Goal: Download file/media

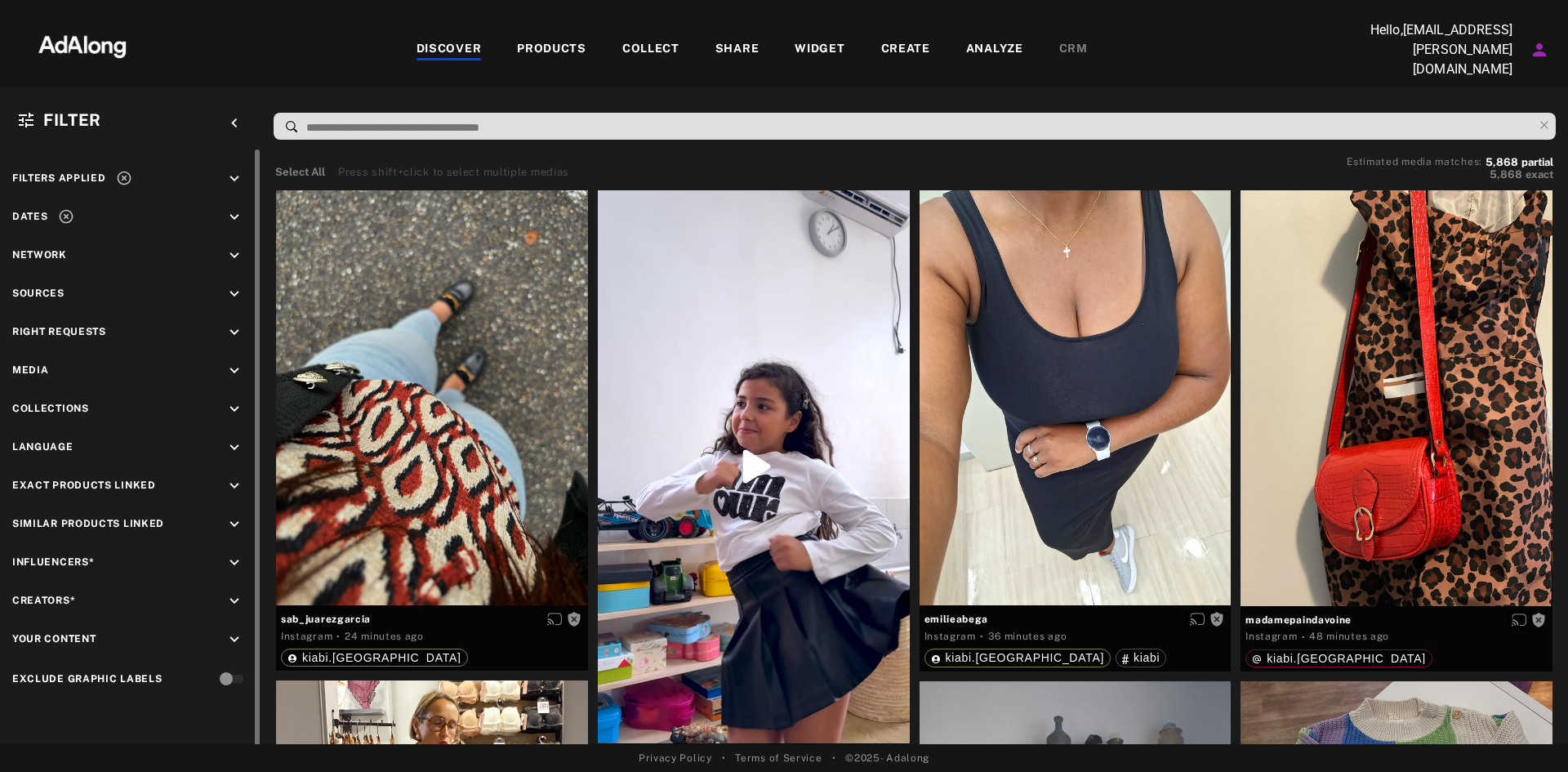
click at [149, 326] on div "Right Requests keyboard_arrow_down" at bounding box center [131, 334] width 236 height 22
click at [100, 327] on span "Right Requests" at bounding box center [60, 332] width 94 height 12
click at [236, 328] on icon "keyboard_arrow_down" at bounding box center [234, 332] width 18 height 18
click at [40, 365] on div "Agreed" at bounding box center [137, 370] width 225 height 17
click at [28, 367] on icon at bounding box center [30, 371] width 12 height 12
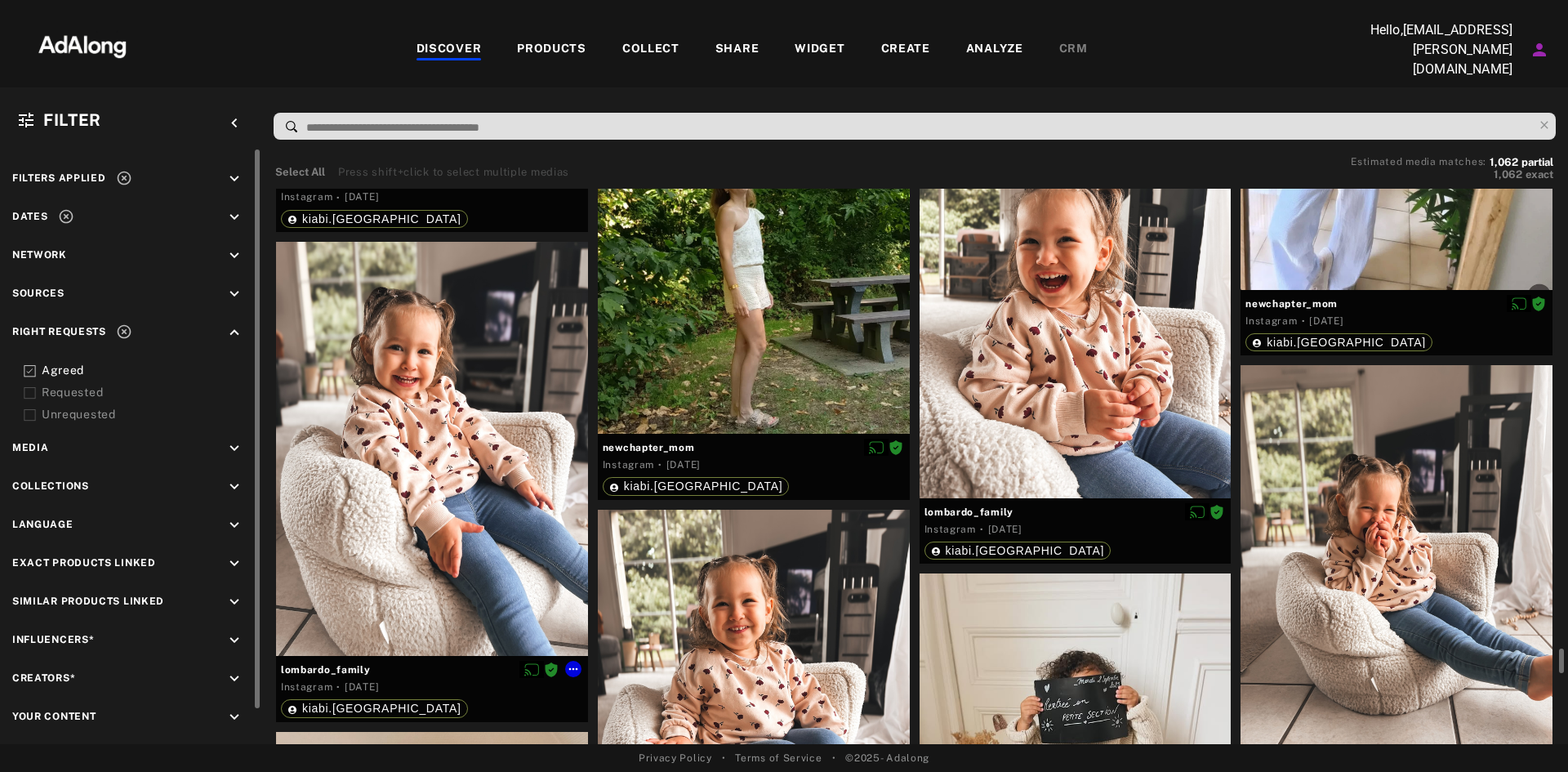
scroll to position [13226, 0]
click at [1032, 333] on div at bounding box center [1075, 289] width 311 height 414
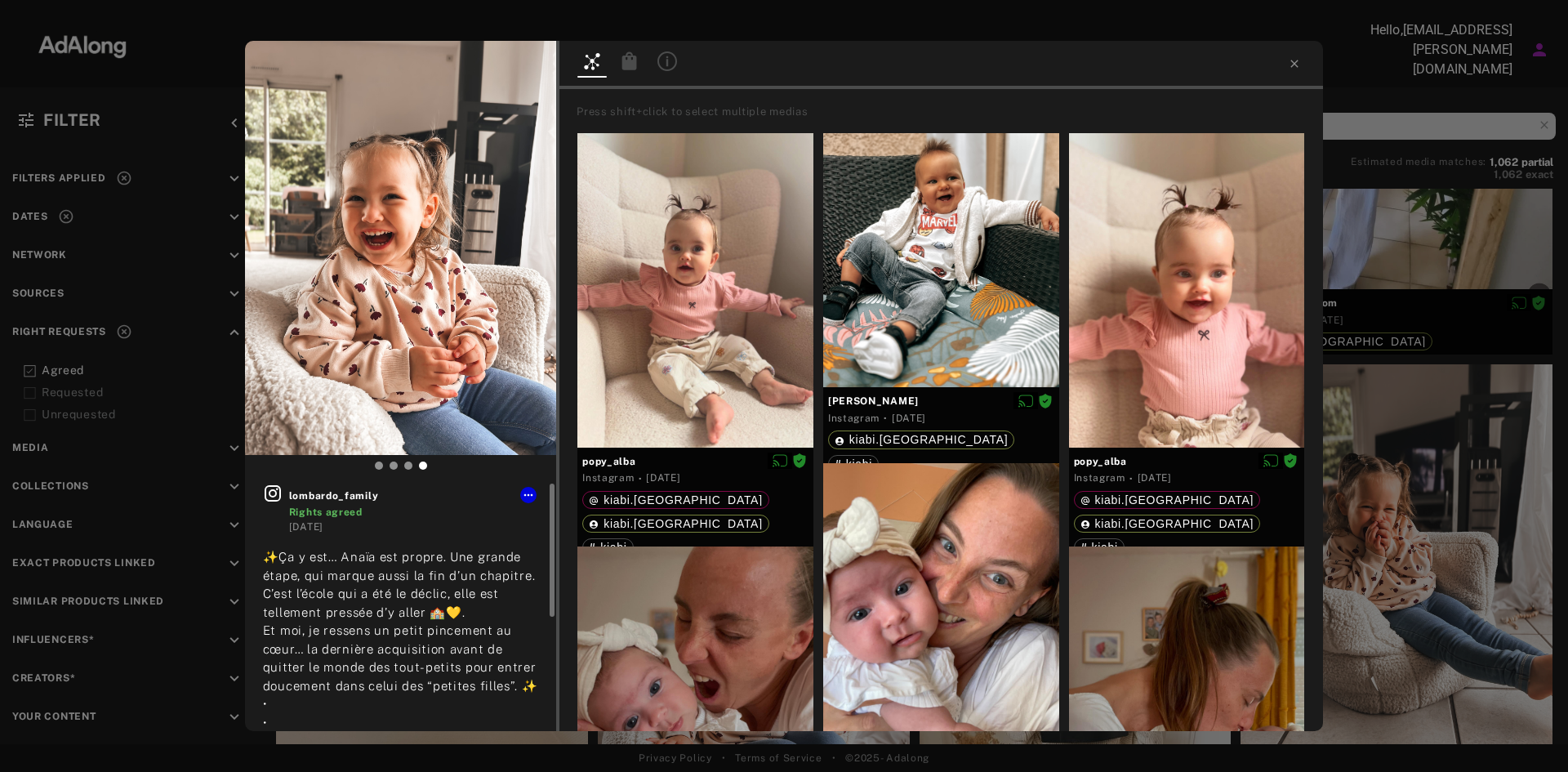
click at [270, 486] on icon at bounding box center [272, 492] width 16 height 16
click at [285, 239] on icon at bounding box center [278, 249] width 19 height 19
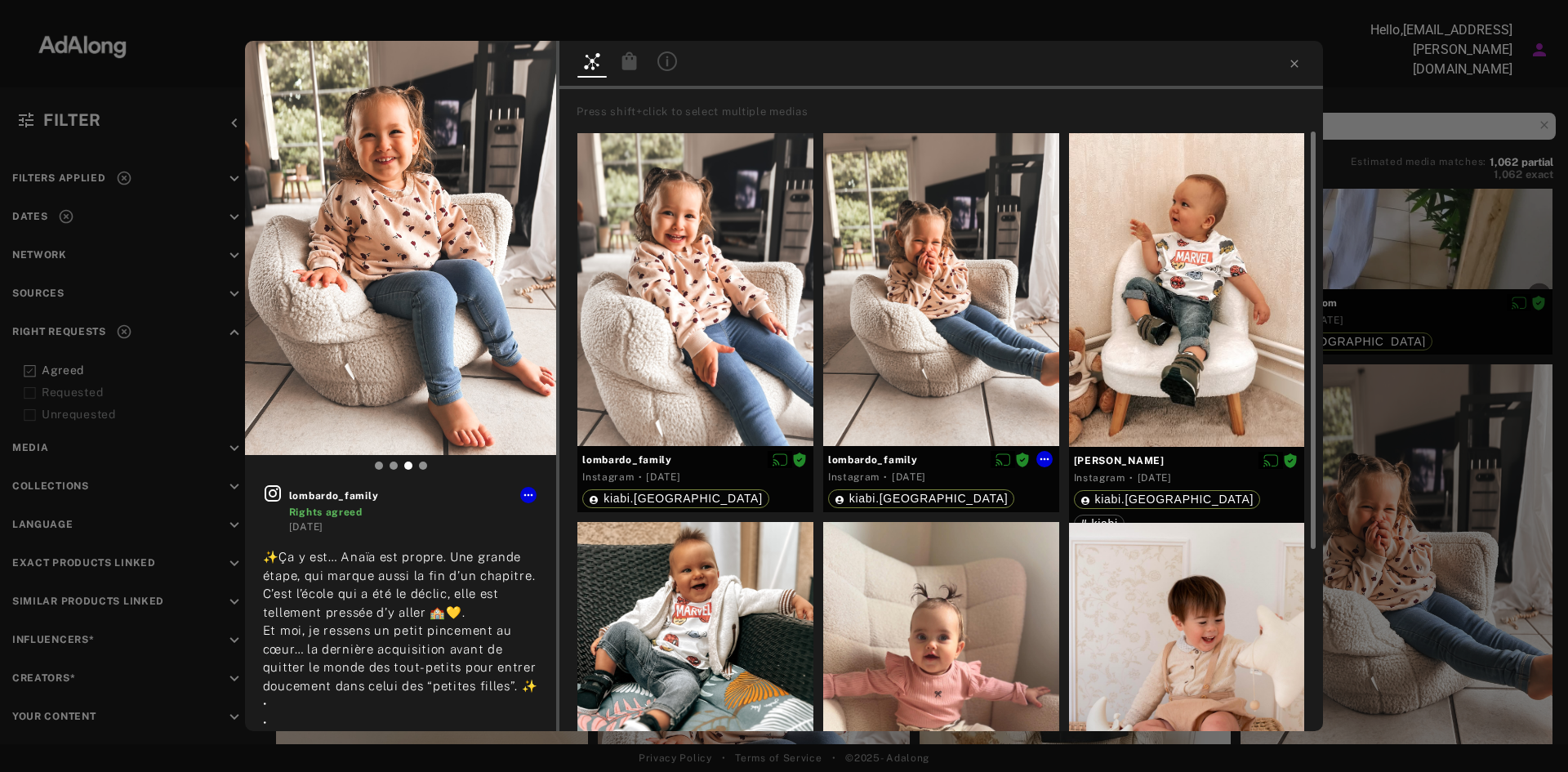
click at [898, 201] on div at bounding box center [940, 289] width 236 height 313
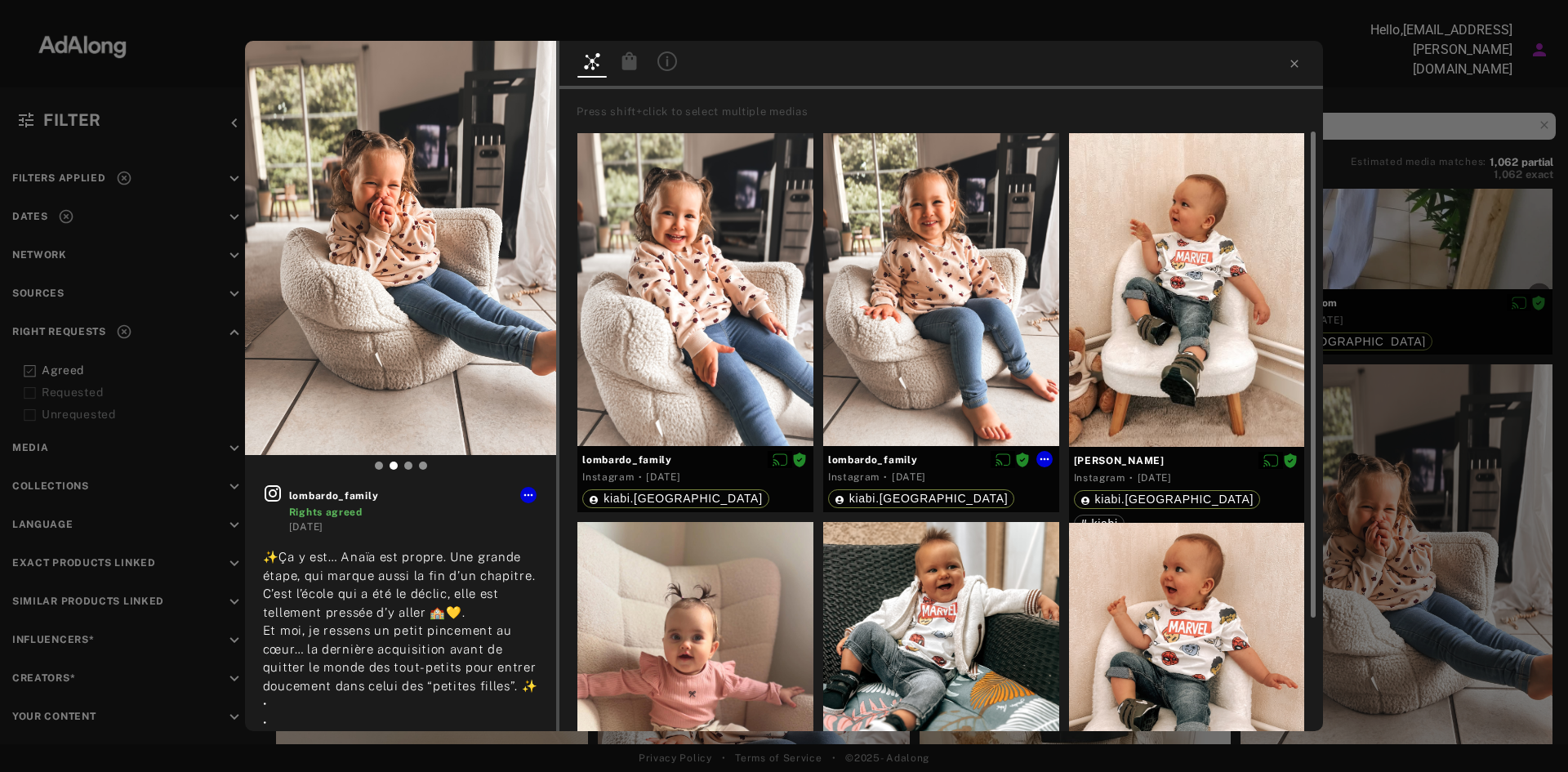
click at [902, 217] on div at bounding box center [940, 289] width 236 height 313
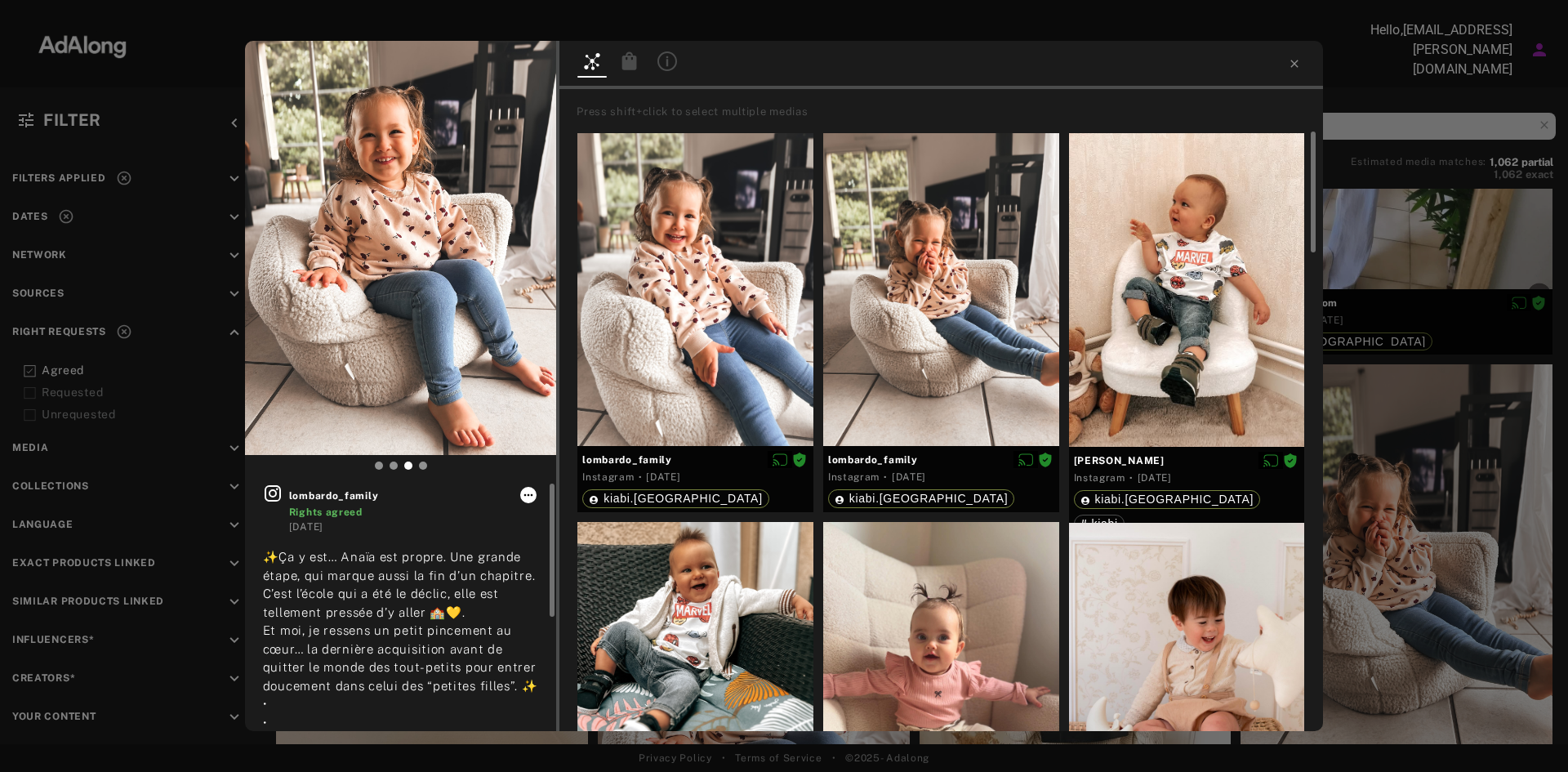
click at [532, 496] on icon at bounding box center [529, 495] width 13 height 13
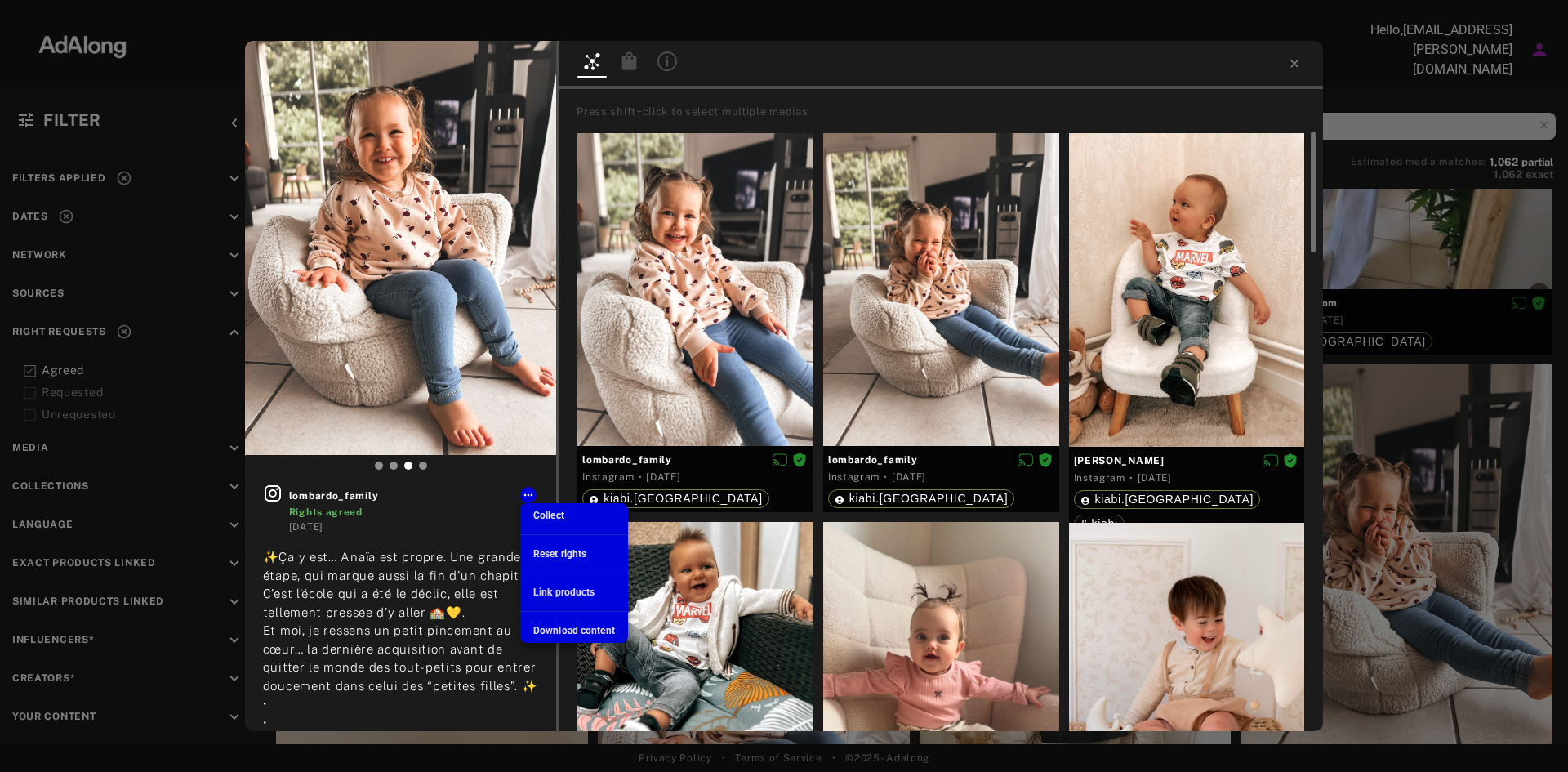
click at [590, 628] on span "Download content" at bounding box center [574, 631] width 82 height 12
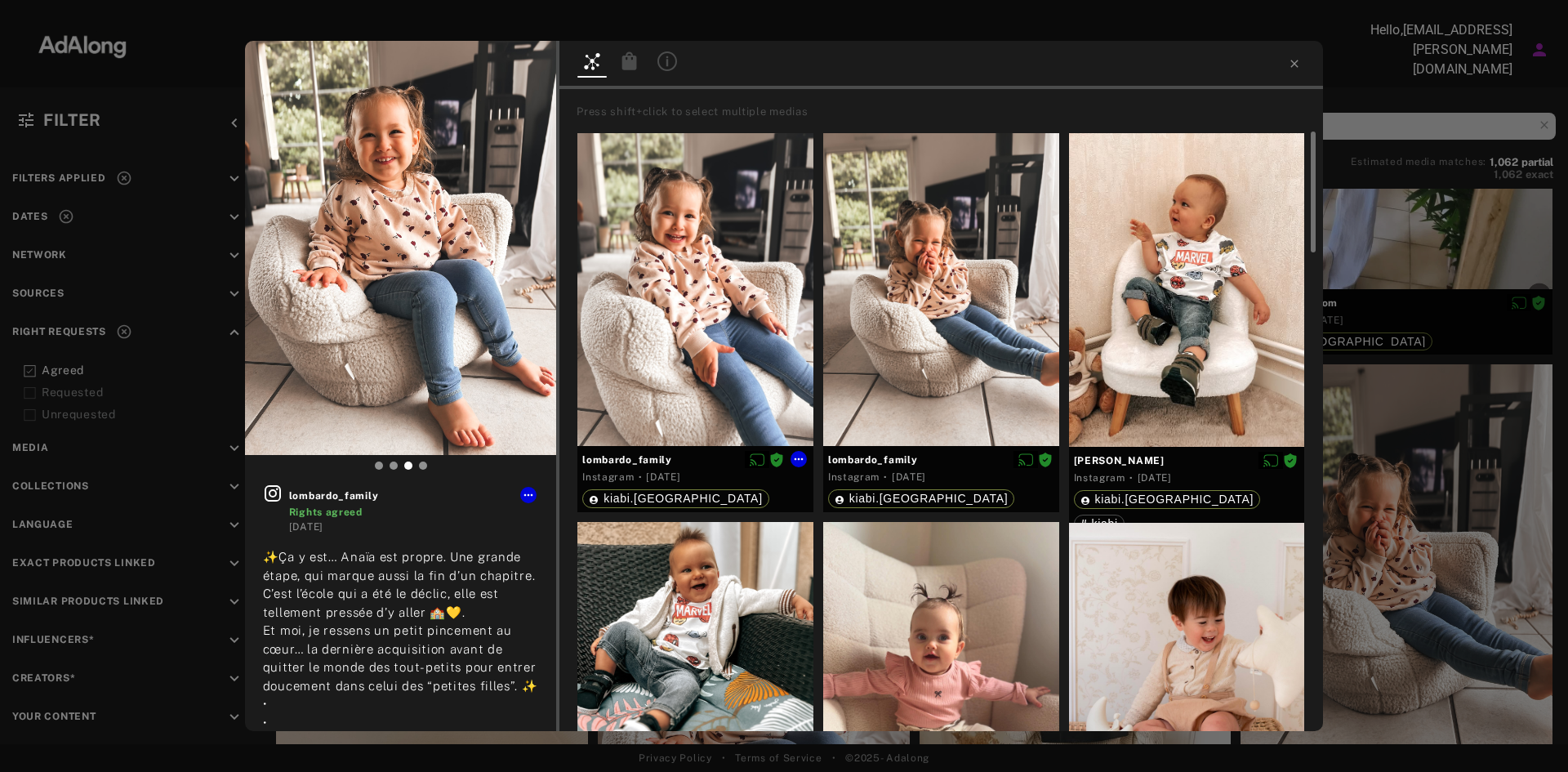
click at [768, 261] on div at bounding box center [694, 289] width 236 height 313
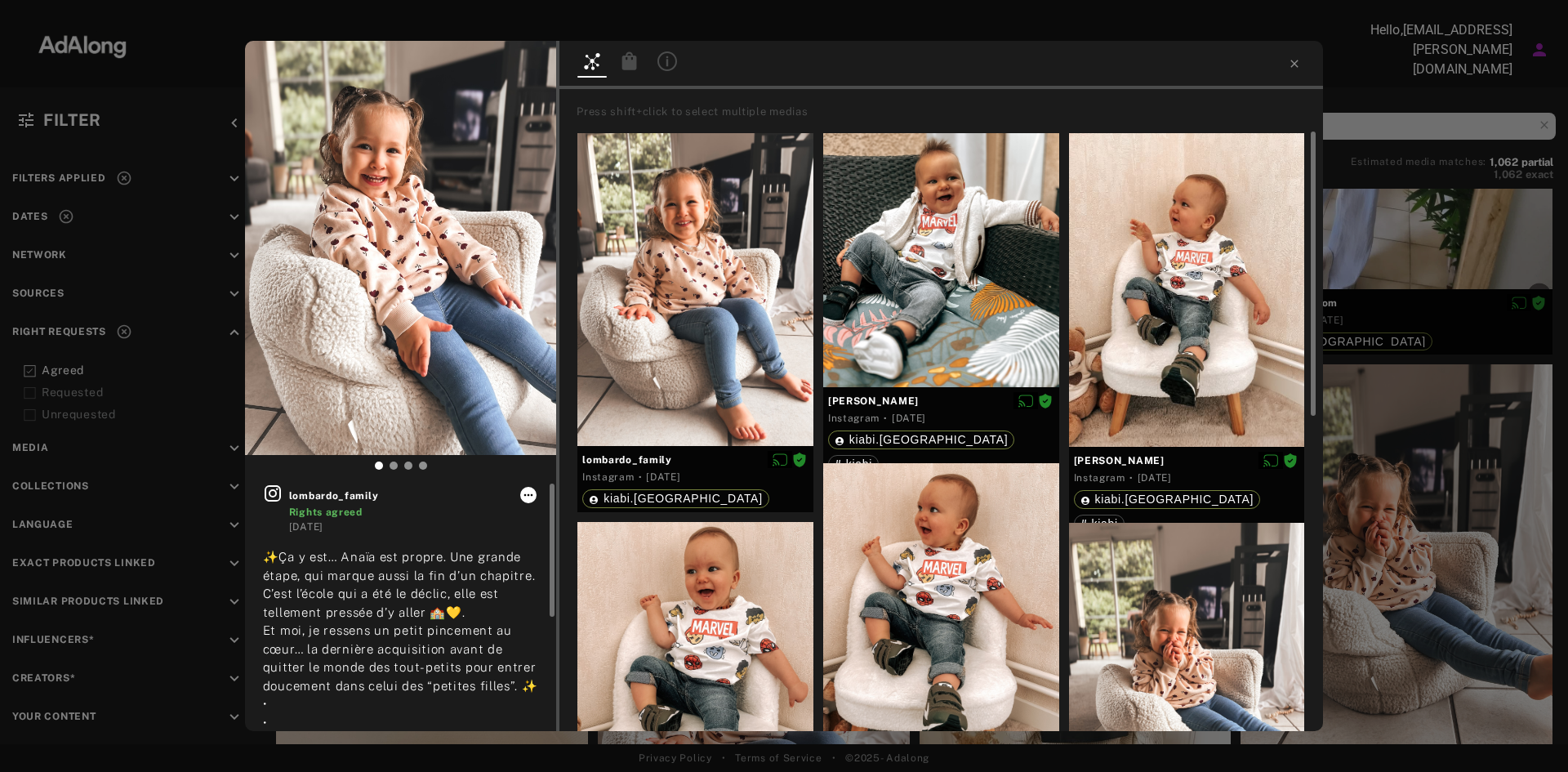
click at [531, 498] on icon at bounding box center [529, 495] width 13 height 13
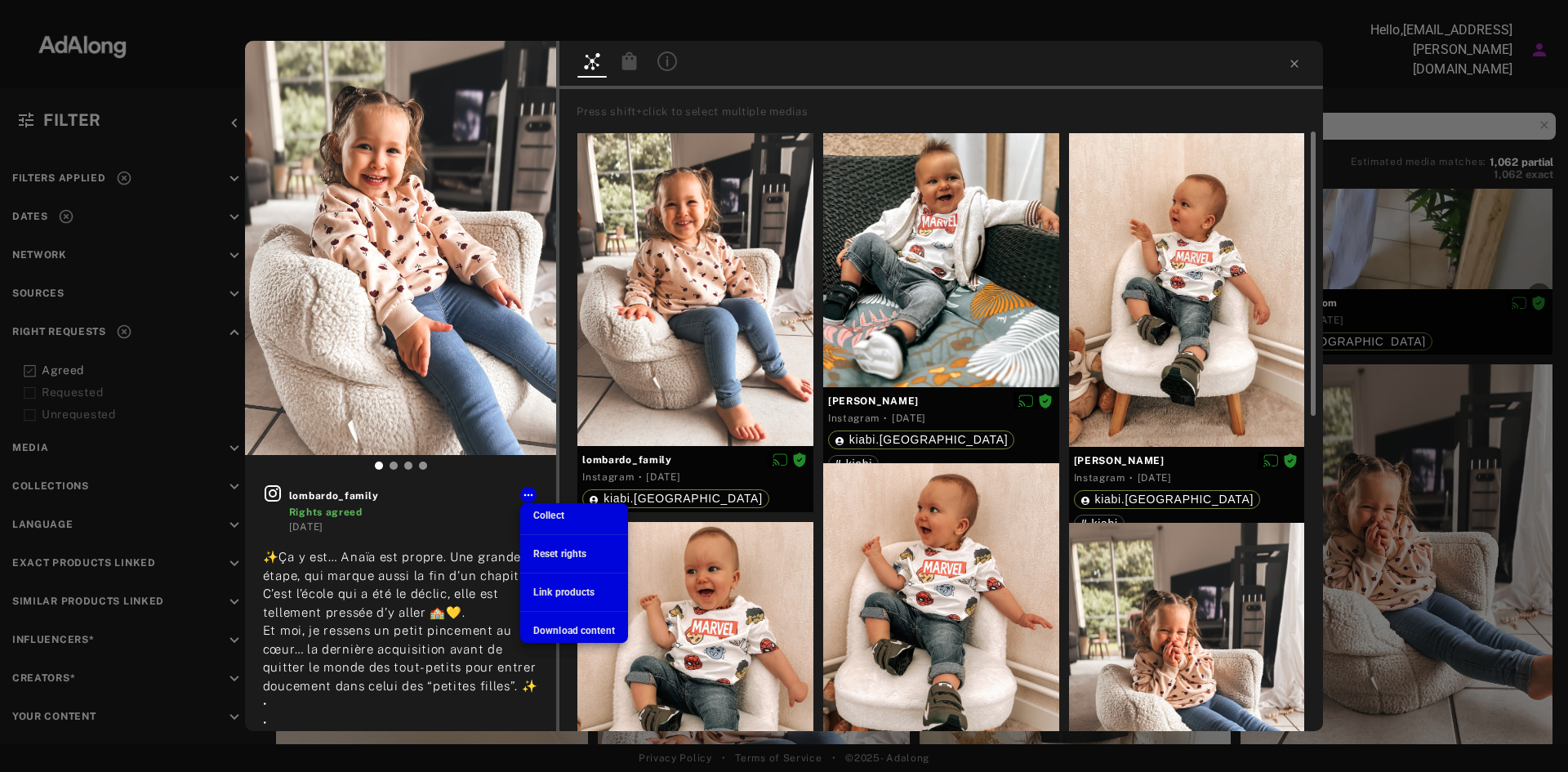
click at [570, 631] on span "Download content" at bounding box center [574, 631] width 82 height 12
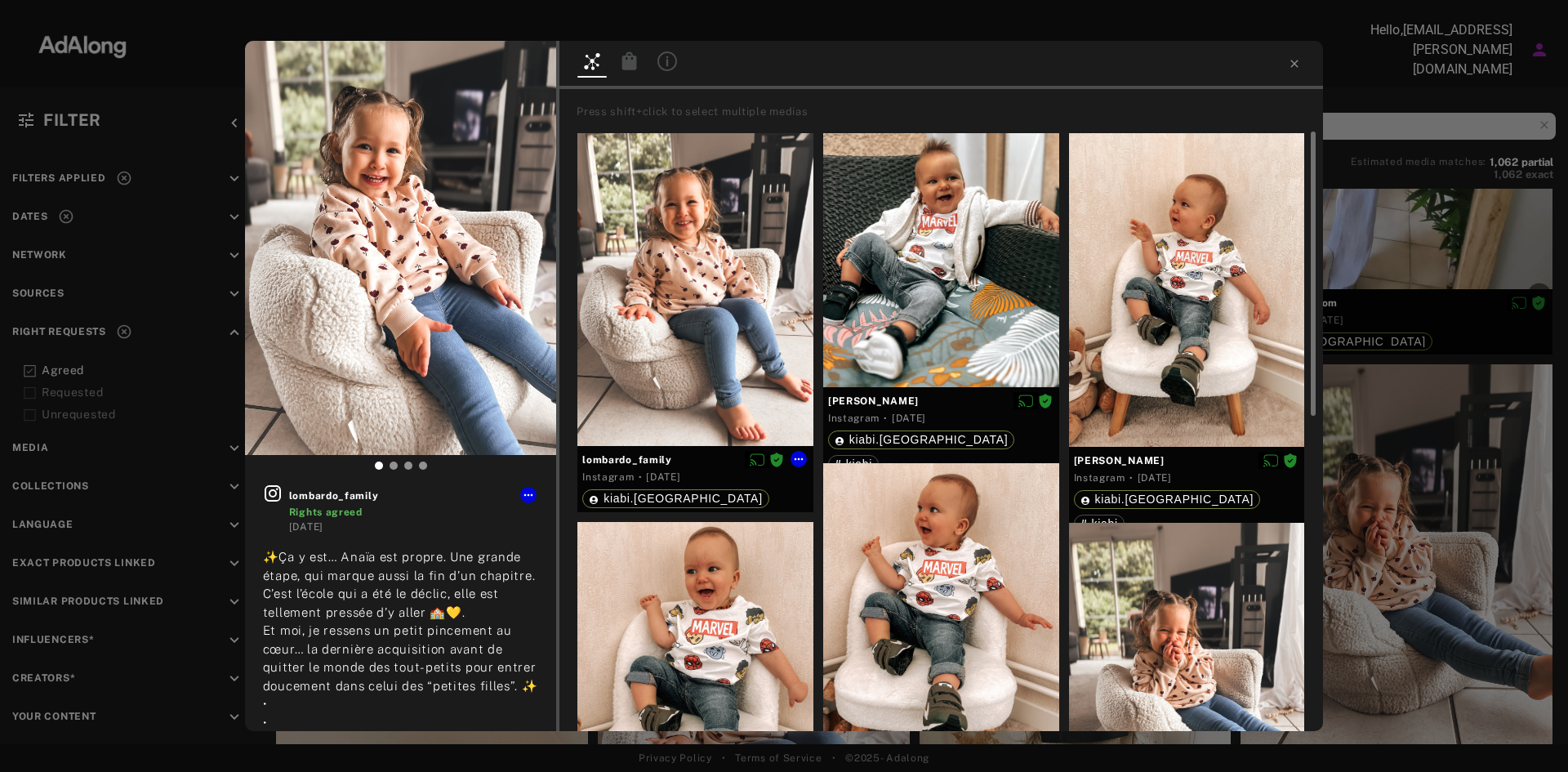
click at [720, 307] on div at bounding box center [694, 289] width 236 height 313
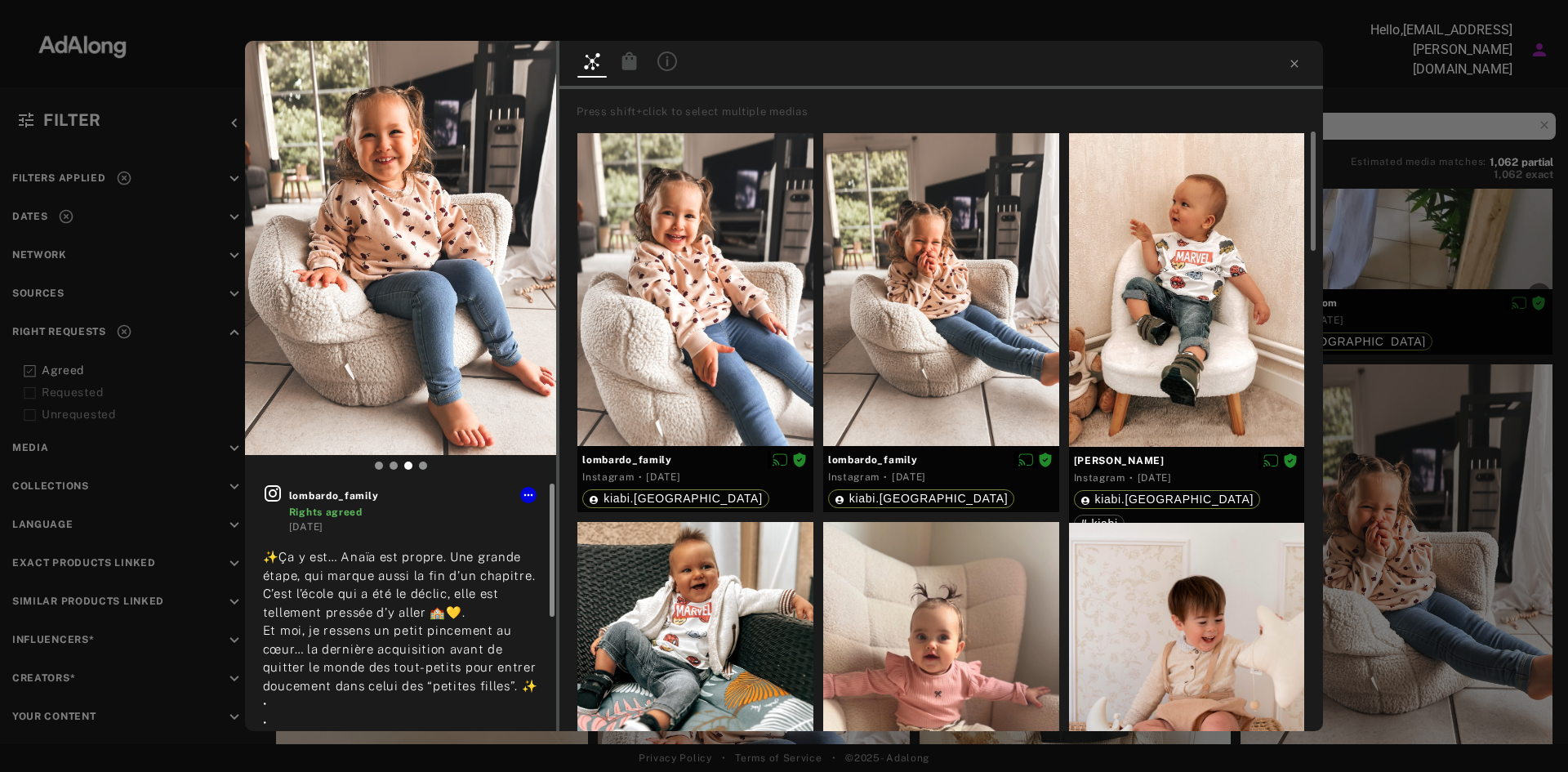
click at [544, 498] on div at bounding box center [550, 606] width 12 height 245
click at [536, 499] on div at bounding box center [528, 494] width 16 height 16
click at [530, 496] on icon at bounding box center [529, 495] width 13 height 13
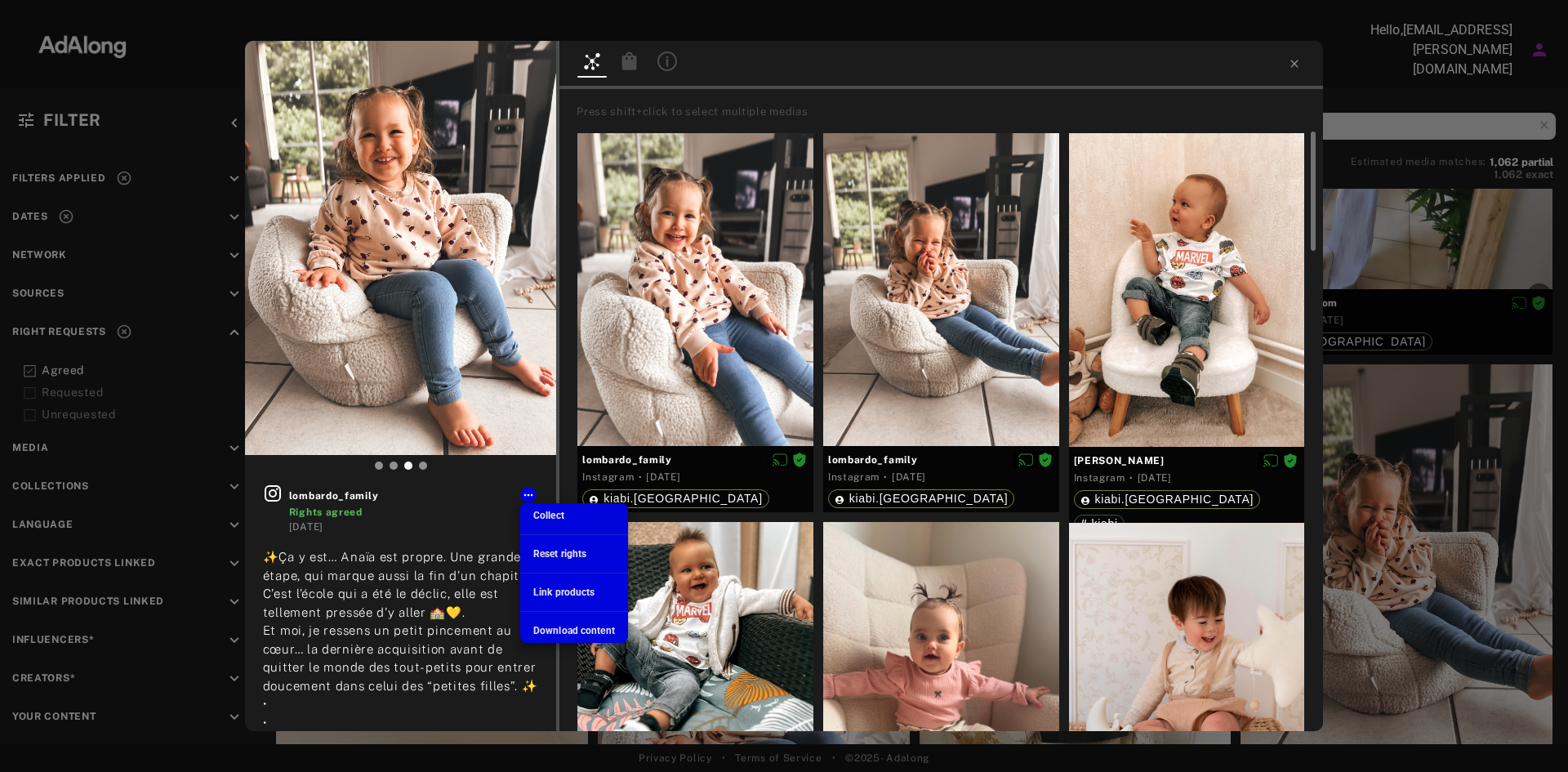
click at [559, 630] on span "Download content" at bounding box center [574, 631] width 82 height 12
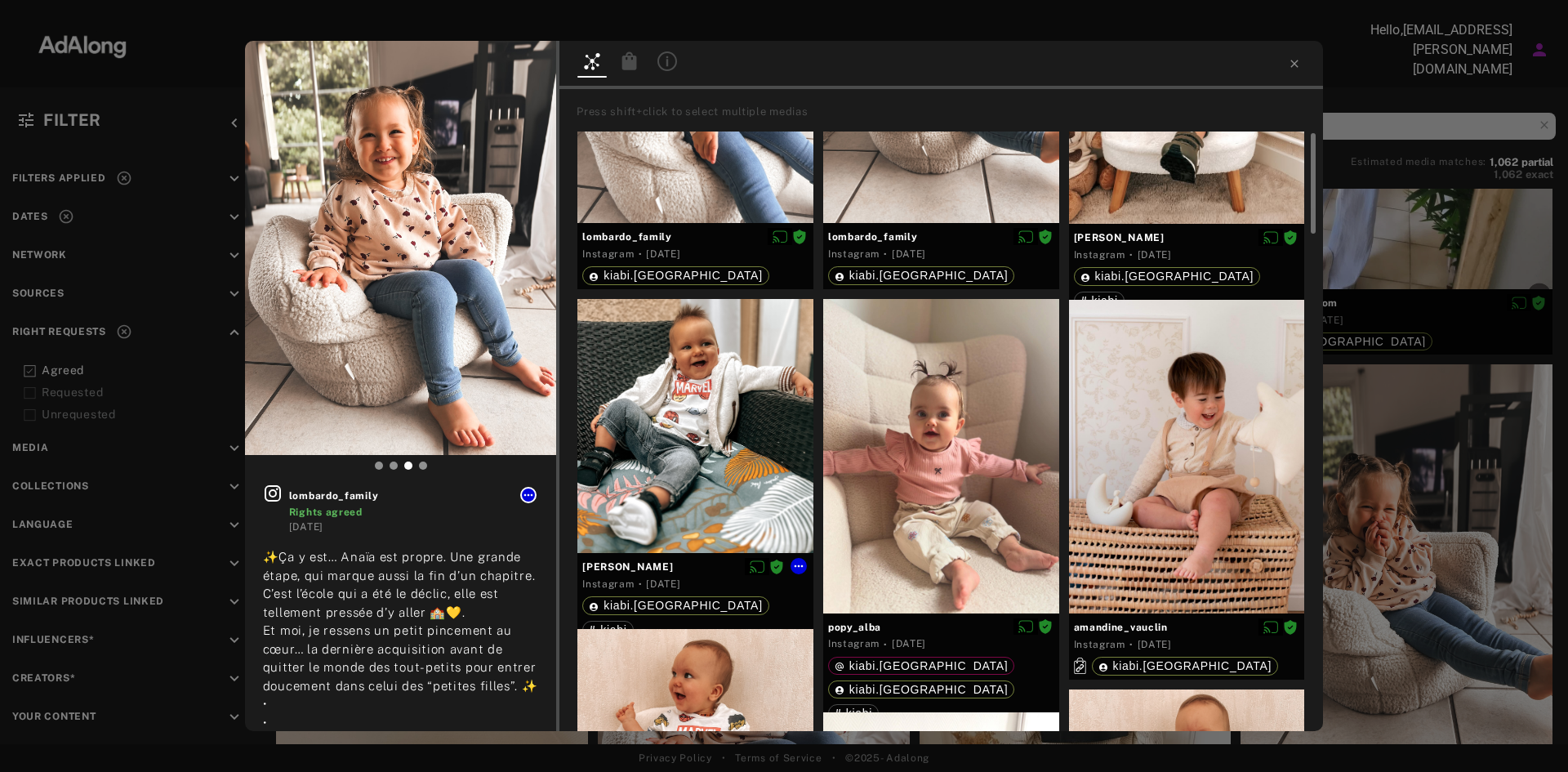
scroll to position [62, 0]
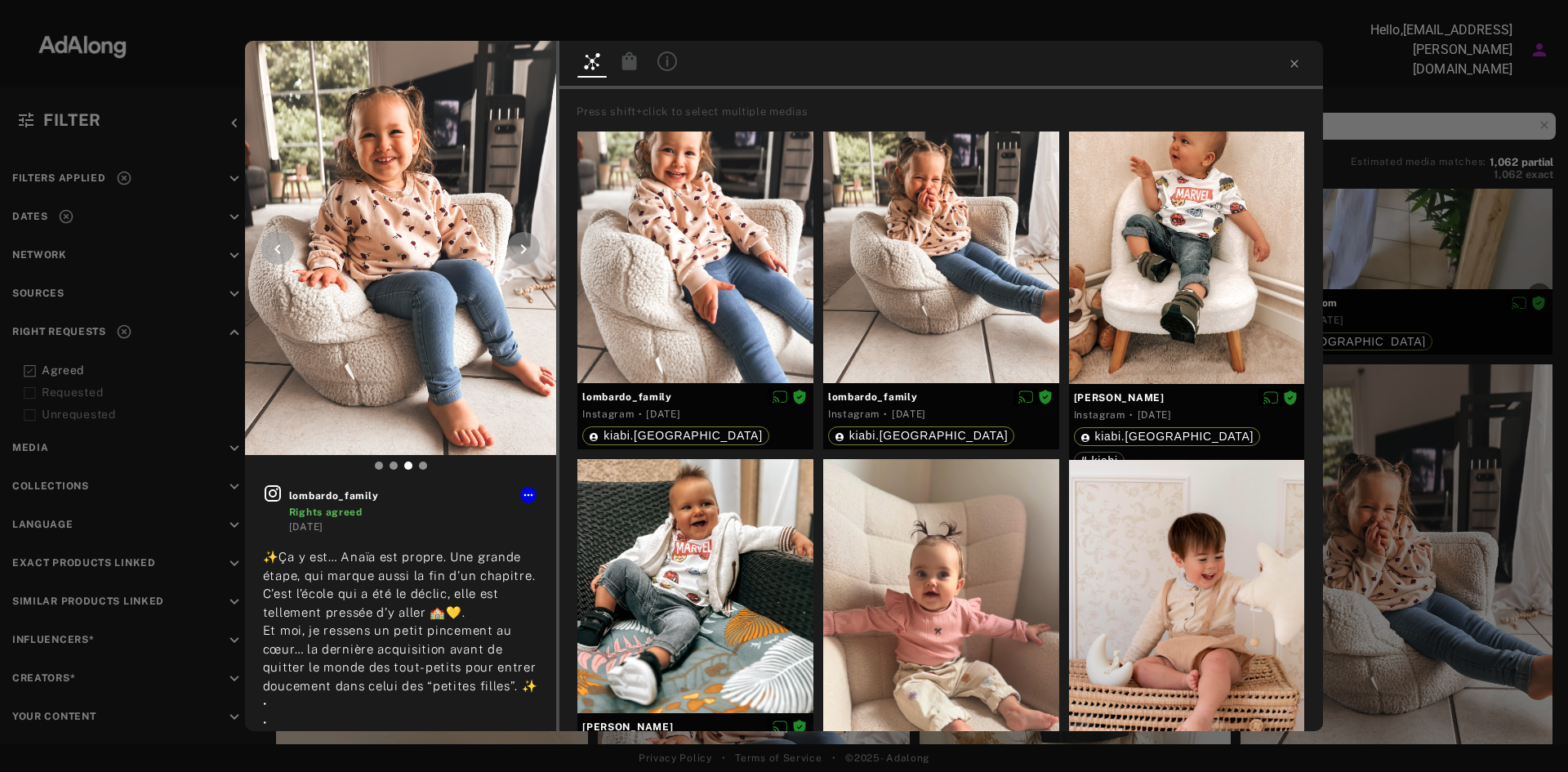
click at [527, 251] on icon at bounding box center [523, 249] width 19 height 19
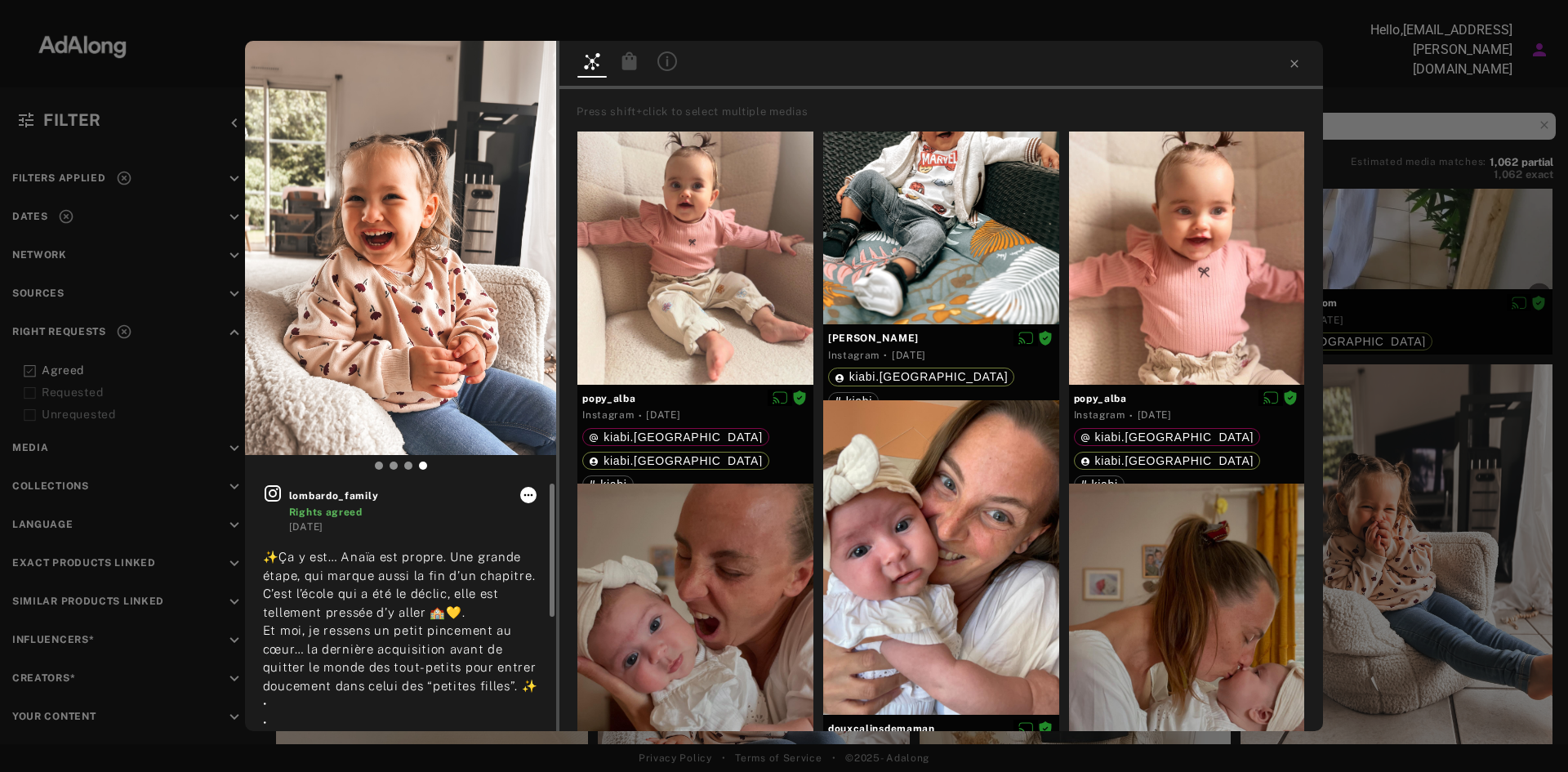
click at [535, 495] on button at bounding box center [528, 494] width 16 height 16
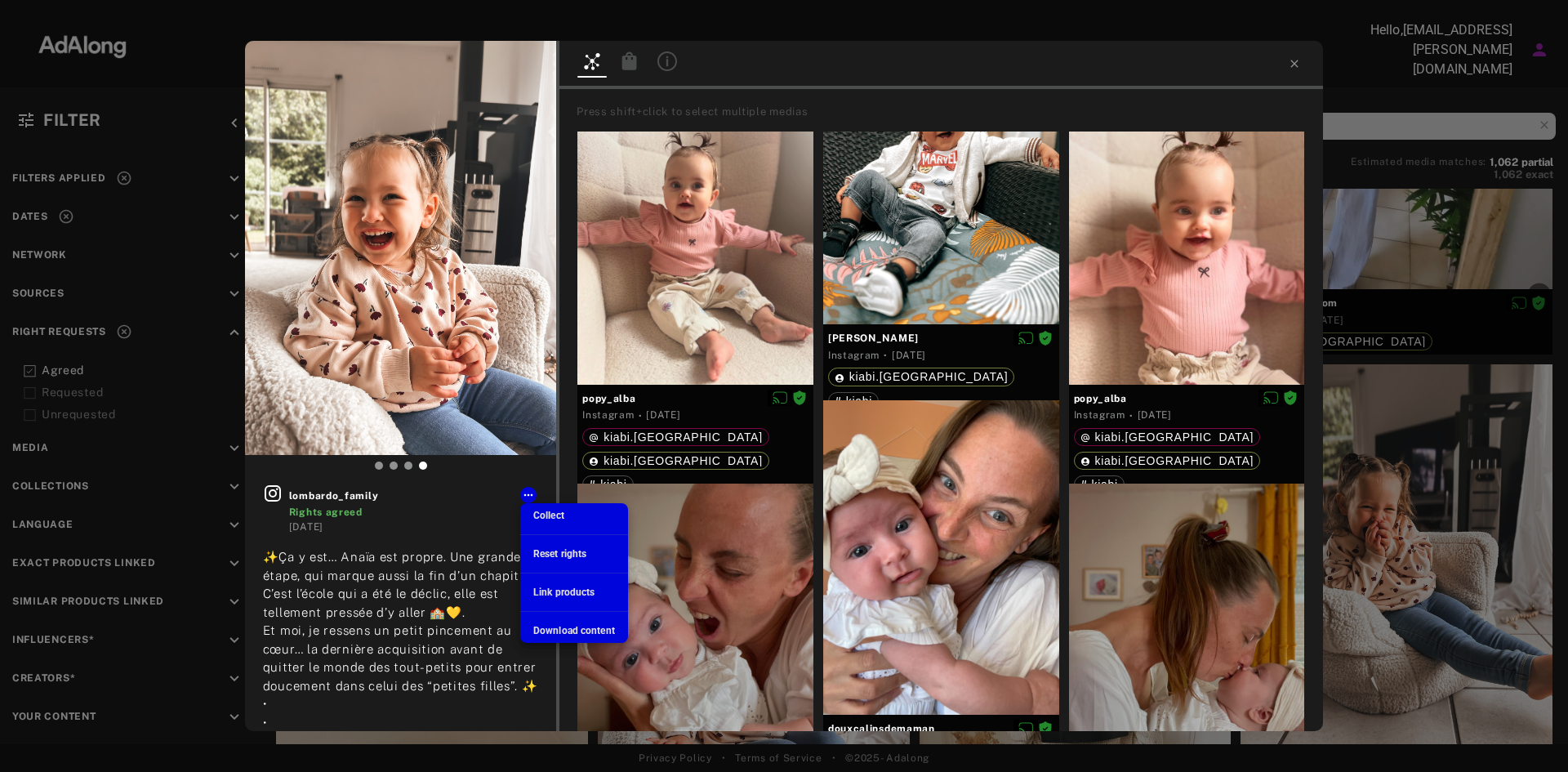
click at [560, 616] on ul "Collect Reset rights Link products Download content" at bounding box center [574, 572] width 108 height 139
click at [555, 622] on li "Download content" at bounding box center [574, 630] width 108 height 24
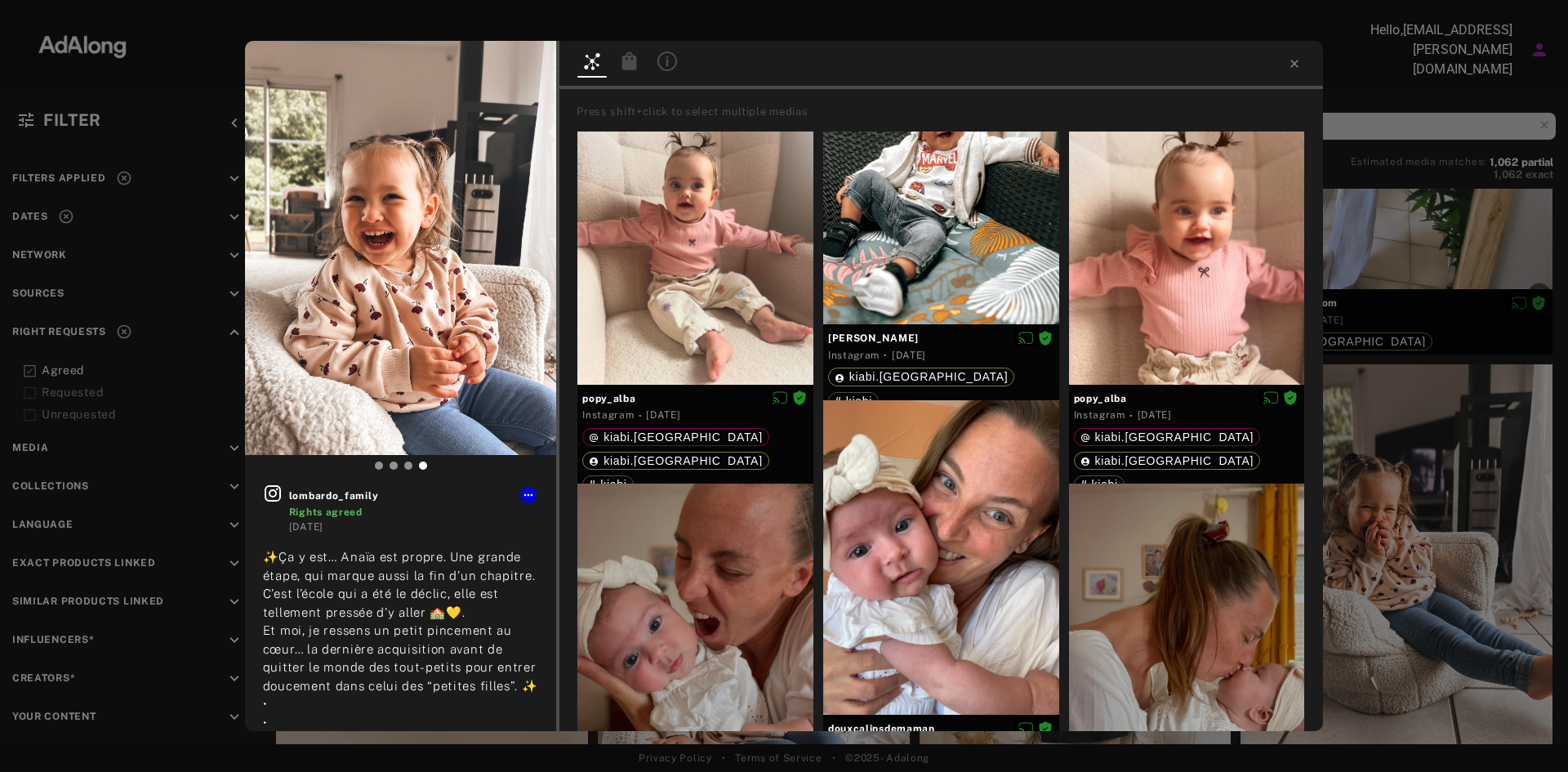
click at [1304, 64] on div at bounding box center [941, 64] width 763 height 48
click at [1288, 59] on icon at bounding box center [1294, 63] width 13 height 13
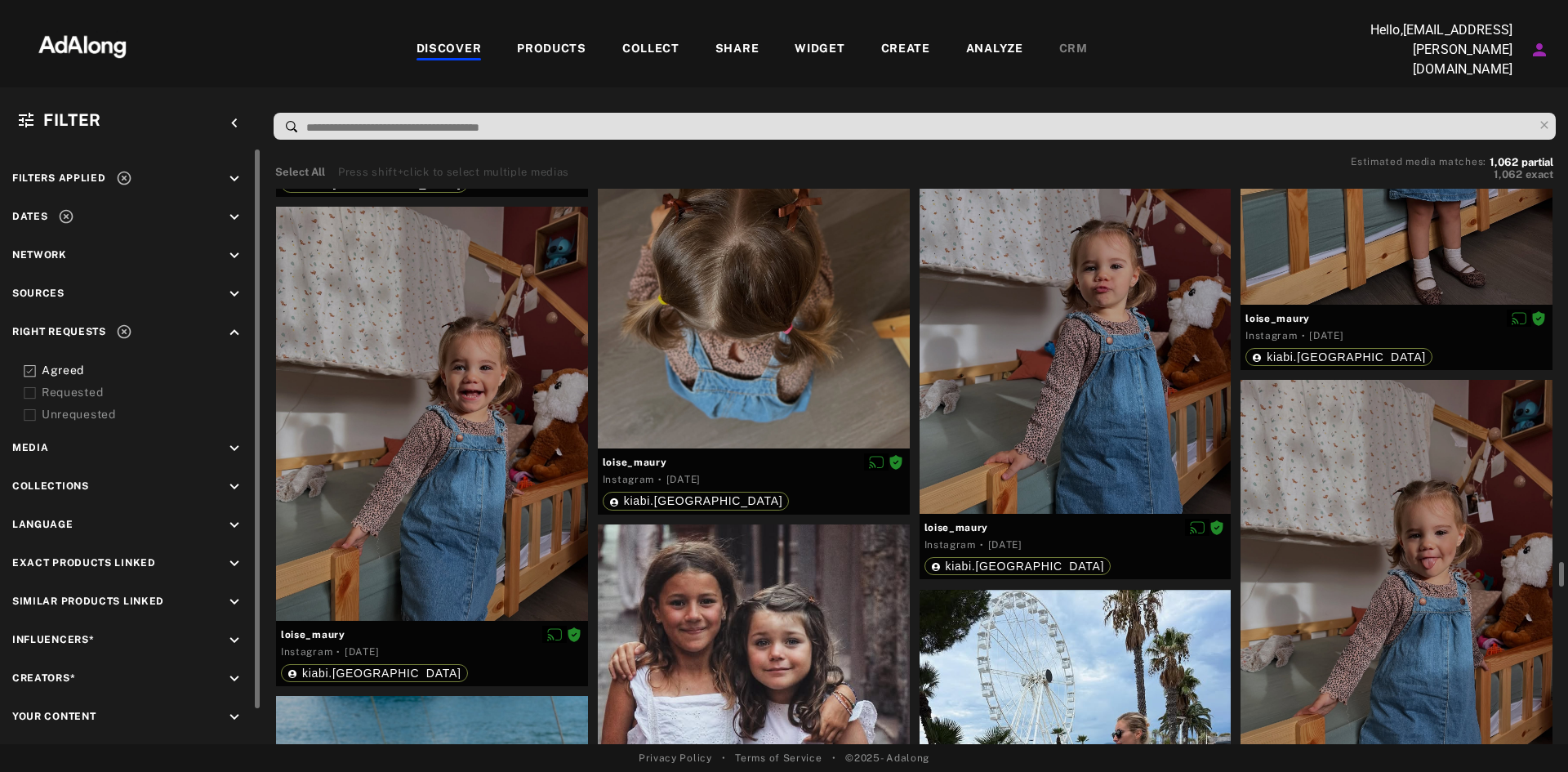
scroll to position [14680, 0]
click at [1120, 408] on div at bounding box center [1075, 307] width 311 height 414
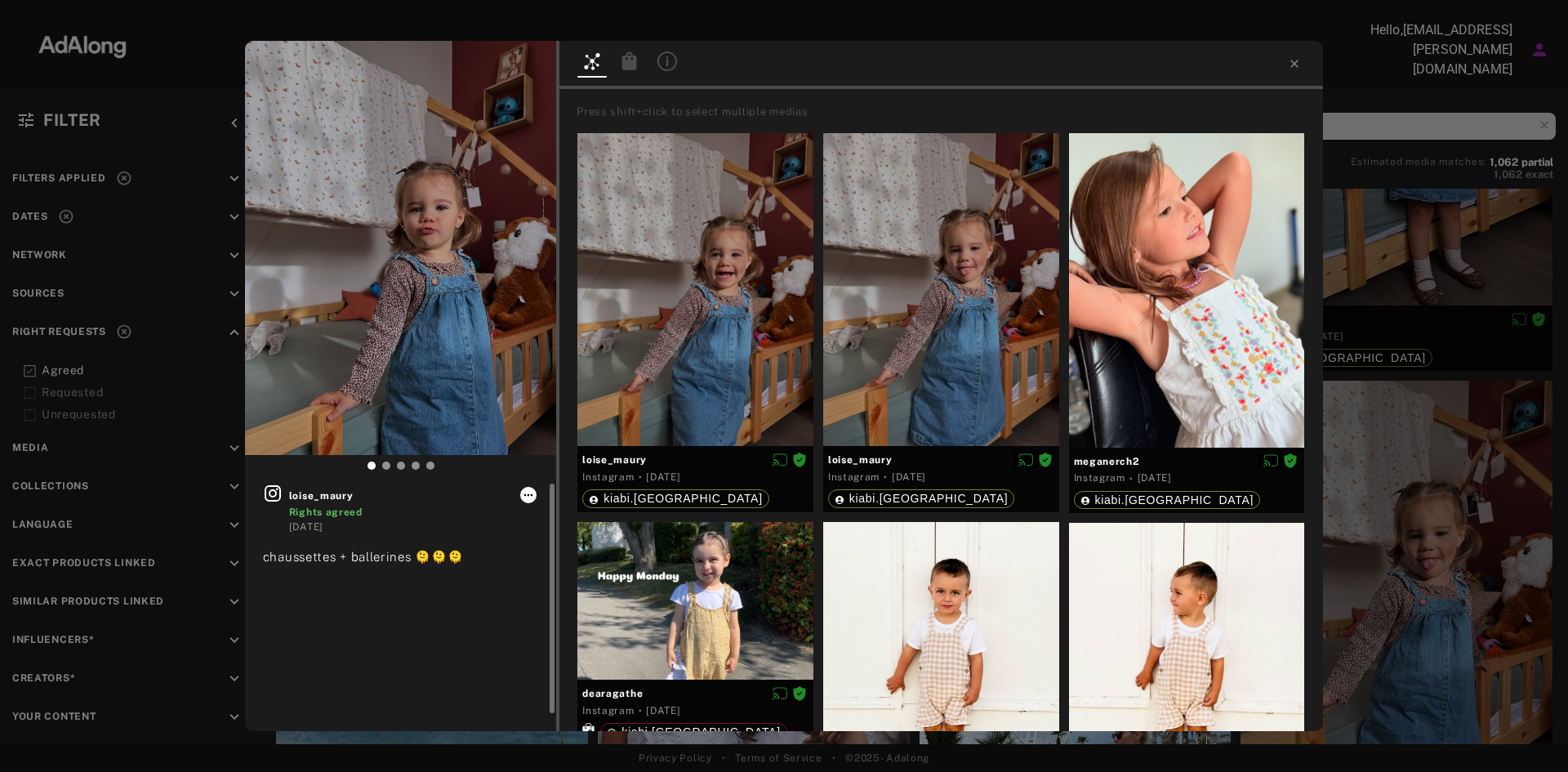
click at [527, 492] on icon at bounding box center [529, 495] width 13 height 13
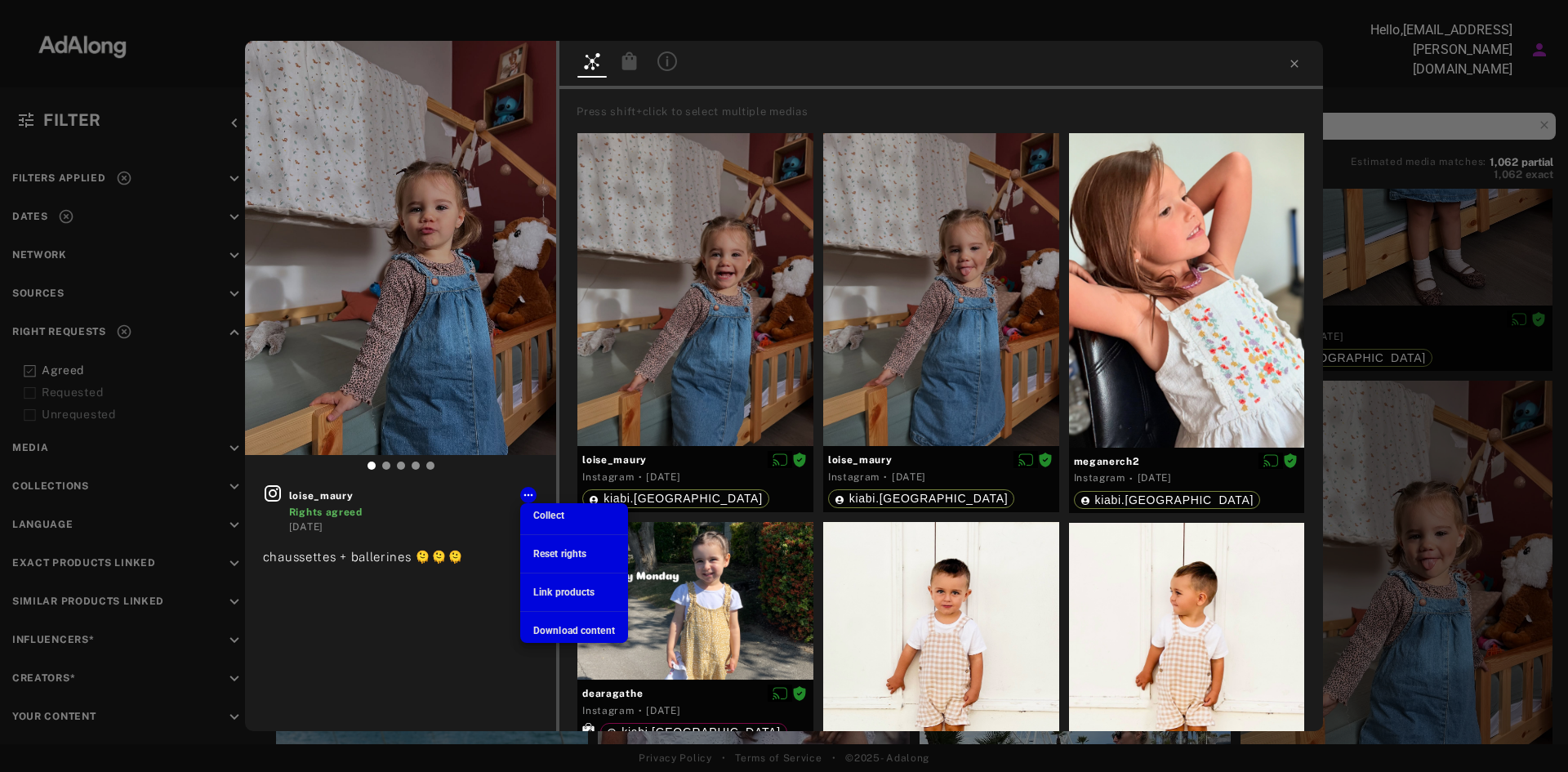
click at [513, 365] on div at bounding box center [784, 386] width 1568 height 772
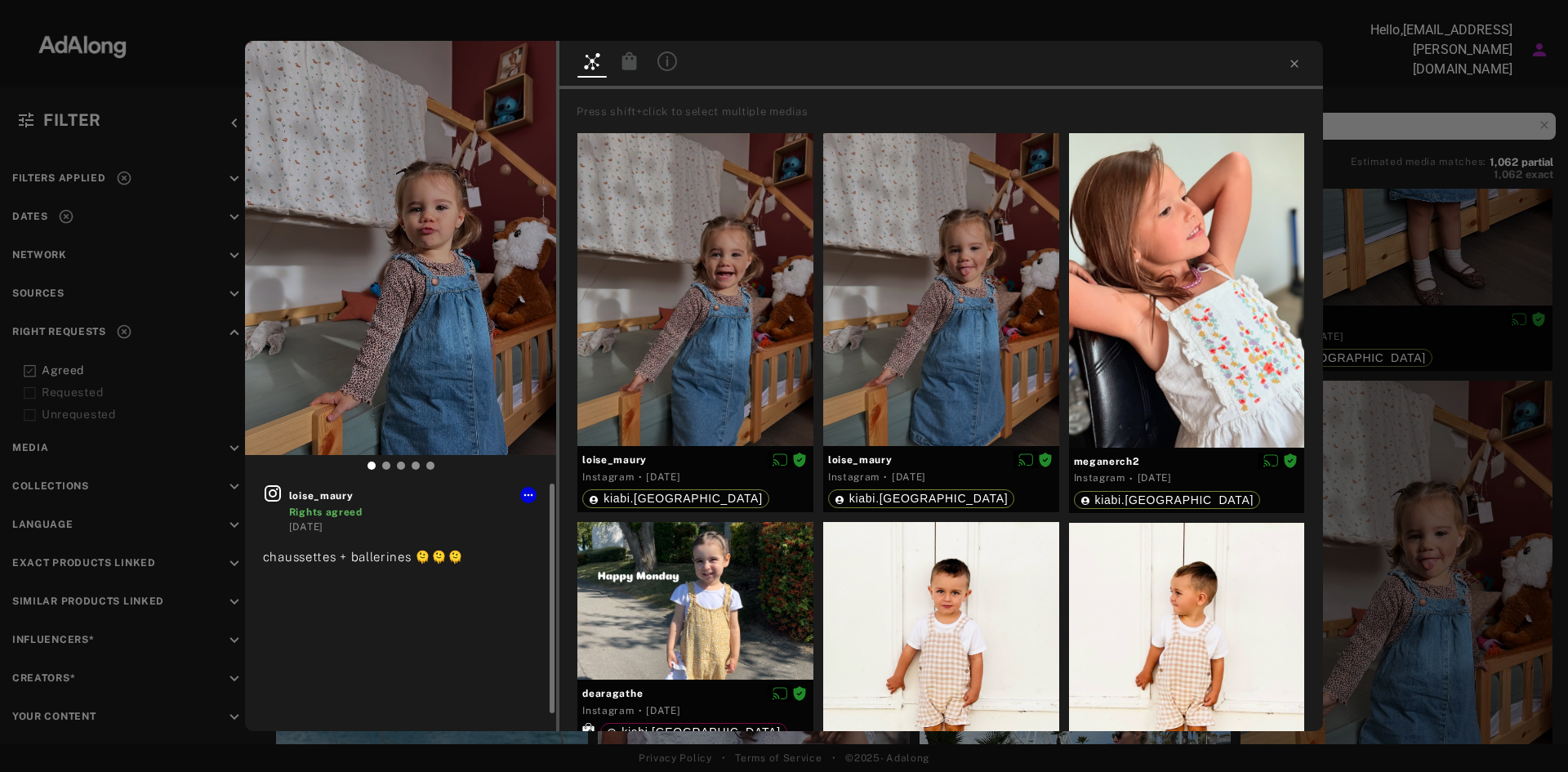
click at [279, 489] on icon at bounding box center [272, 493] width 19 height 19
click at [529, 492] on icon at bounding box center [529, 495] width 13 height 13
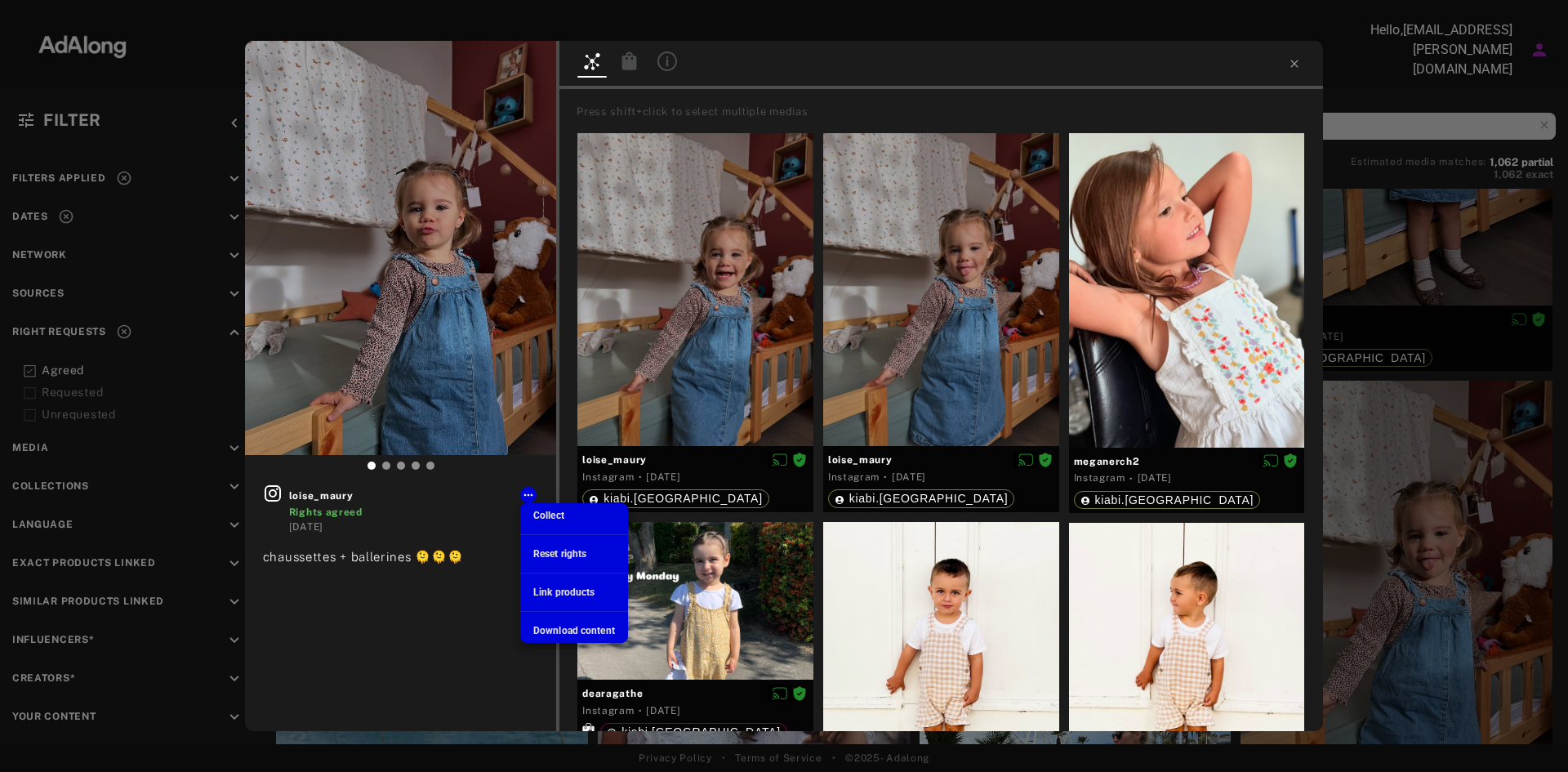
click at [580, 626] on span "Download content" at bounding box center [574, 631] width 82 height 12
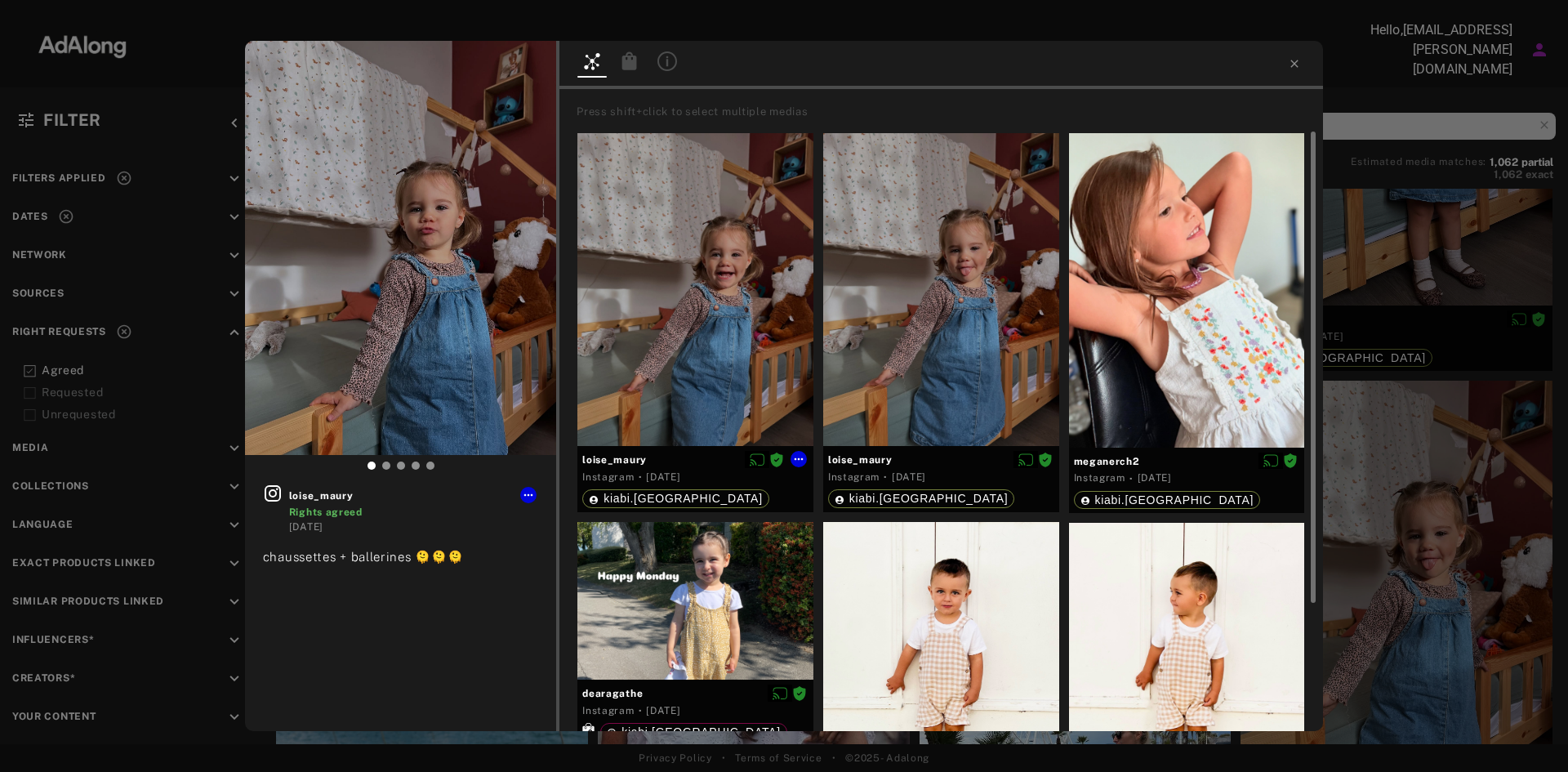
click at [729, 328] on div at bounding box center [694, 289] width 236 height 313
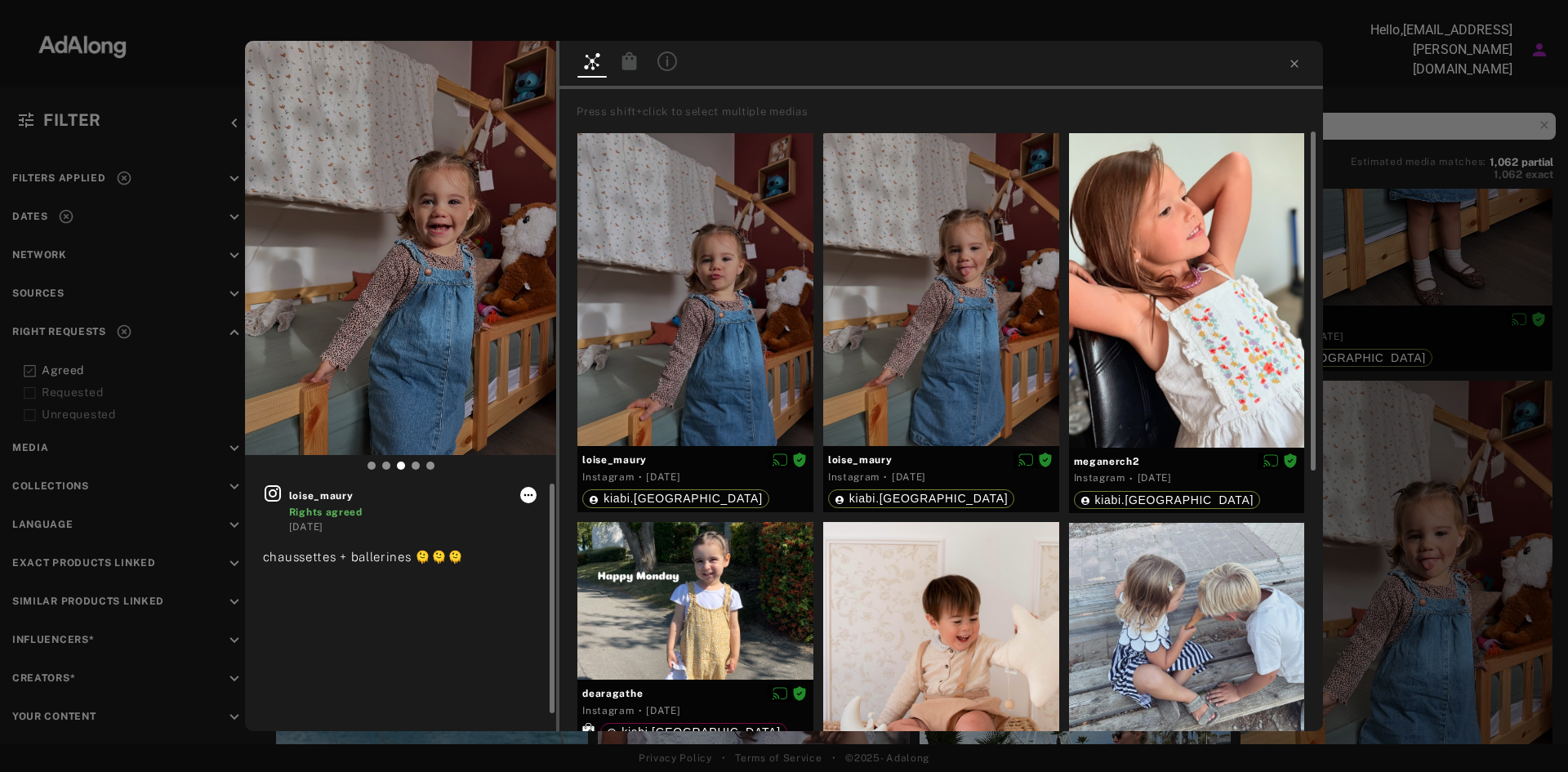
click at [529, 490] on icon at bounding box center [529, 495] width 13 height 13
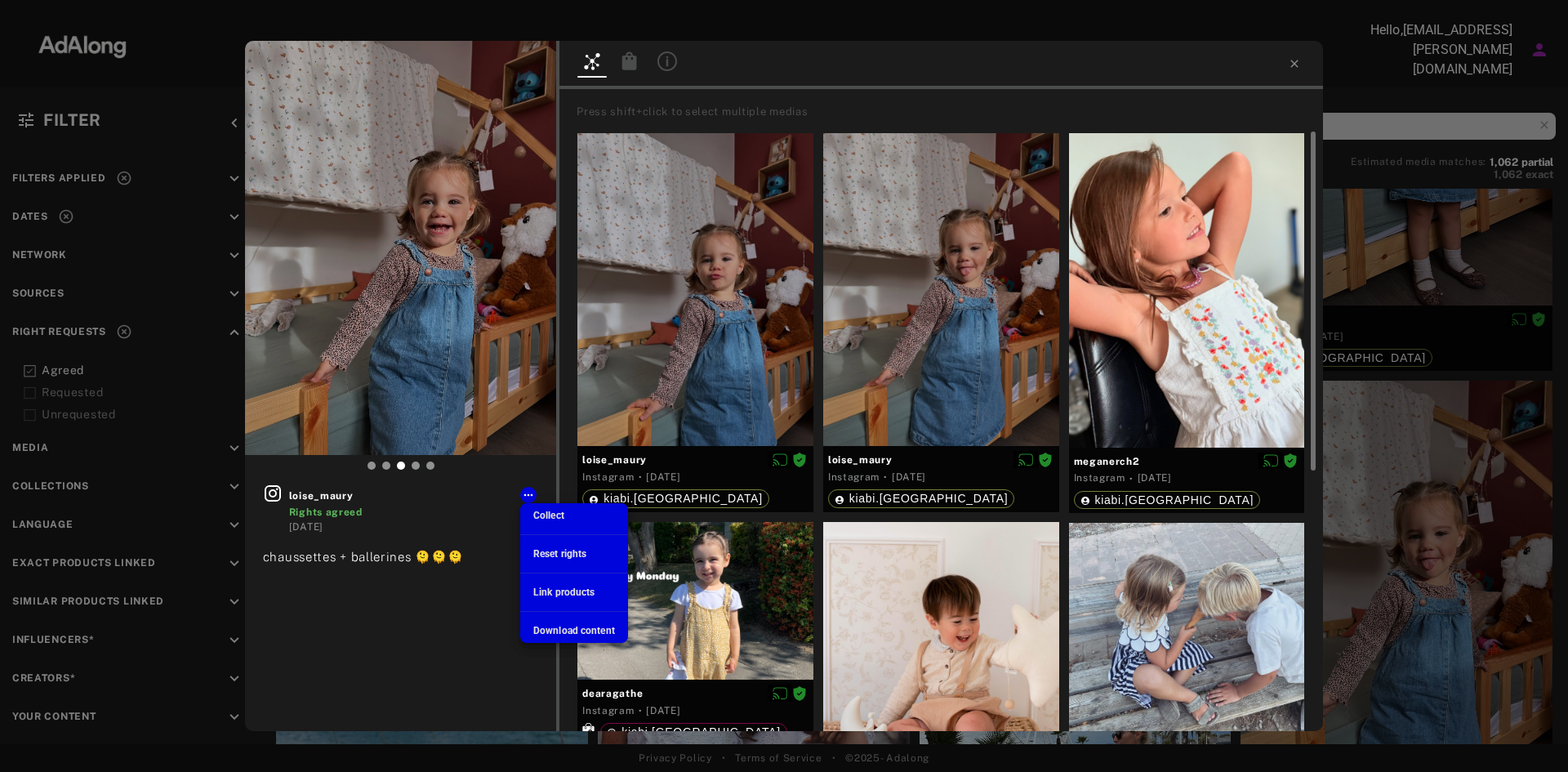
click at [590, 625] on span "Download content" at bounding box center [574, 631] width 82 height 12
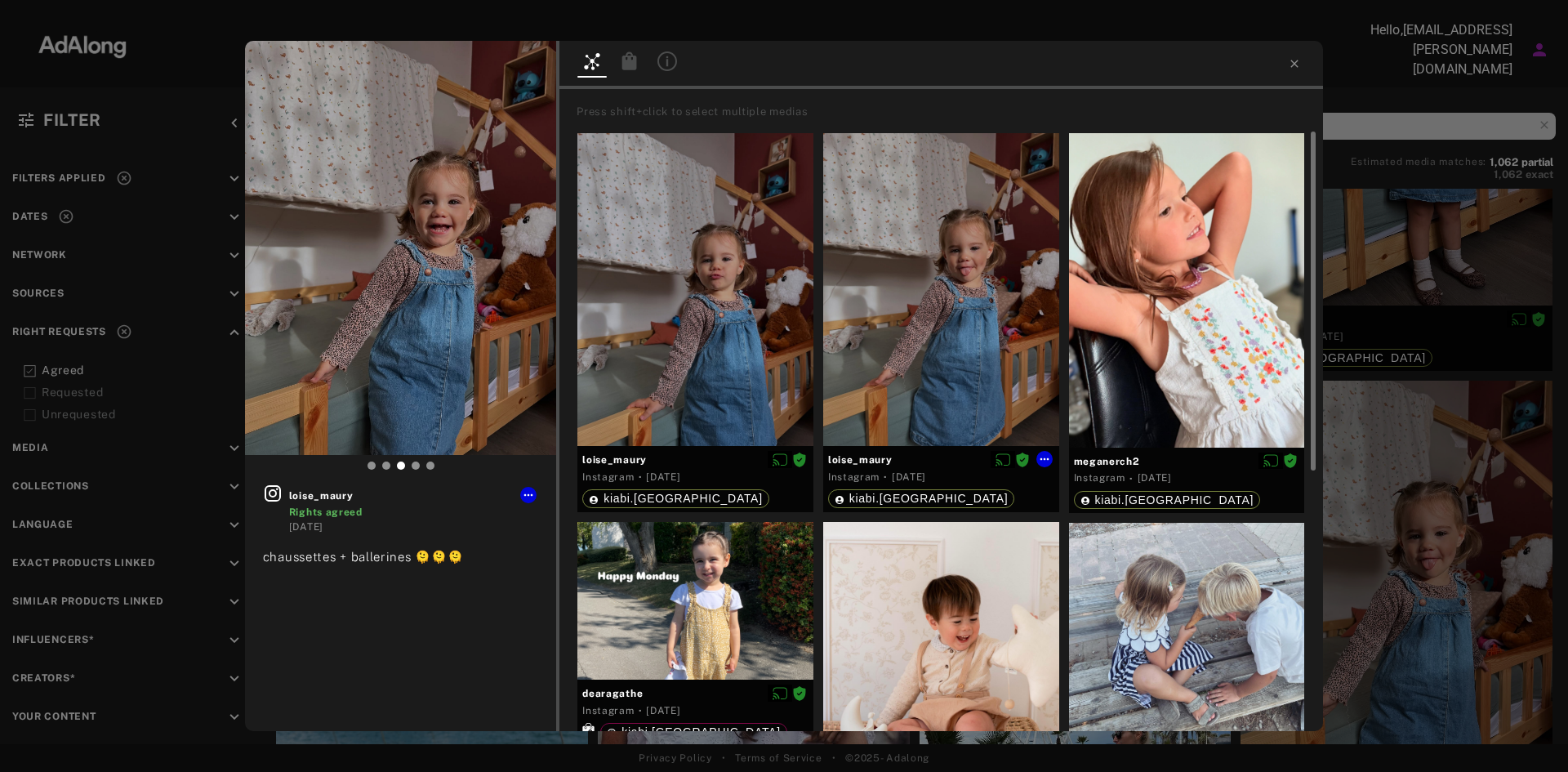
click at [945, 268] on div at bounding box center [940, 289] width 236 height 313
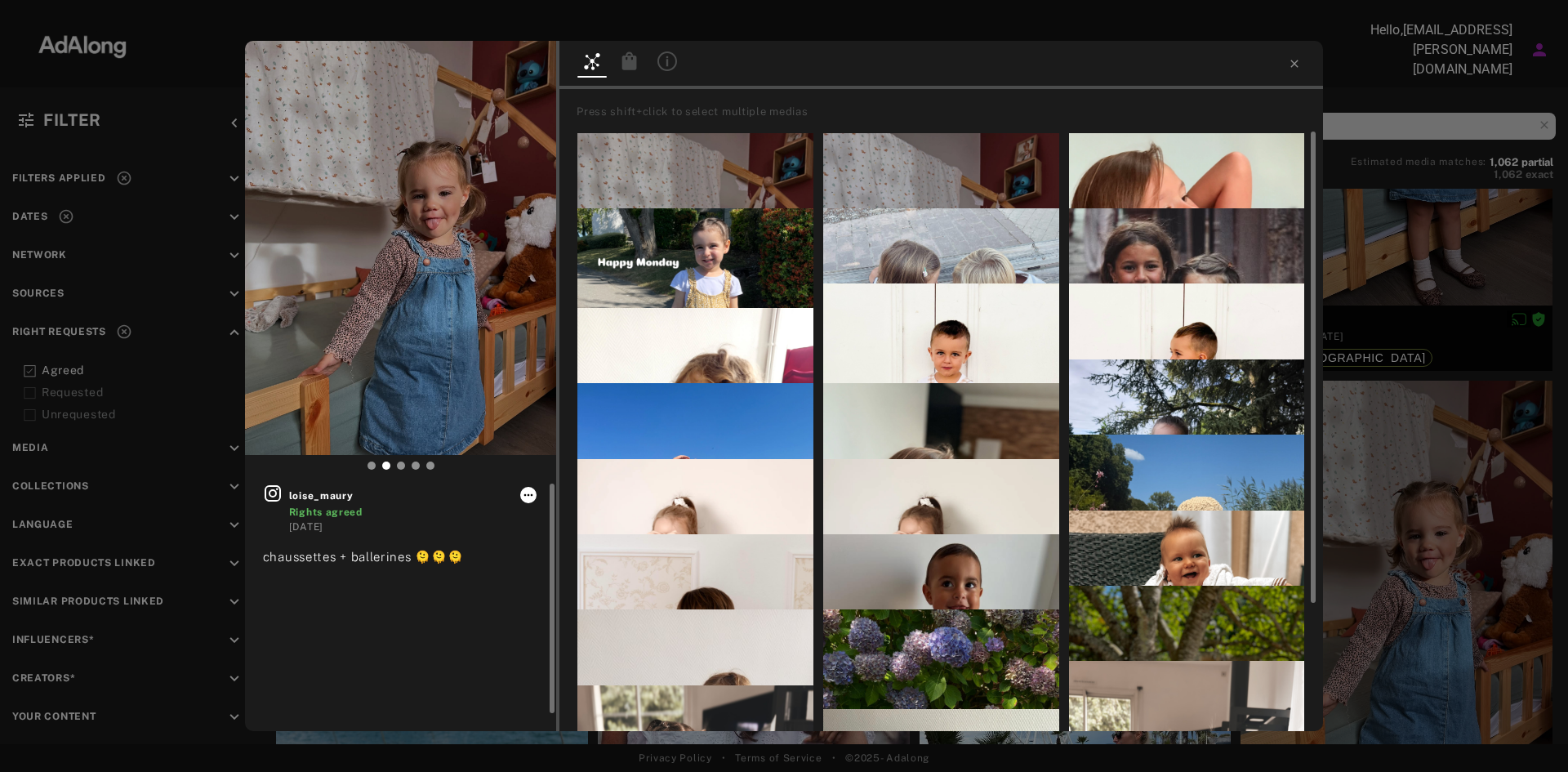
click at [522, 497] on icon at bounding box center [529, 495] width 13 height 13
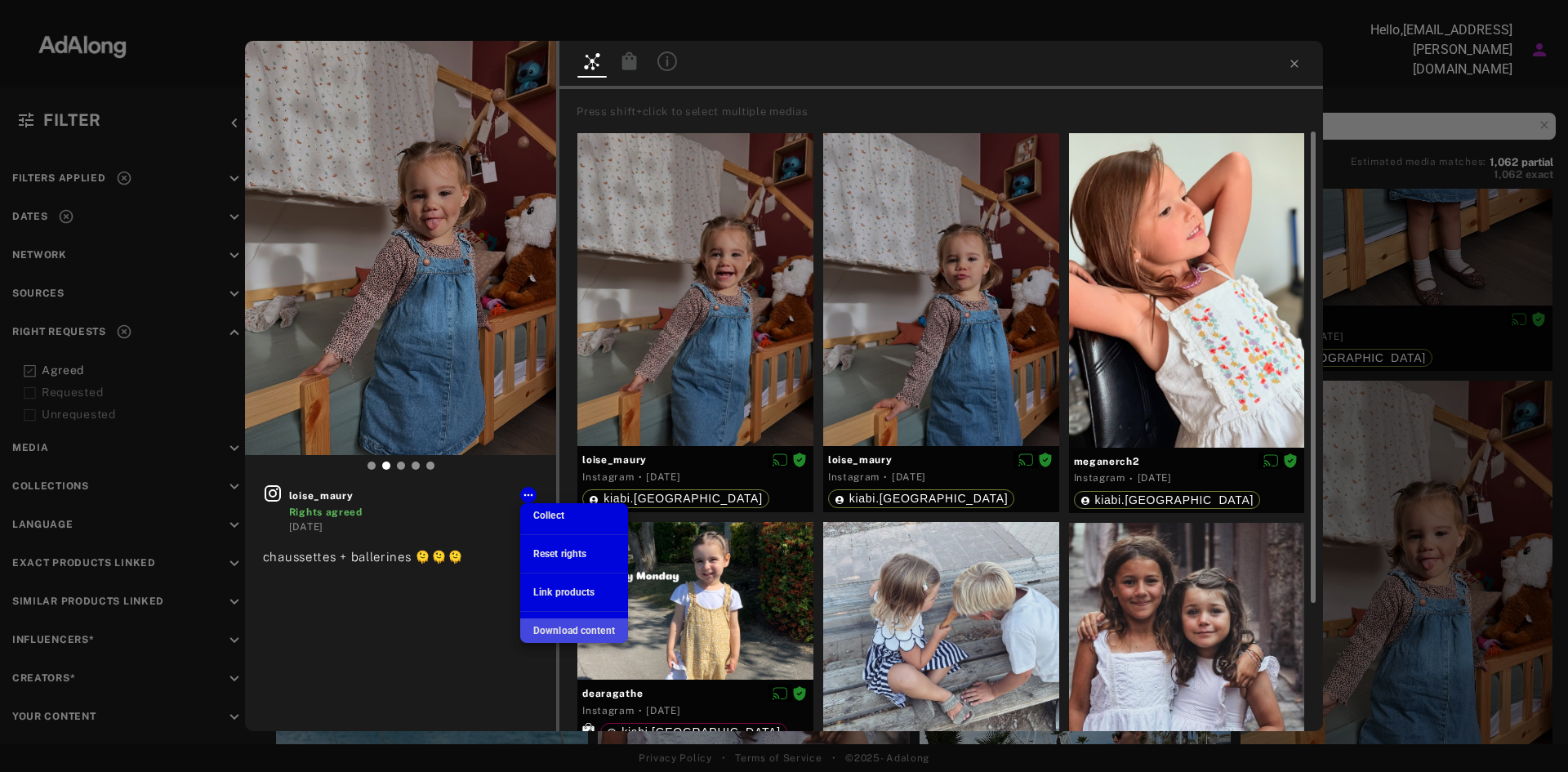
click at [567, 634] on span "Download content" at bounding box center [574, 631] width 82 height 12
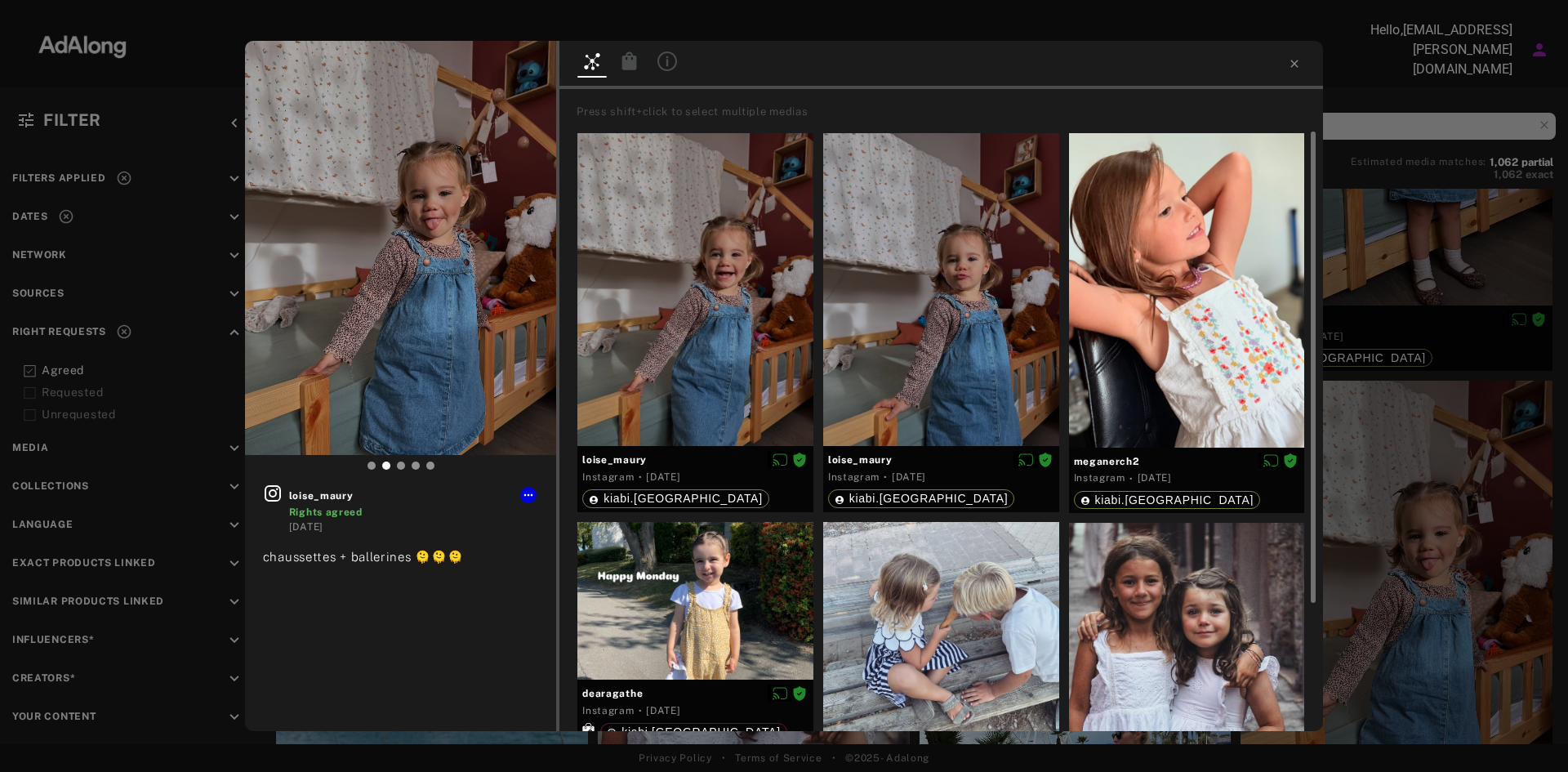
click at [1292, 57] on div at bounding box center [941, 64] width 763 height 48
click at [1292, 61] on icon at bounding box center [1294, 63] width 13 height 13
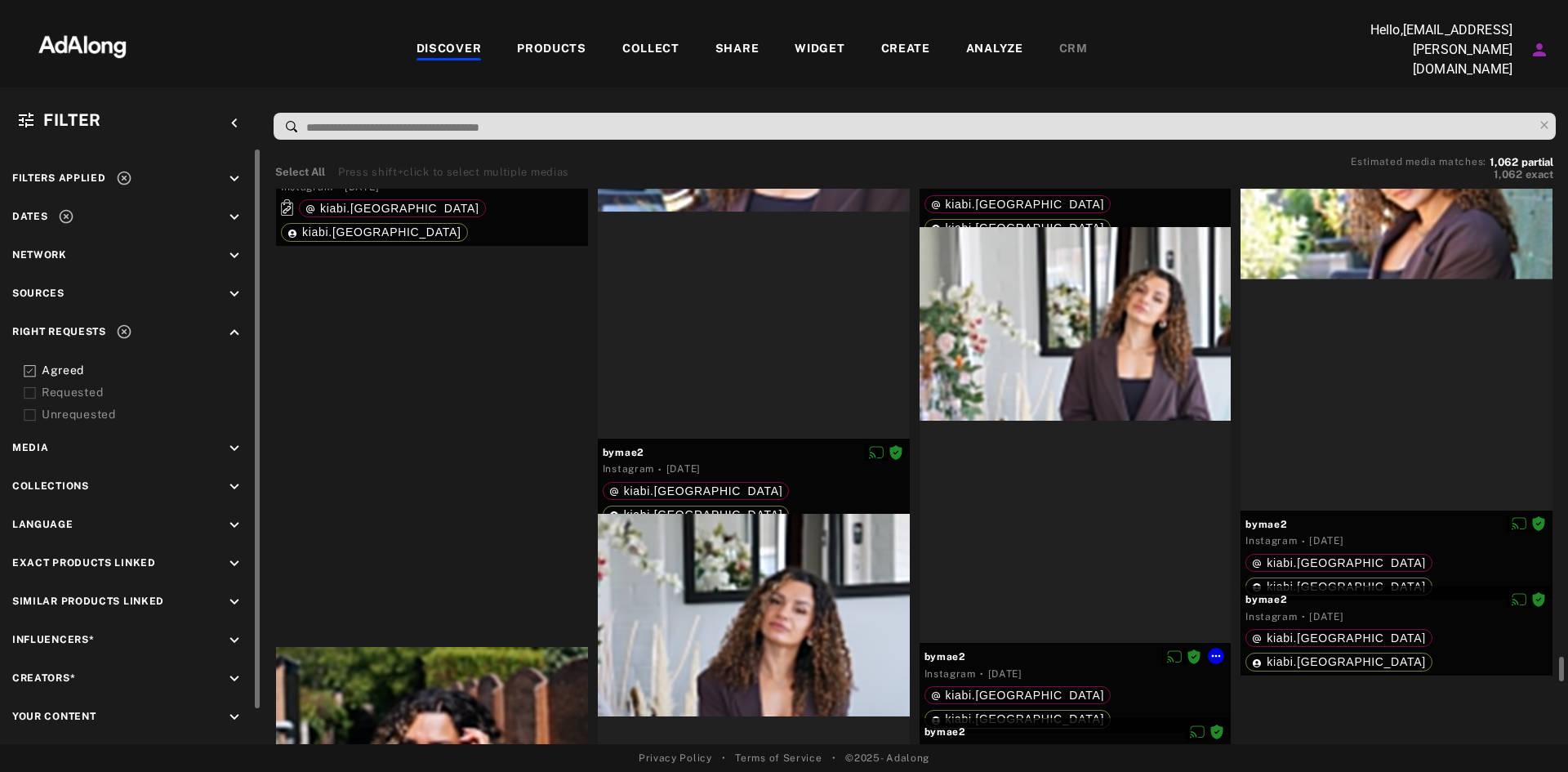
scroll to position [28900, 0]
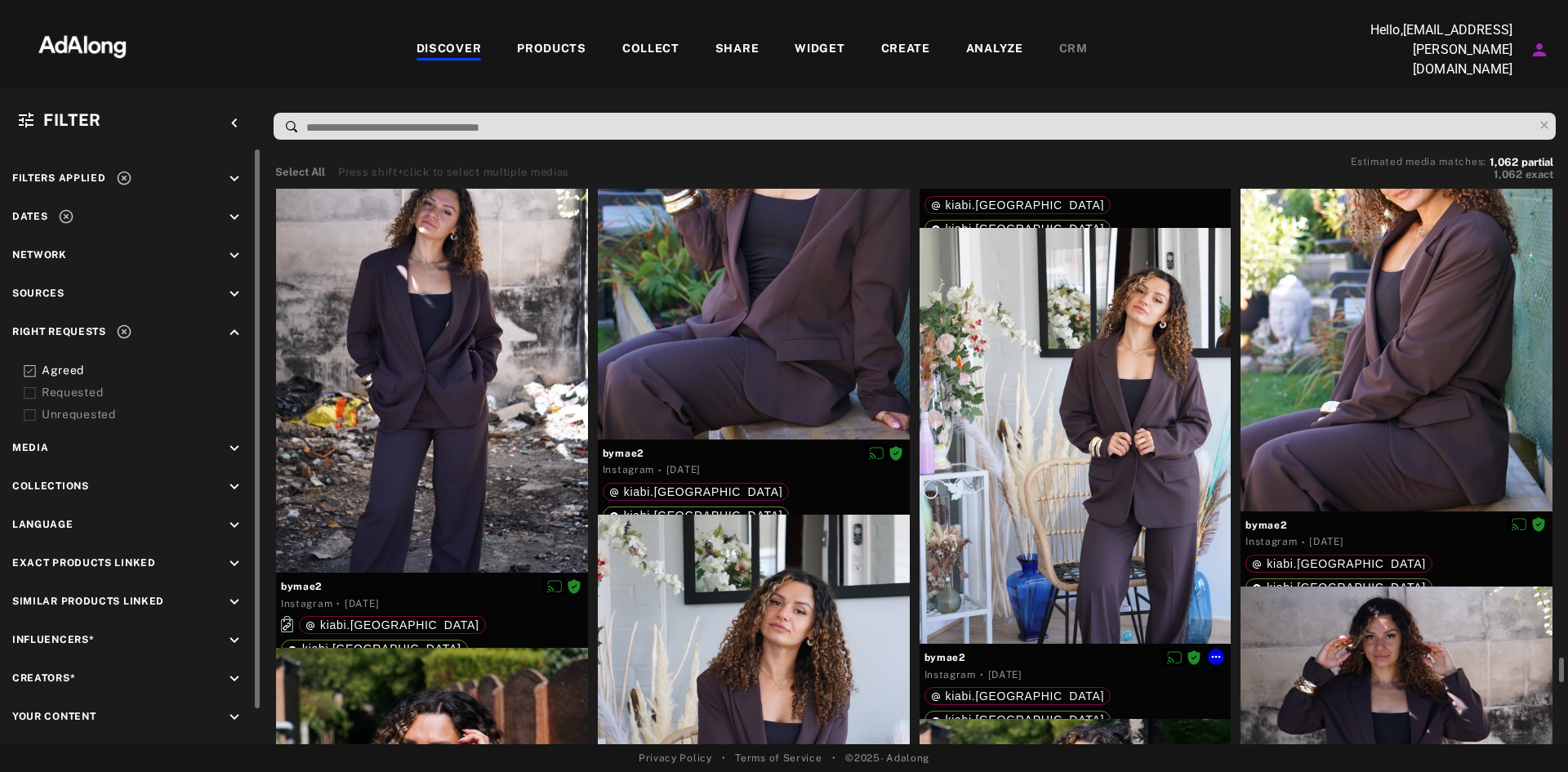
click at [1068, 400] on div at bounding box center [1075, 436] width 311 height 415
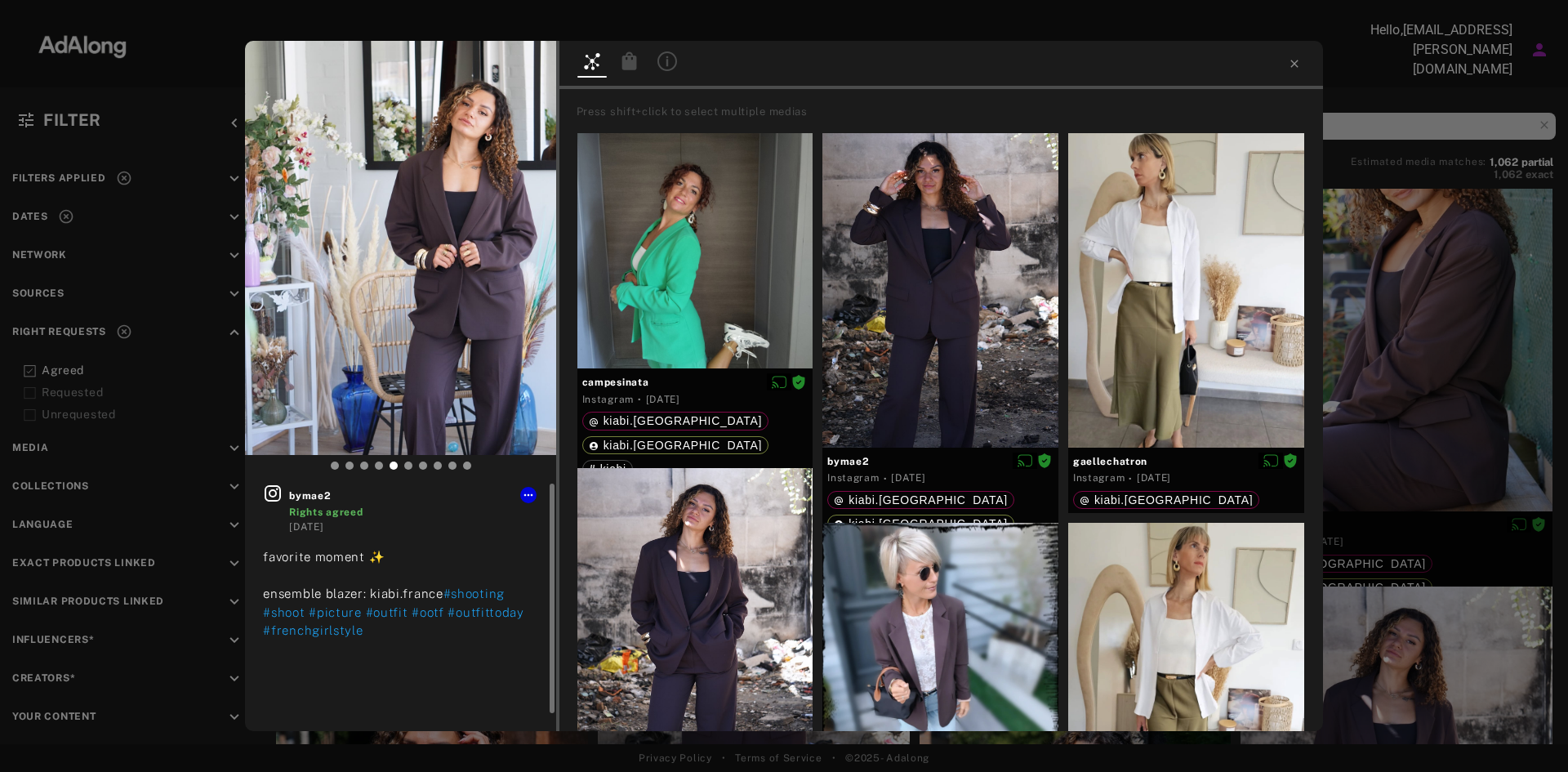
click at [274, 495] on icon at bounding box center [272, 493] width 19 height 19
click at [638, 526] on div at bounding box center [694, 625] width 236 height 314
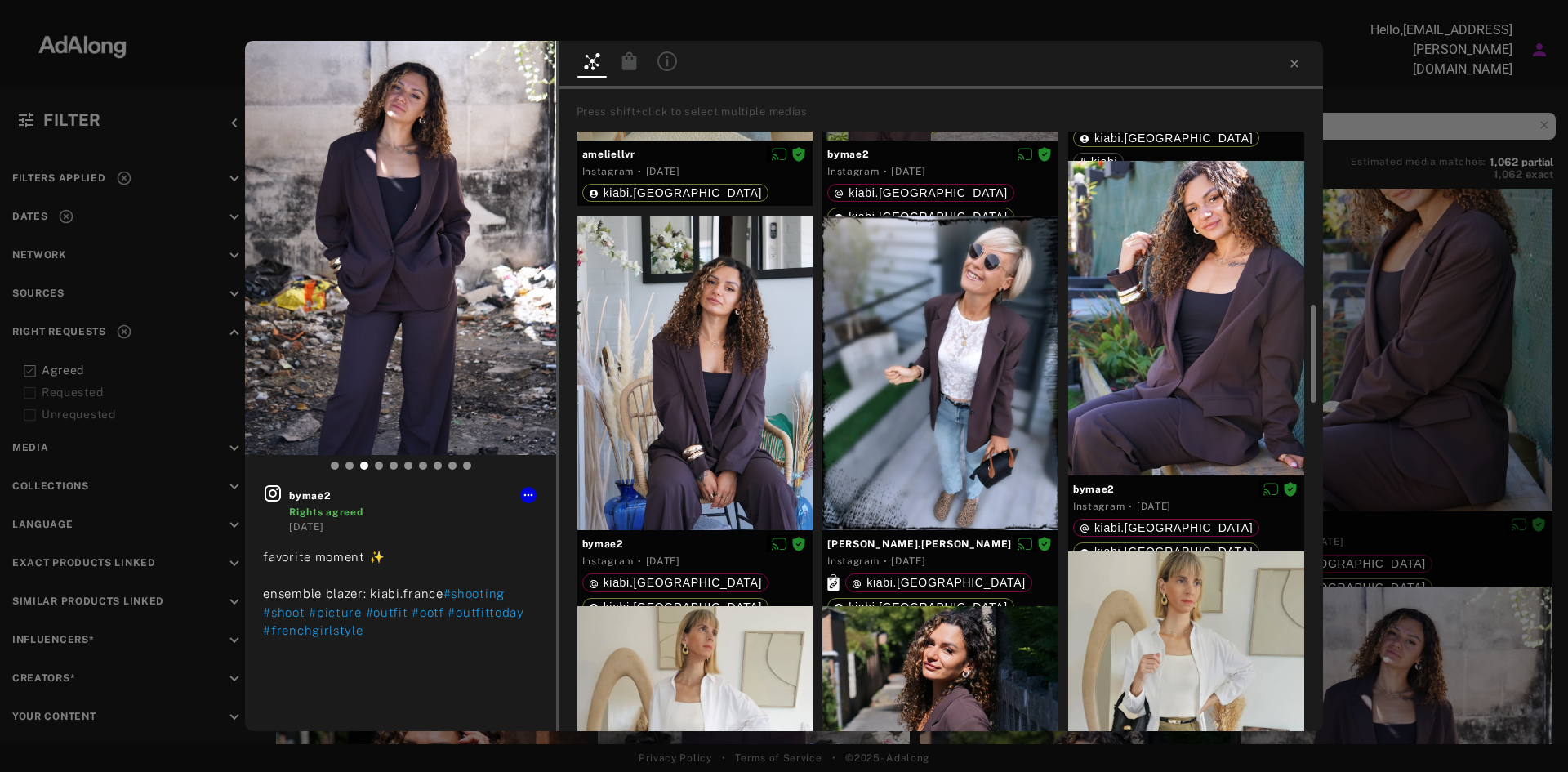
scroll to position [1086, 0]
click at [745, 390] on div at bounding box center [694, 371] width 236 height 314
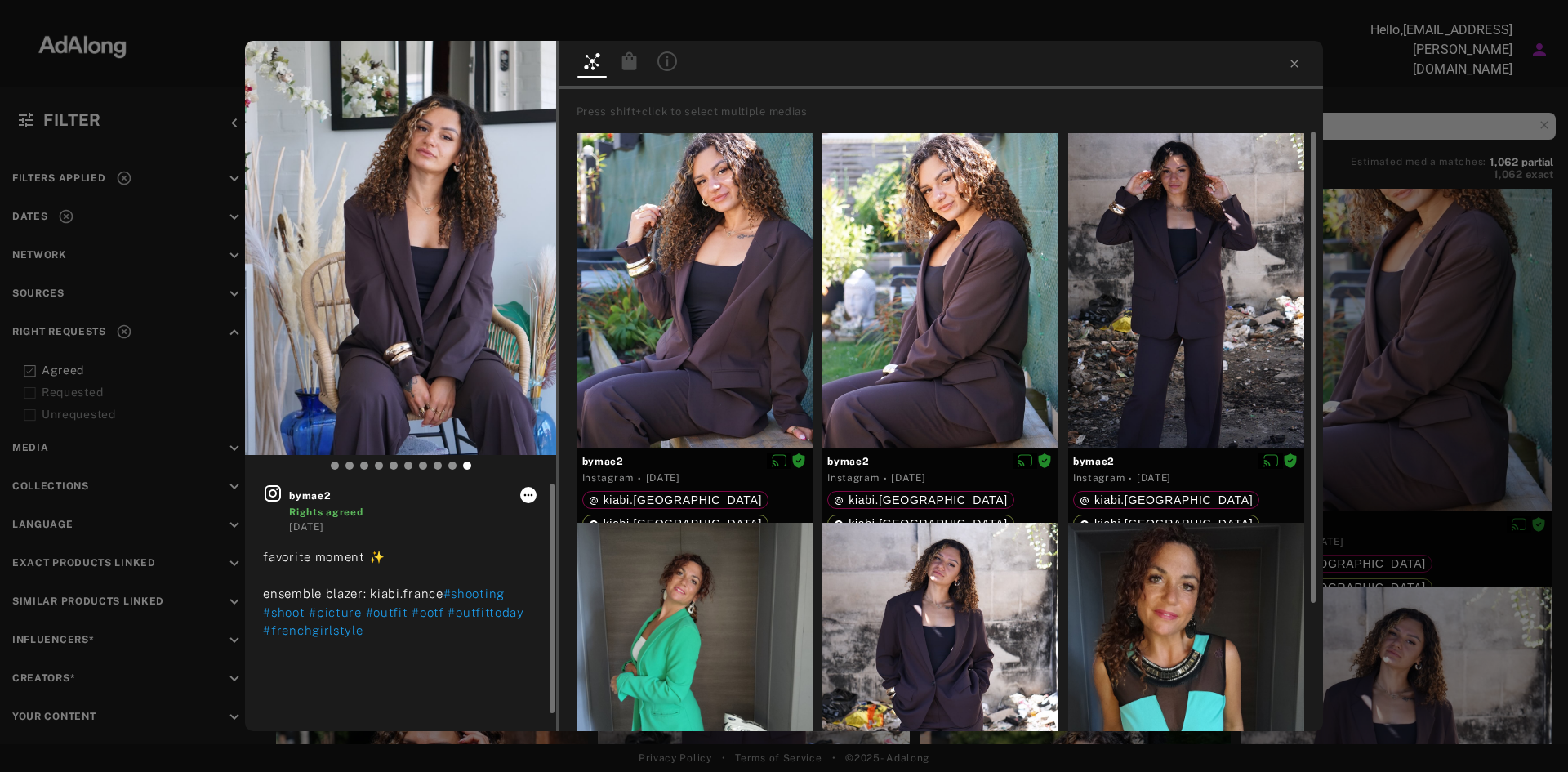
click at [530, 491] on icon at bounding box center [529, 495] width 13 height 13
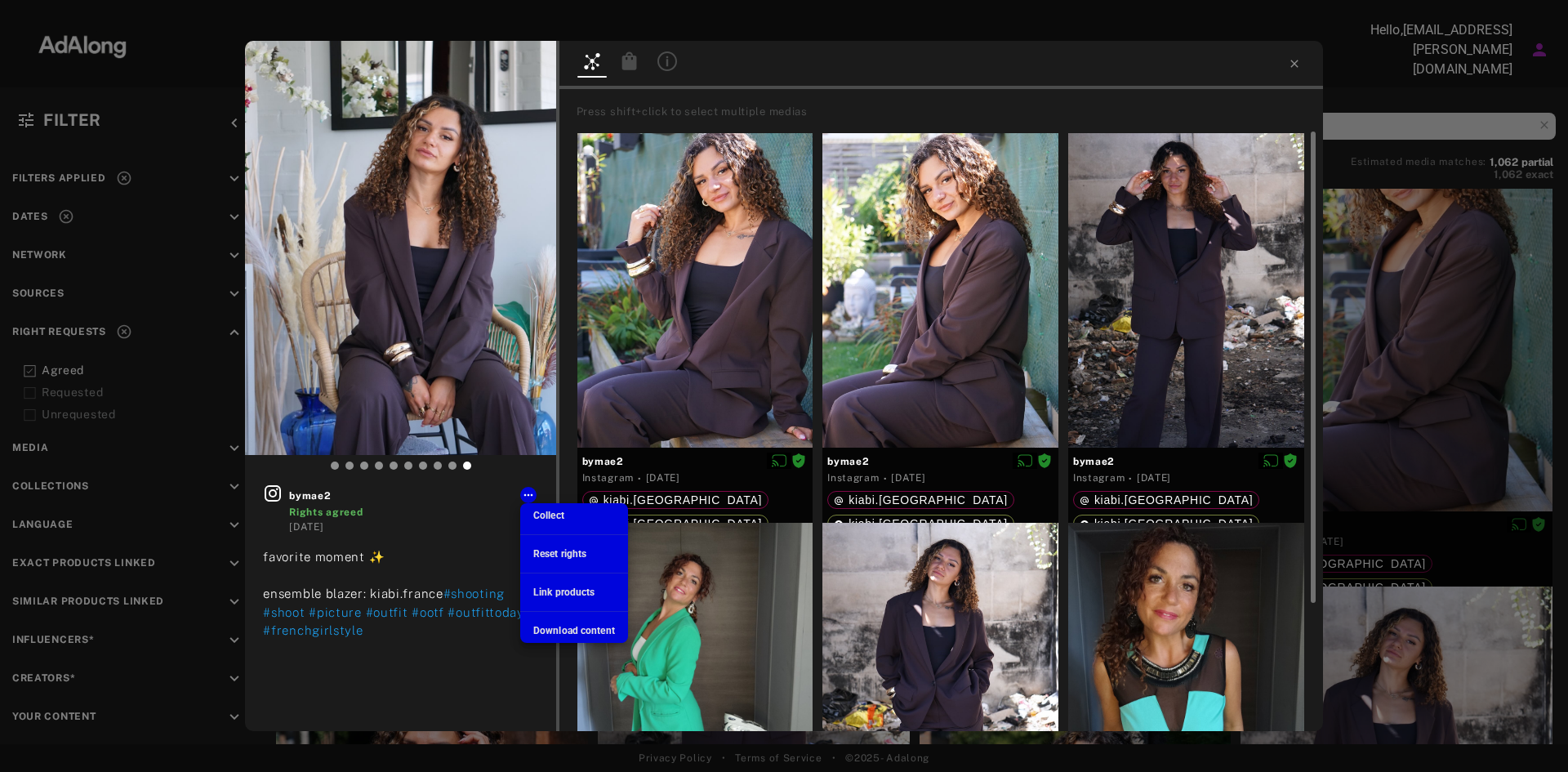
click at [550, 622] on li "Download content" at bounding box center [574, 630] width 108 height 24
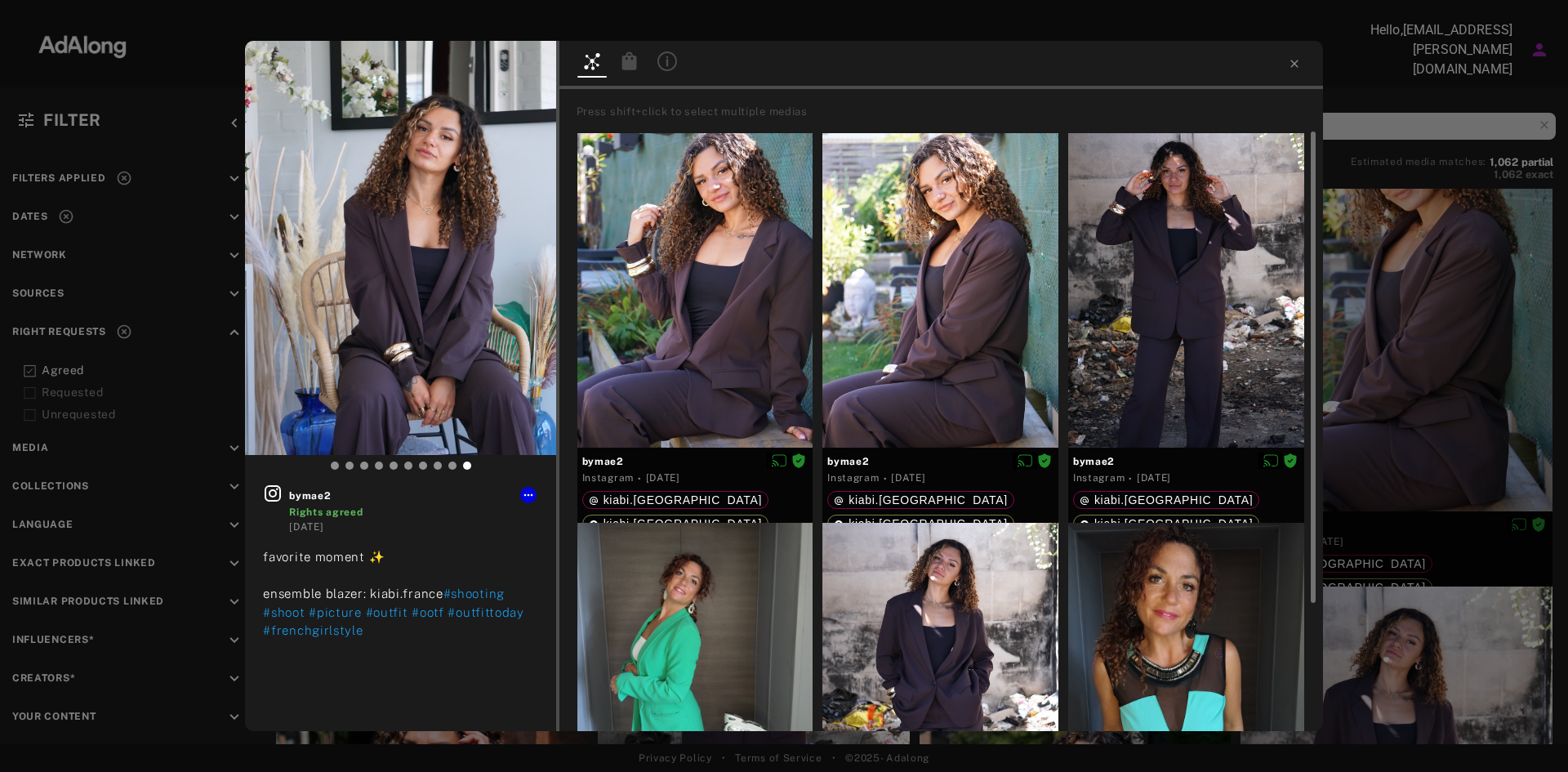
click at [1187, 46] on div at bounding box center [941, 64] width 763 height 48
click at [1294, 62] on icon at bounding box center [1294, 63] width 8 height 8
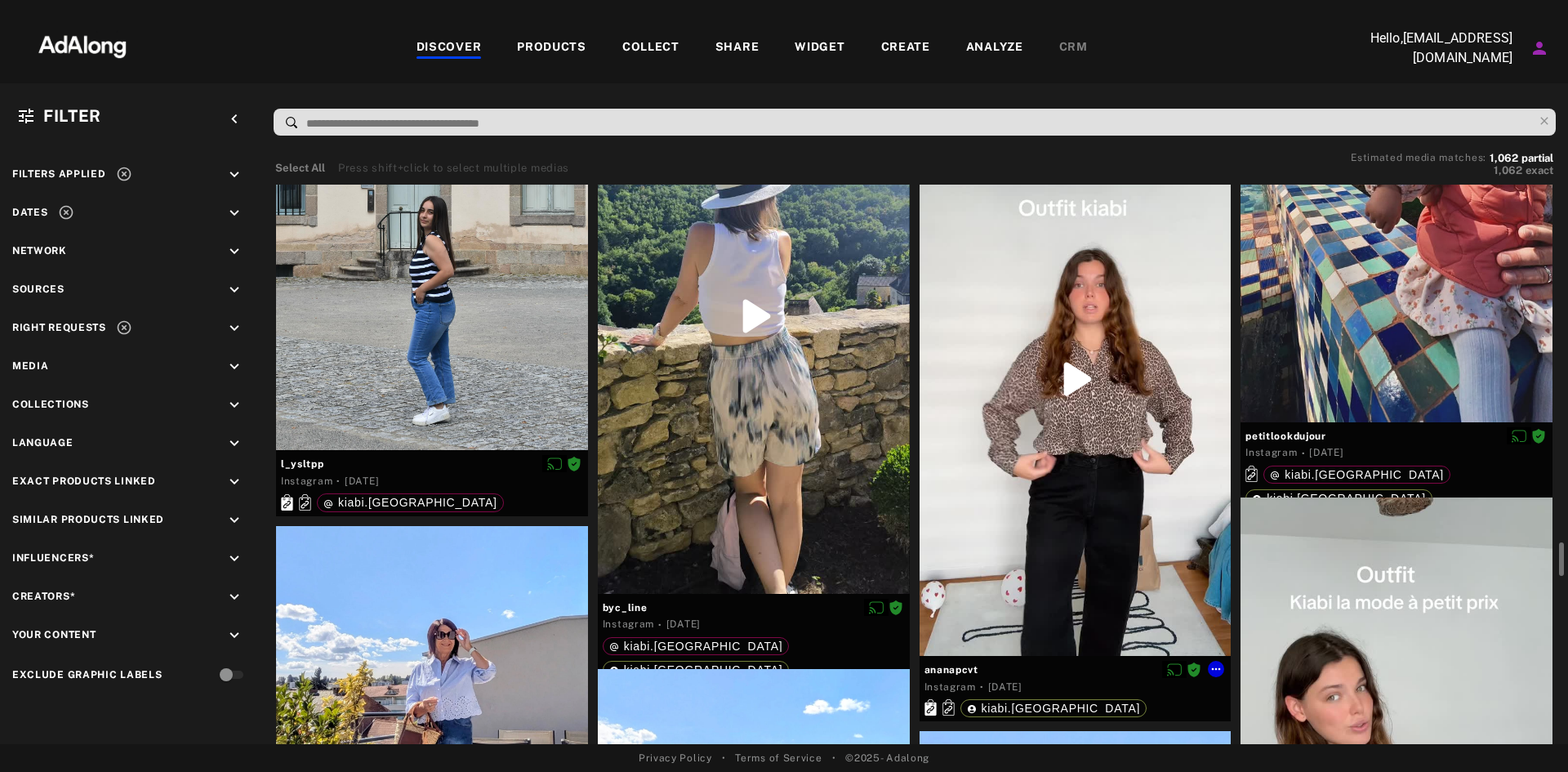
scroll to position [5939, 0]
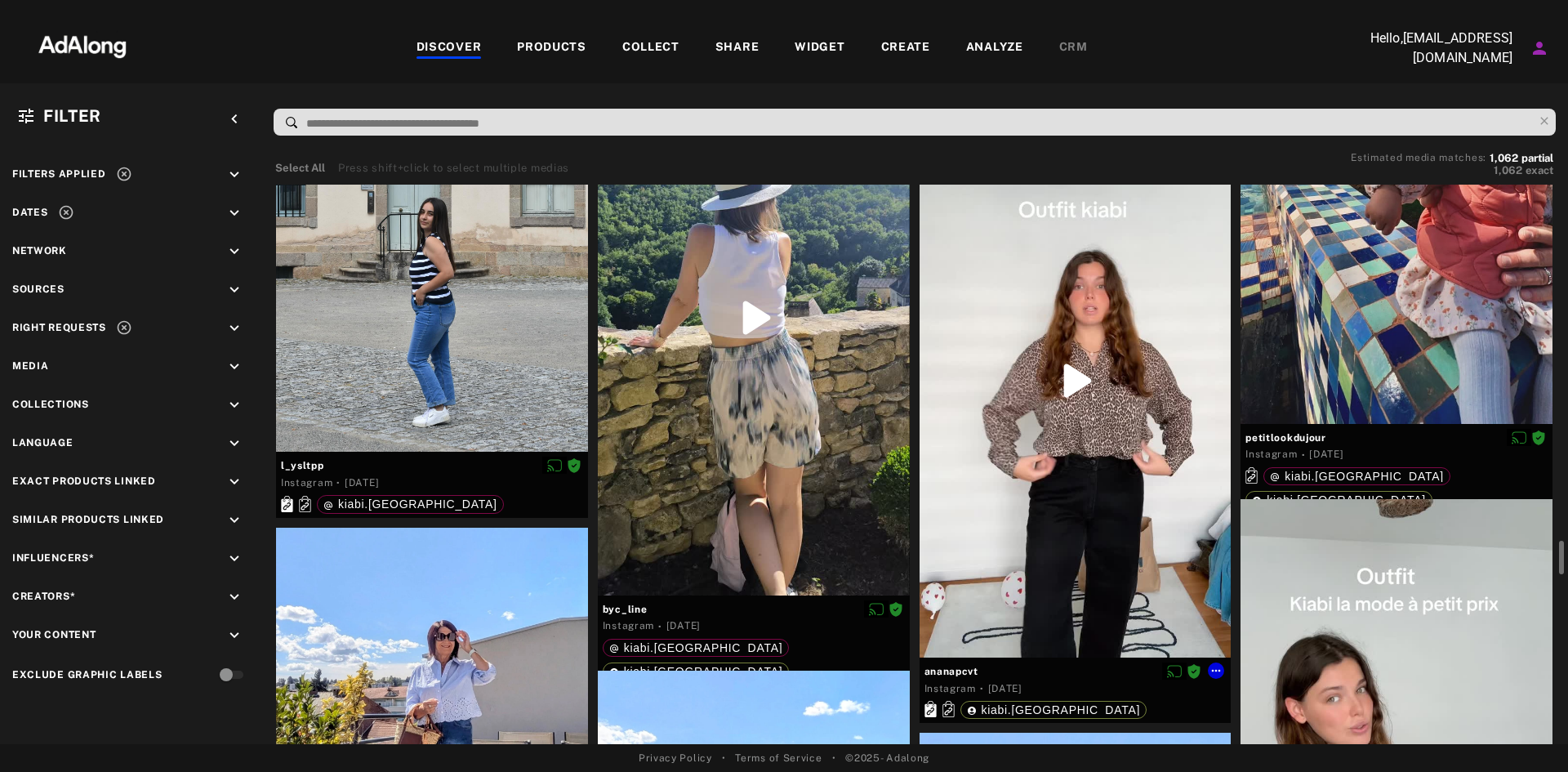
click at [1078, 495] on div at bounding box center [1075, 381] width 311 height 554
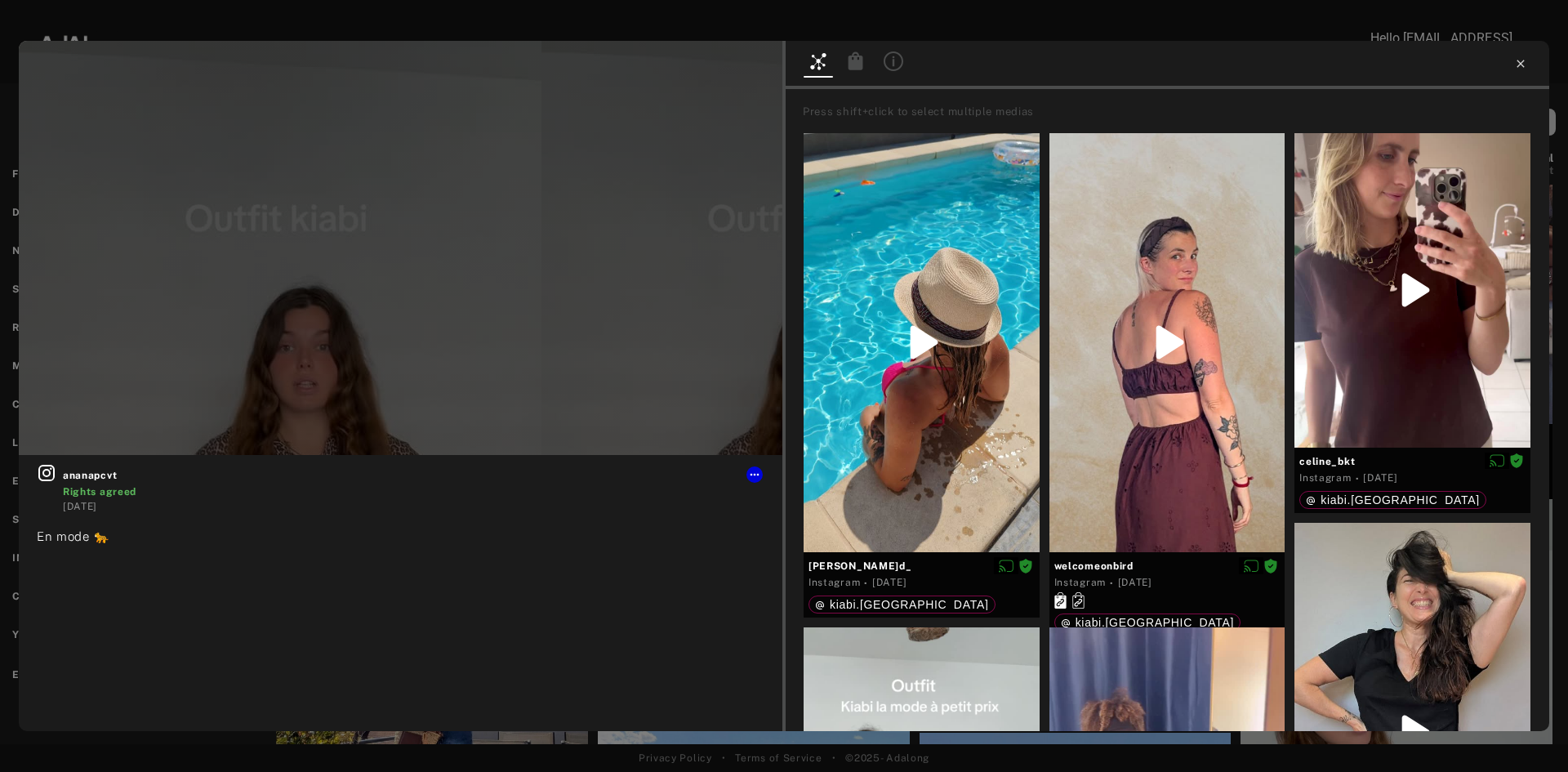
click at [1518, 58] on icon at bounding box center [1520, 63] width 13 height 13
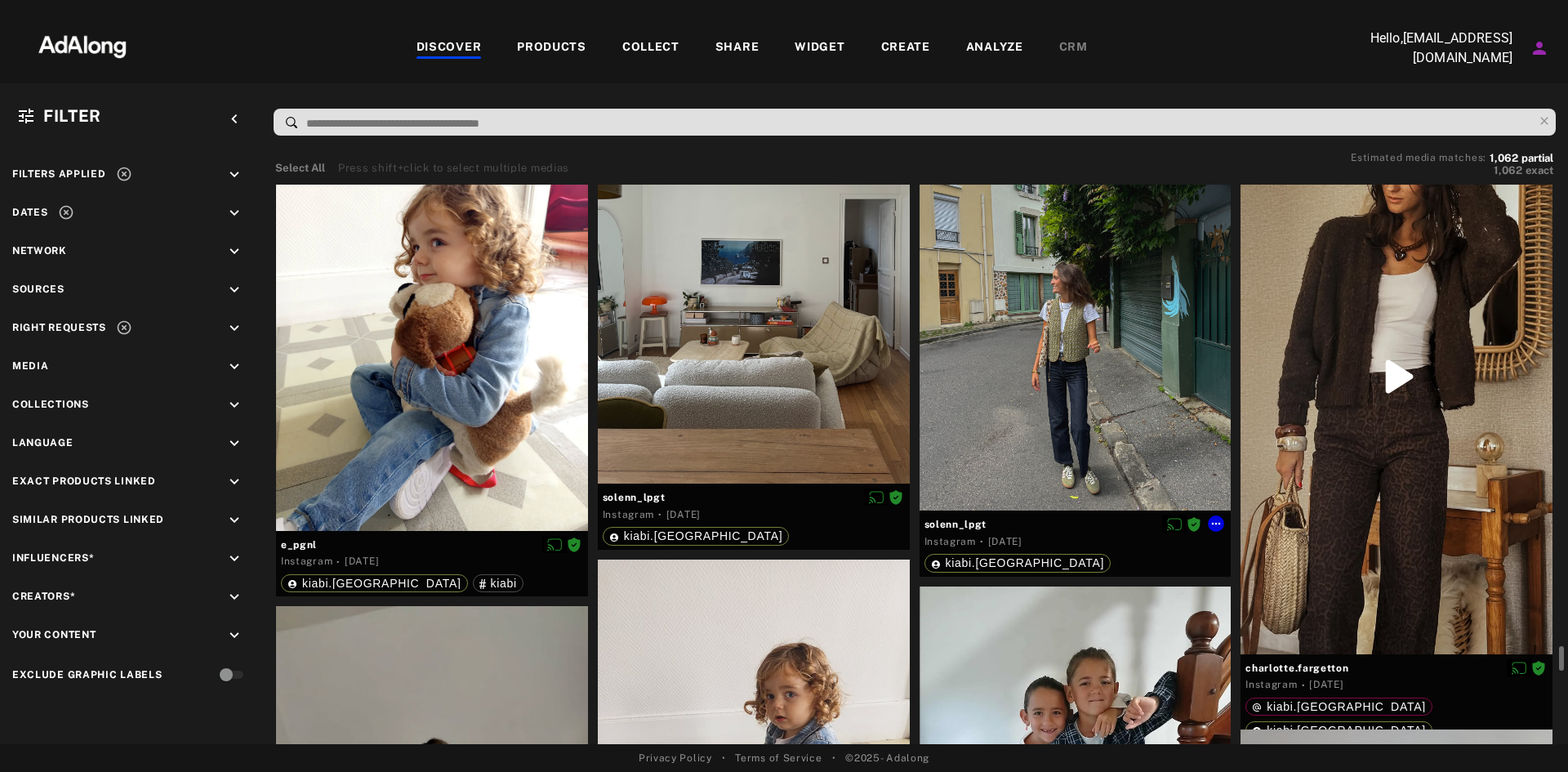
scroll to position [10396, 0]
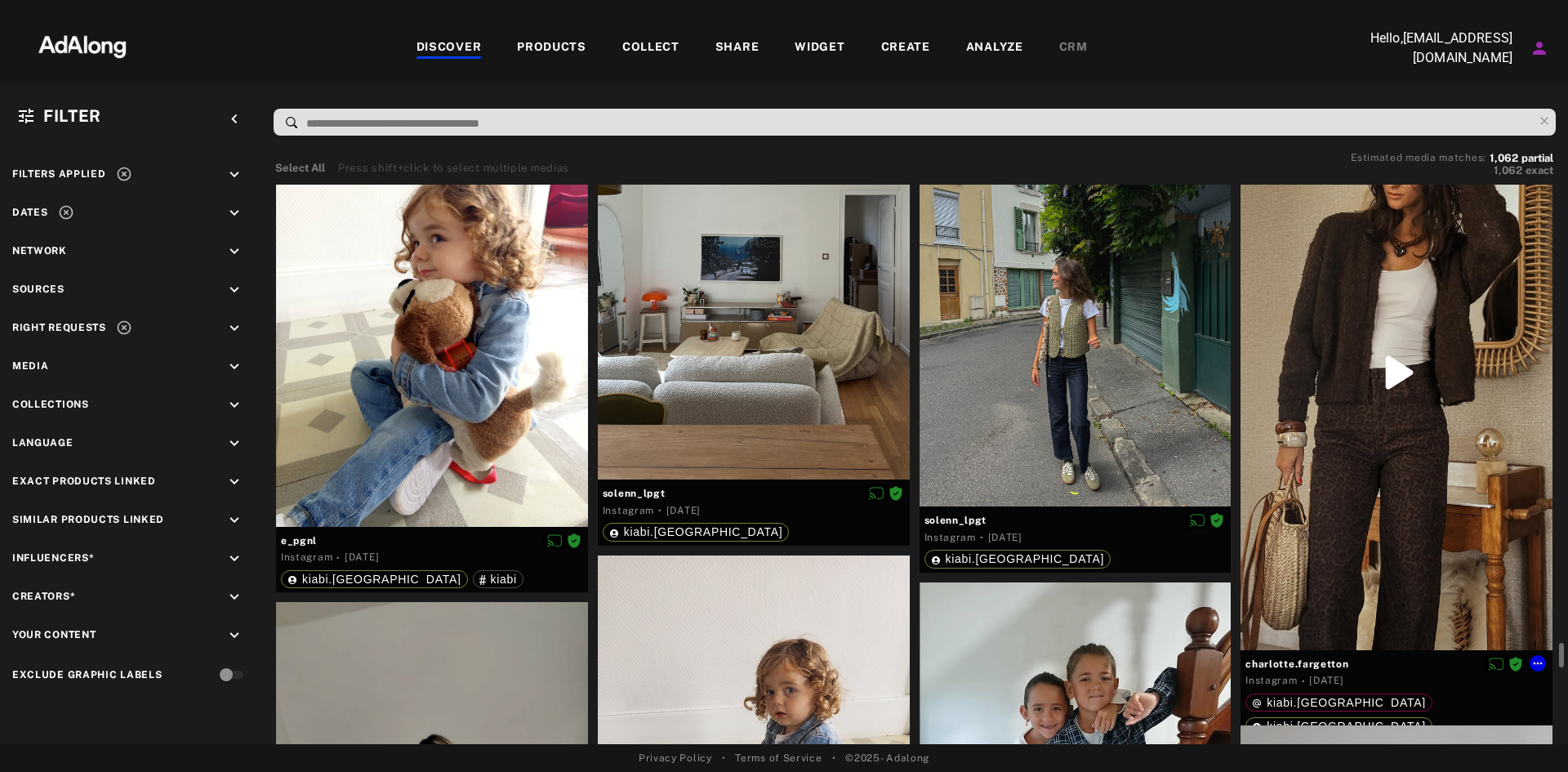
click at [1409, 472] on div at bounding box center [1396, 372] width 311 height 555
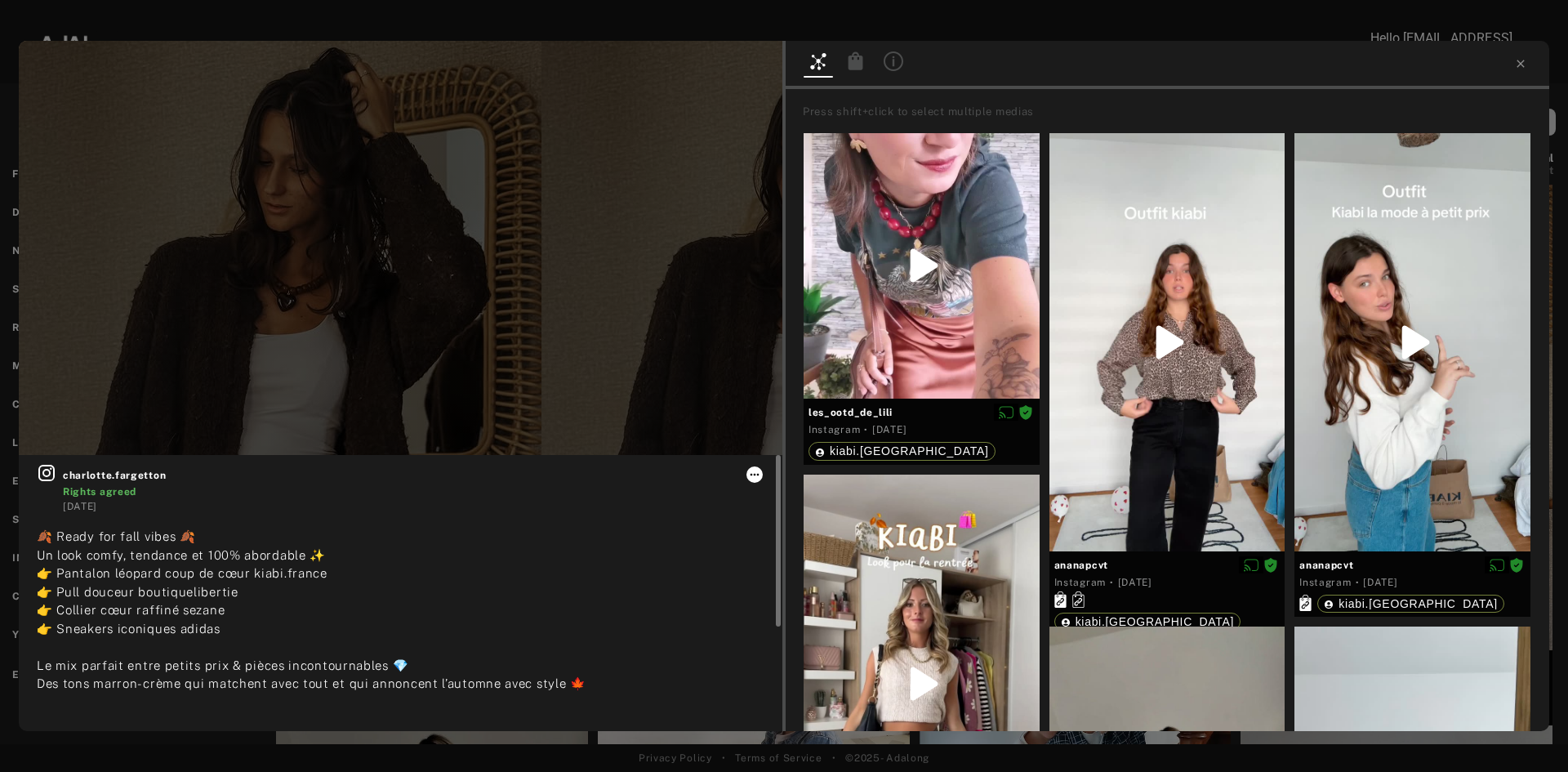
click at [755, 479] on icon at bounding box center [755, 475] width 13 height 13
click at [793, 572] on span "Download content" at bounding box center [800, 572] width 82 height 12
click at [1525, 62] on icon at bounding box center [1520, 63] width 13 height 13
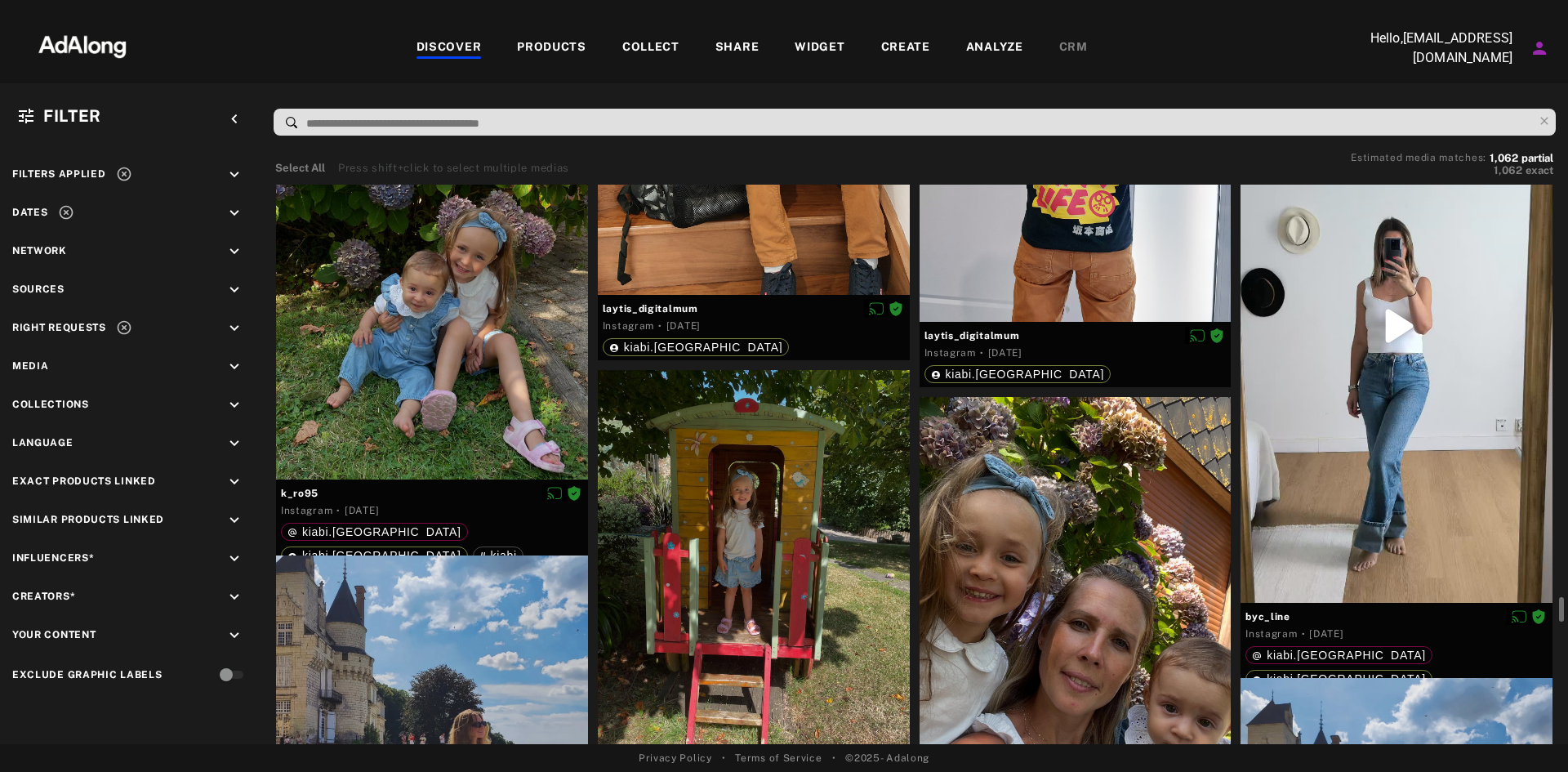
scroll to position [11564, 0]
click at [1399, 325] on div at bounding box center [1396, 325] width 311 height 554
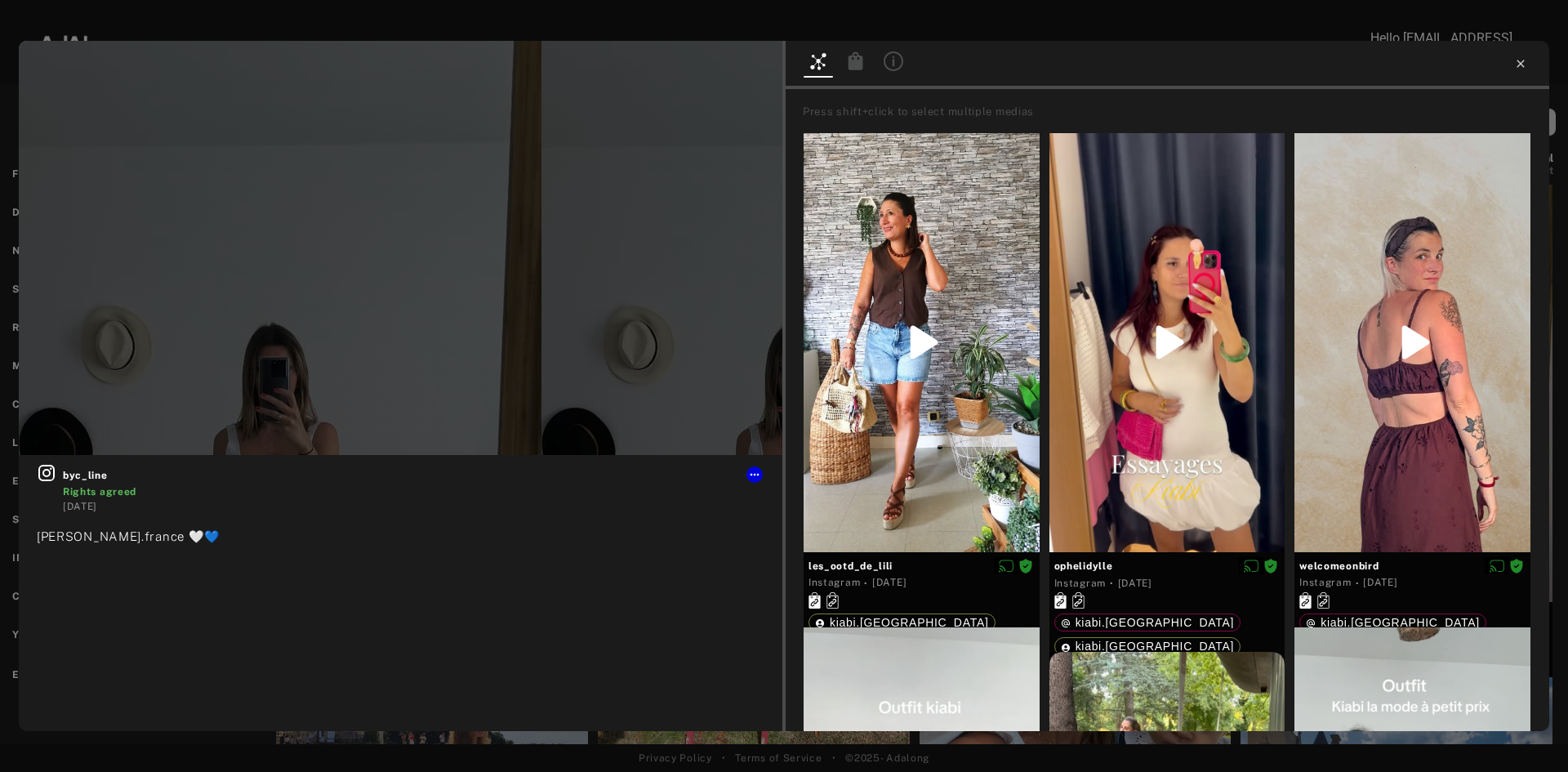
click at [1519, 63] on icon at bounding box center [1520, 63] width 13 height 13
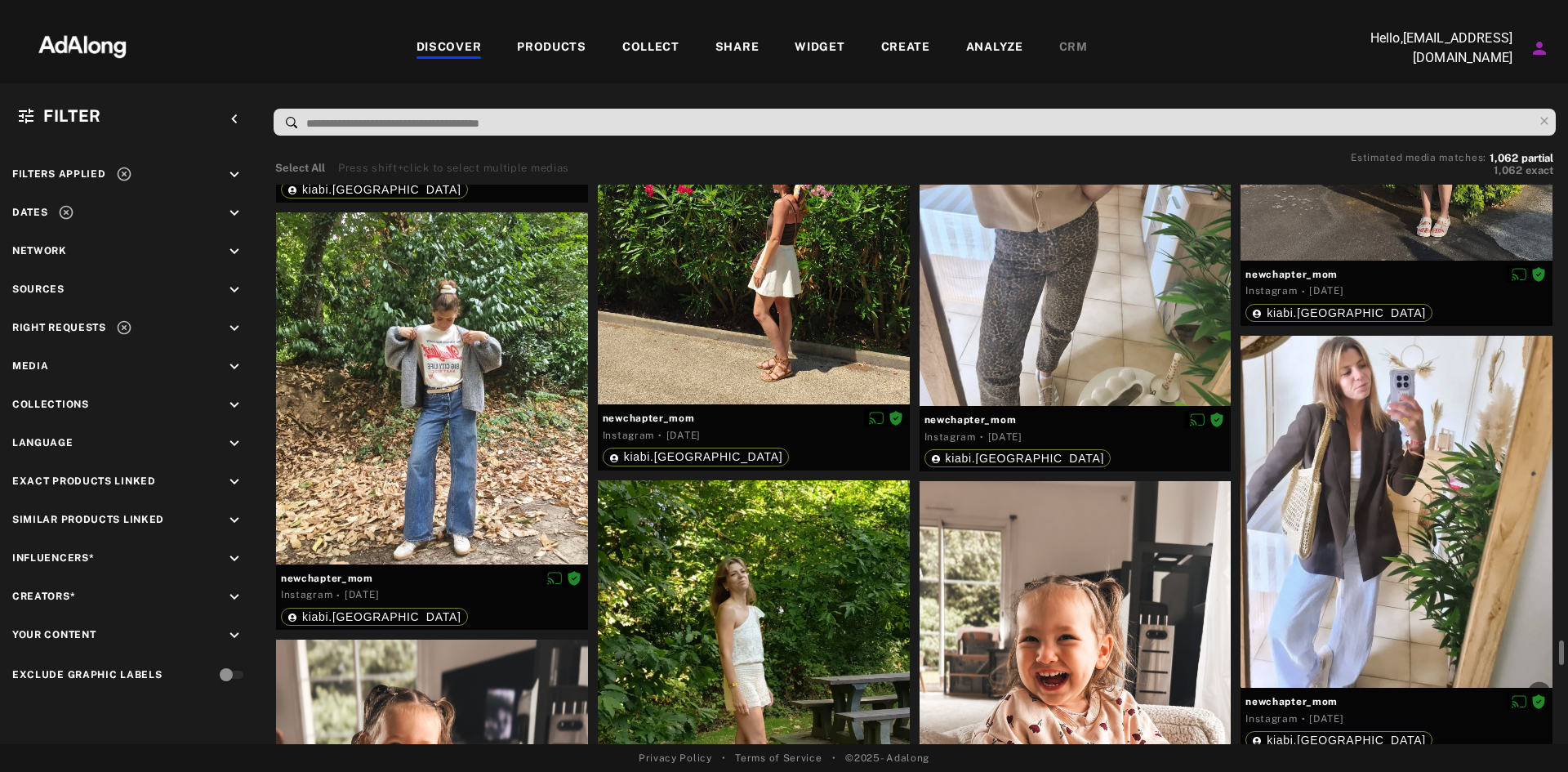
scroll to position [12822, 0]
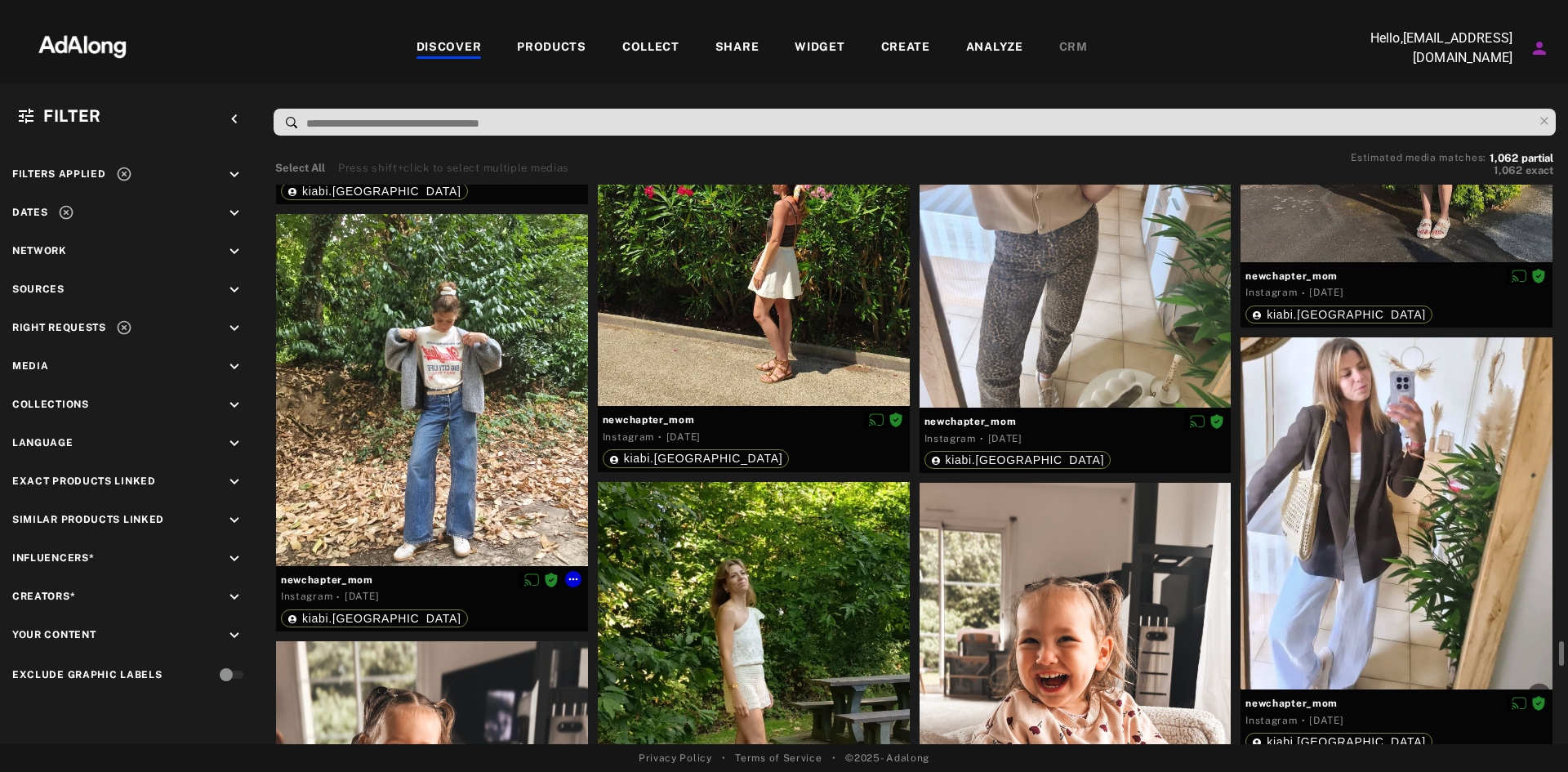
click at [474, 446] on div at bounding box center [432, 390] width 311 height 352
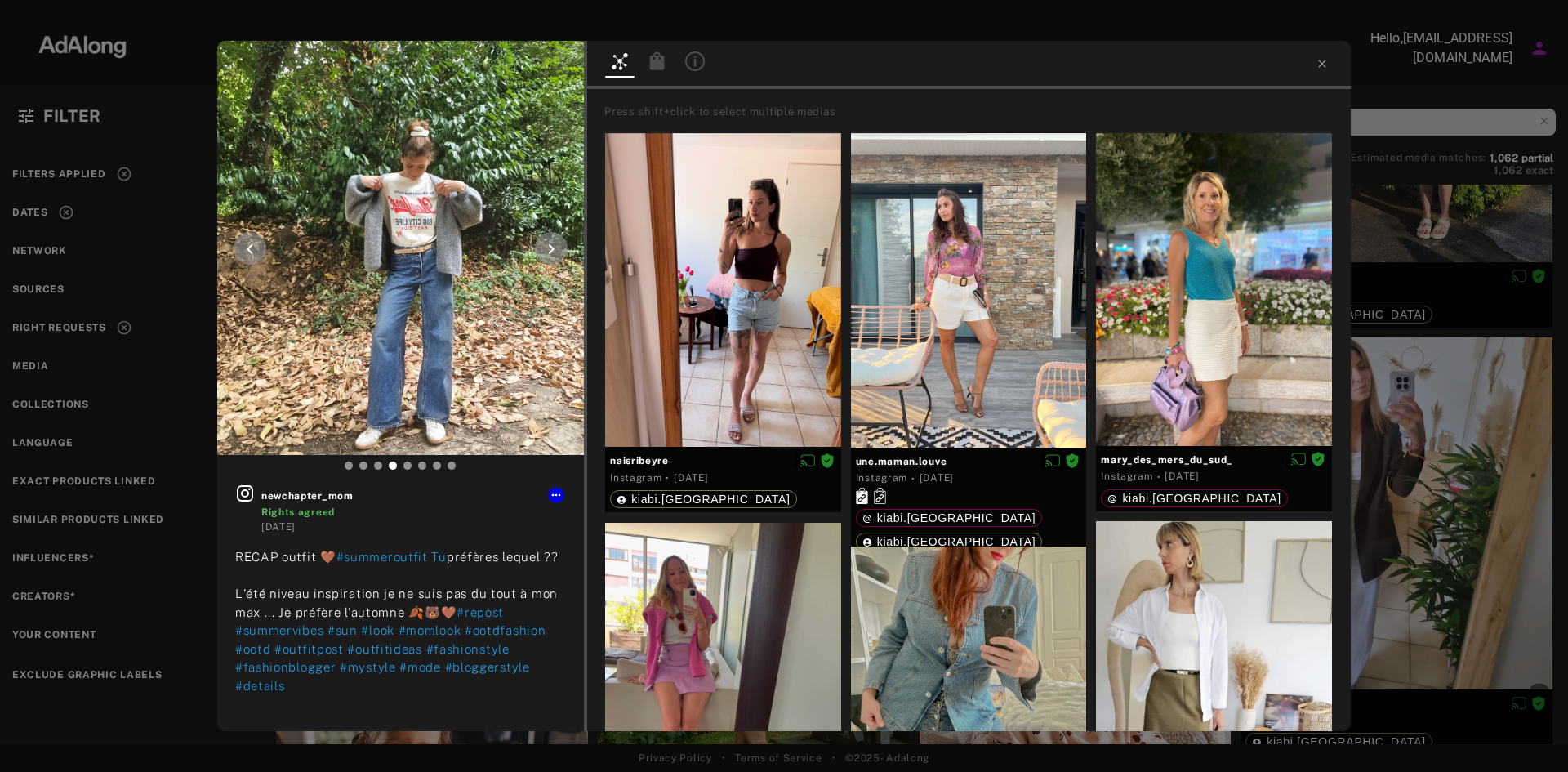
click at [527, 248] on img at bounding box center [400, 247] width 366 height 414
click at [550, 247] on icon at bounding box center [551, 249] width 19 height 19
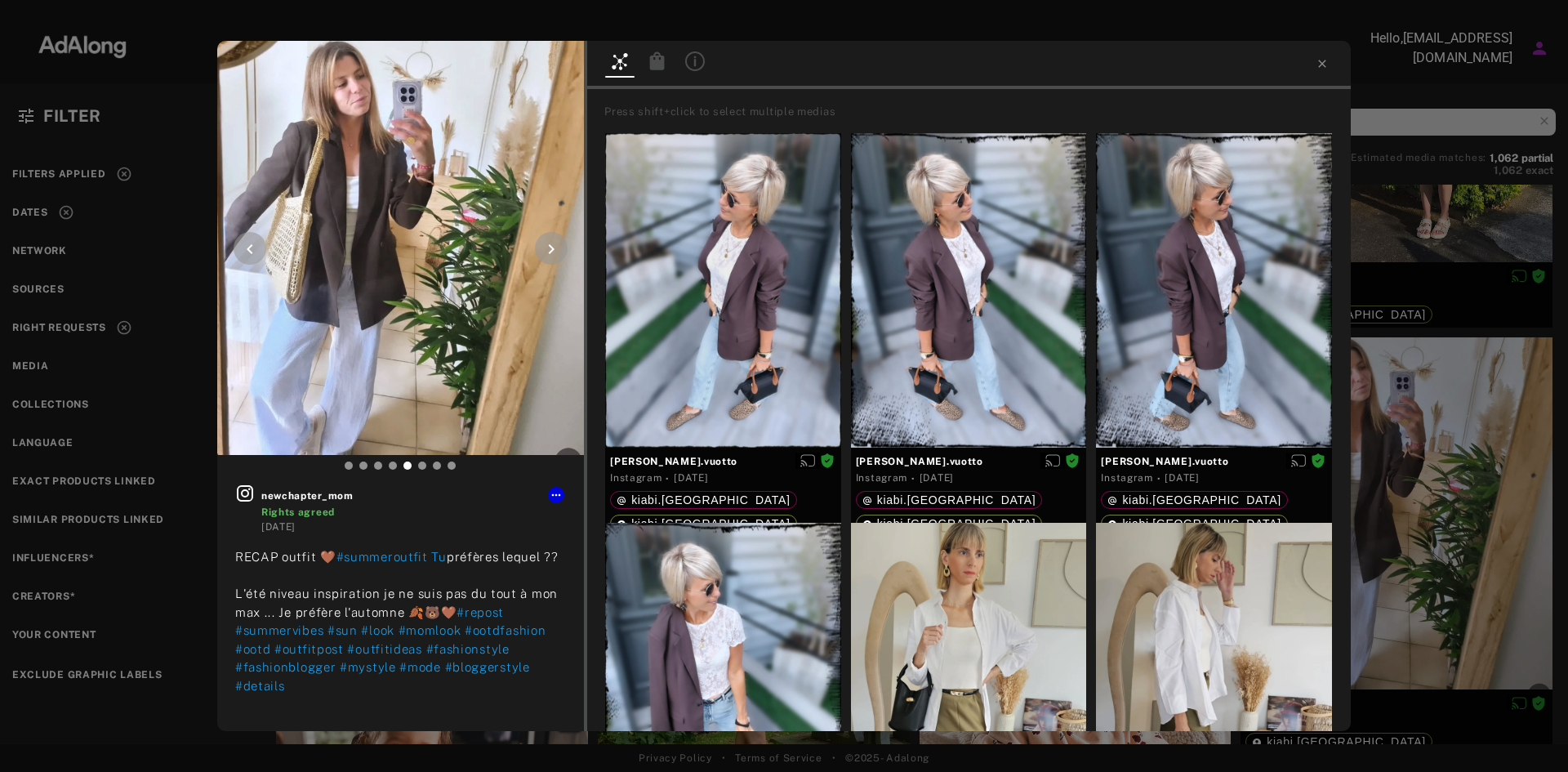
click at [258, 252] on icon at bounding box center [250, 249] width 19 height 19
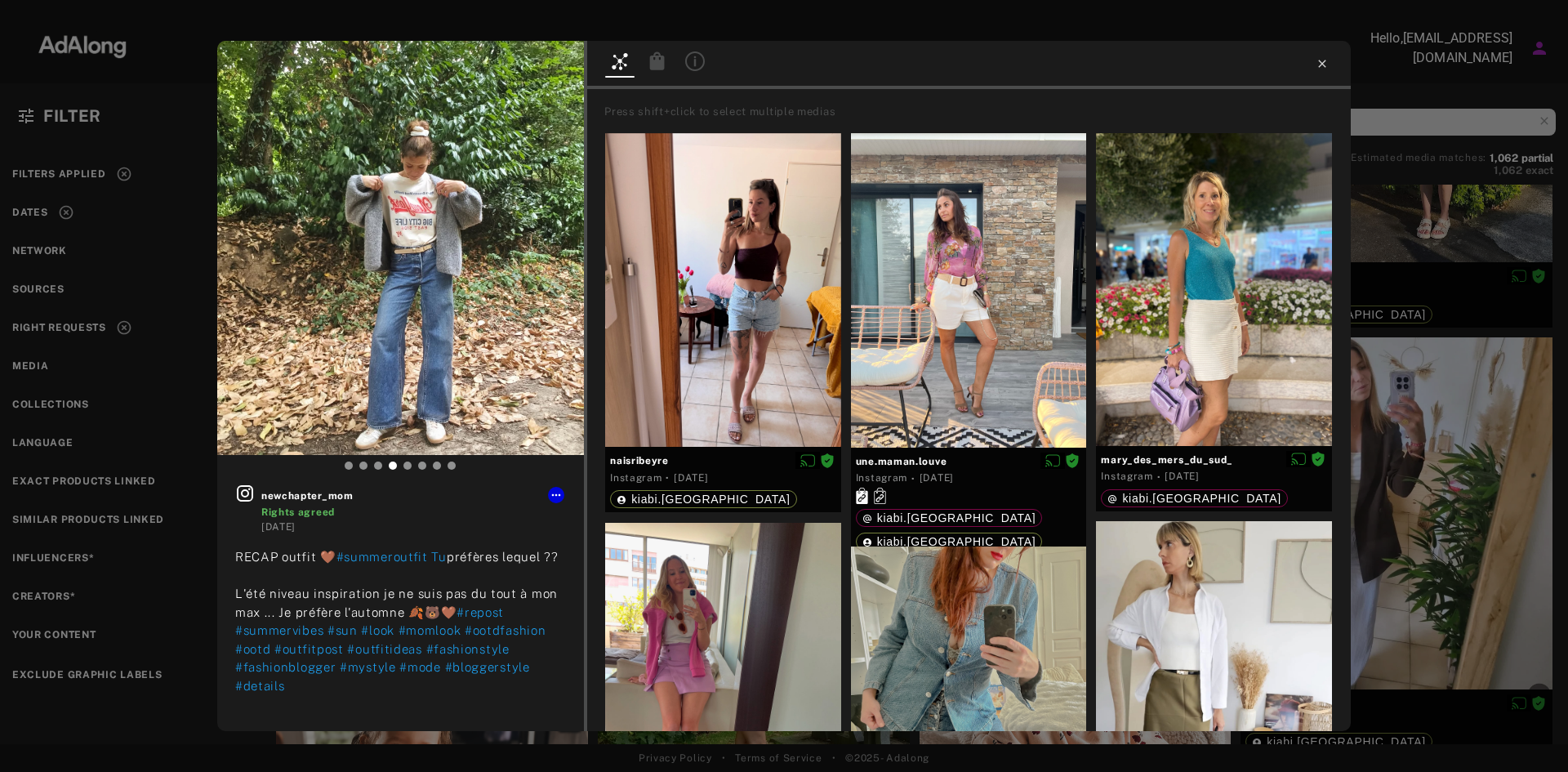
click at [1318, 57] on icon at bounding box center [1322, 63] width 13 height 13
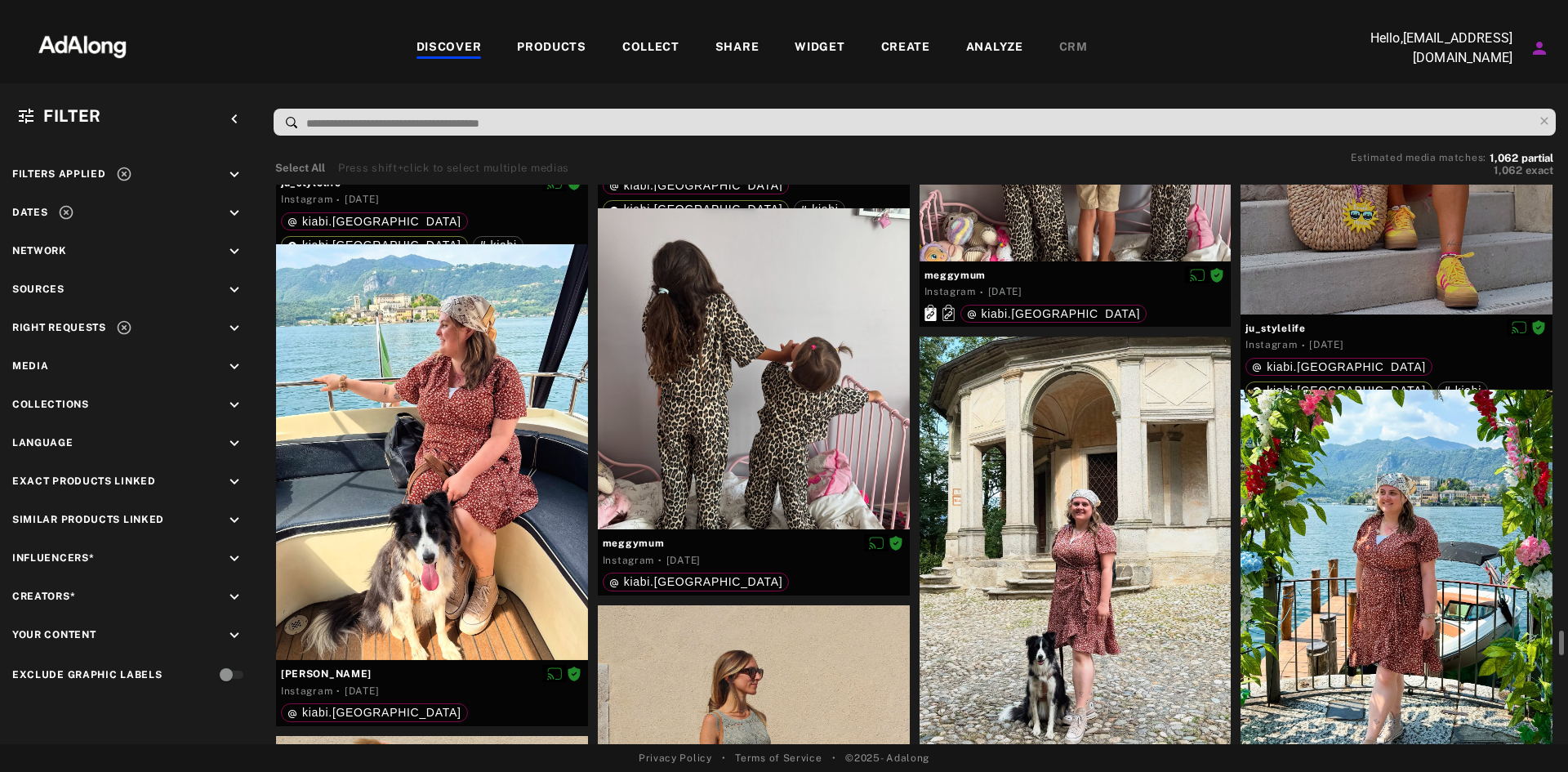
scroll to position [25231, 0]
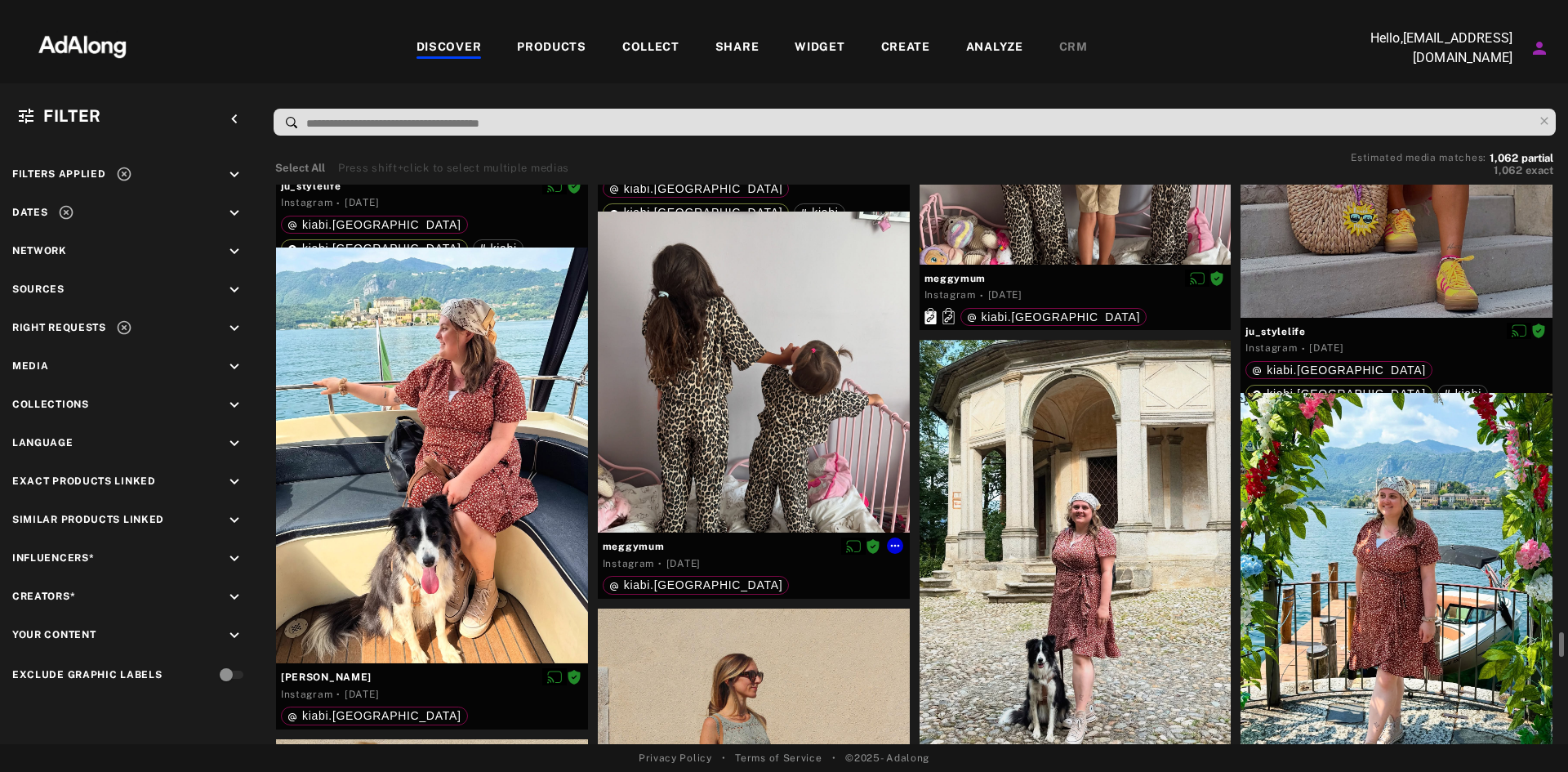
click at [799, 311] on div at bounding box center [754, 372] width 311 height 321
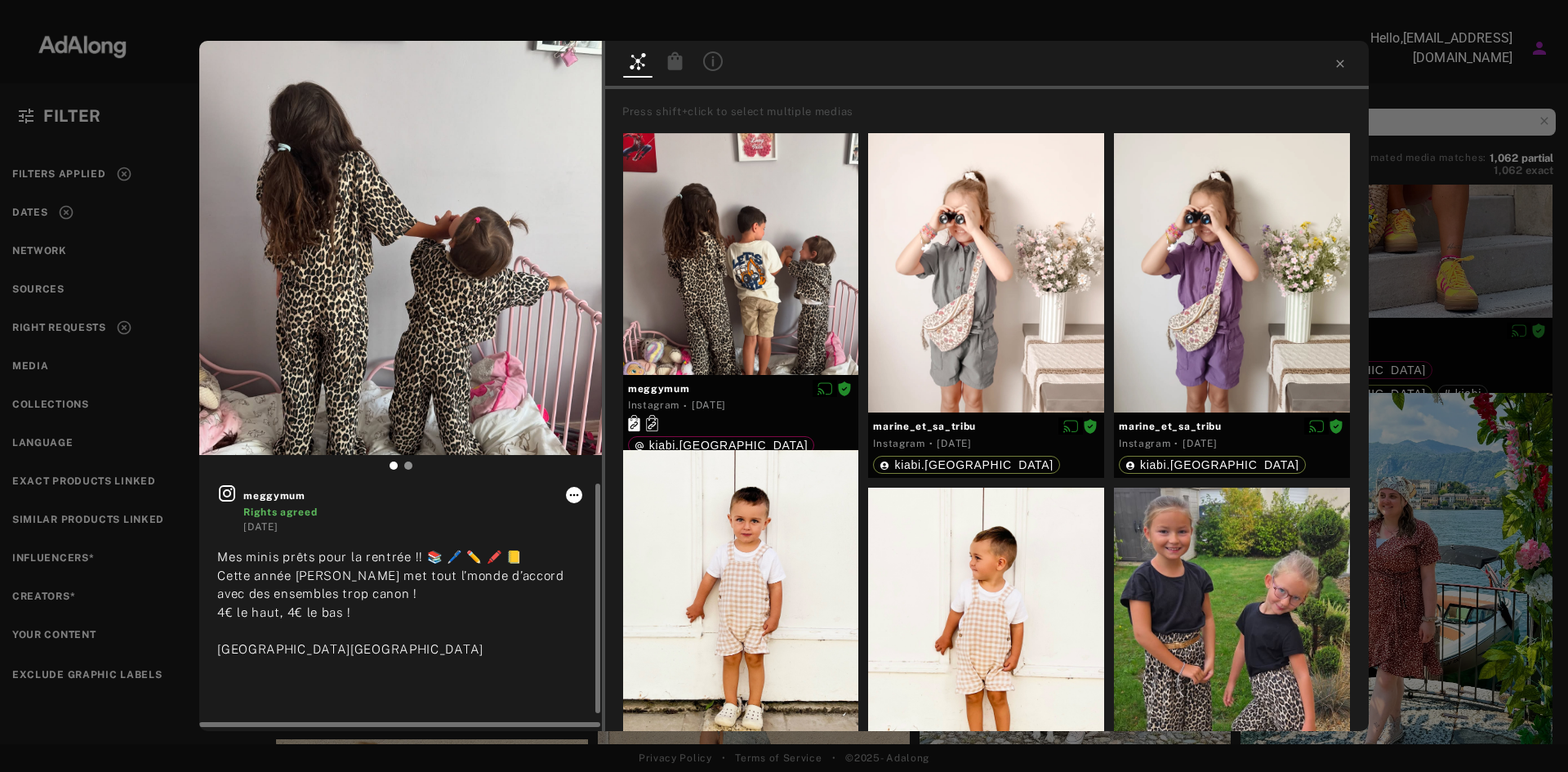
click at [577, 490] on icon at bounding box center [574, 495] width 13 height 13
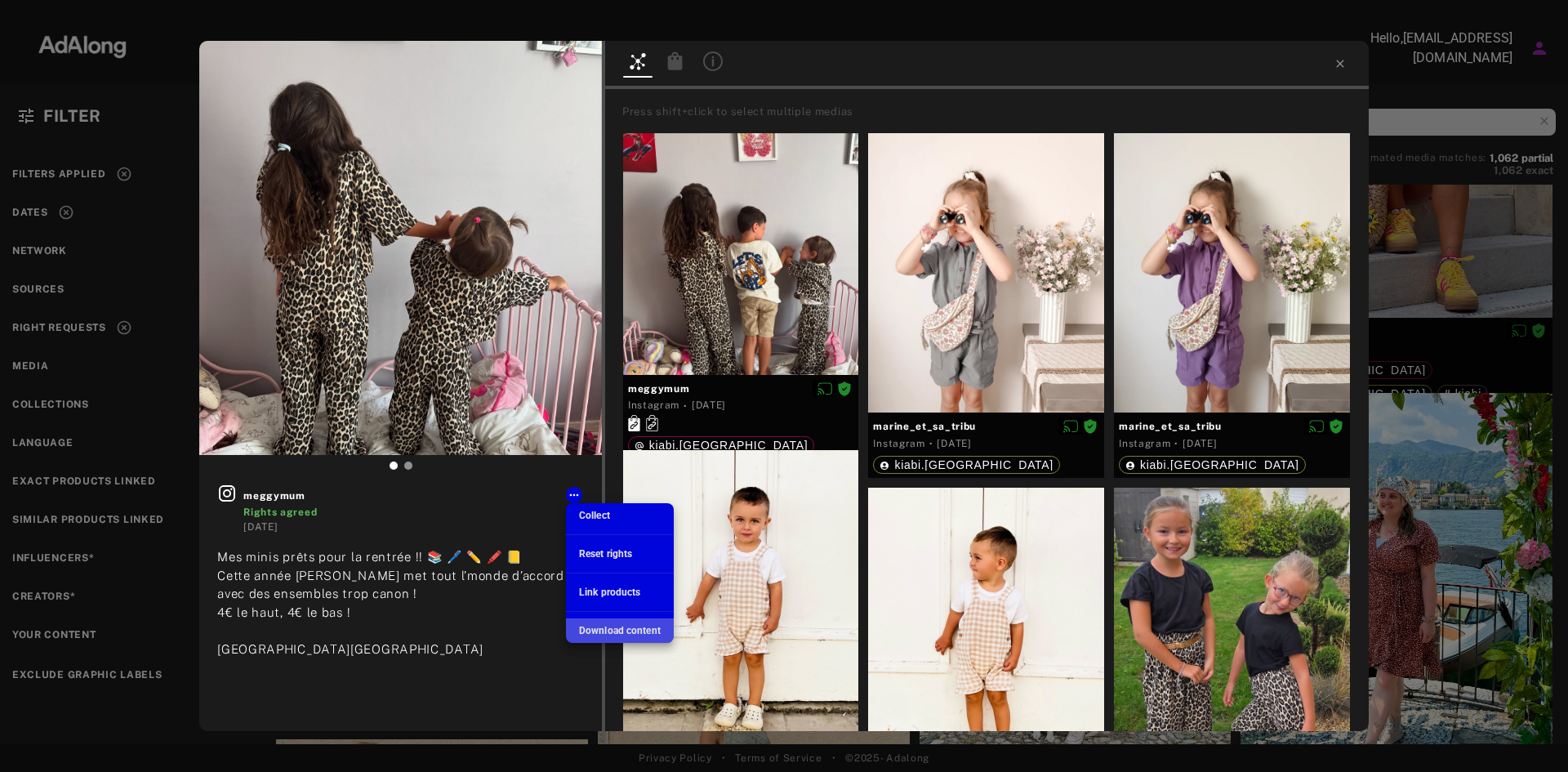
click at [602, 629] on span "Download content" at bounding box center [619, 631] width 82 height 12
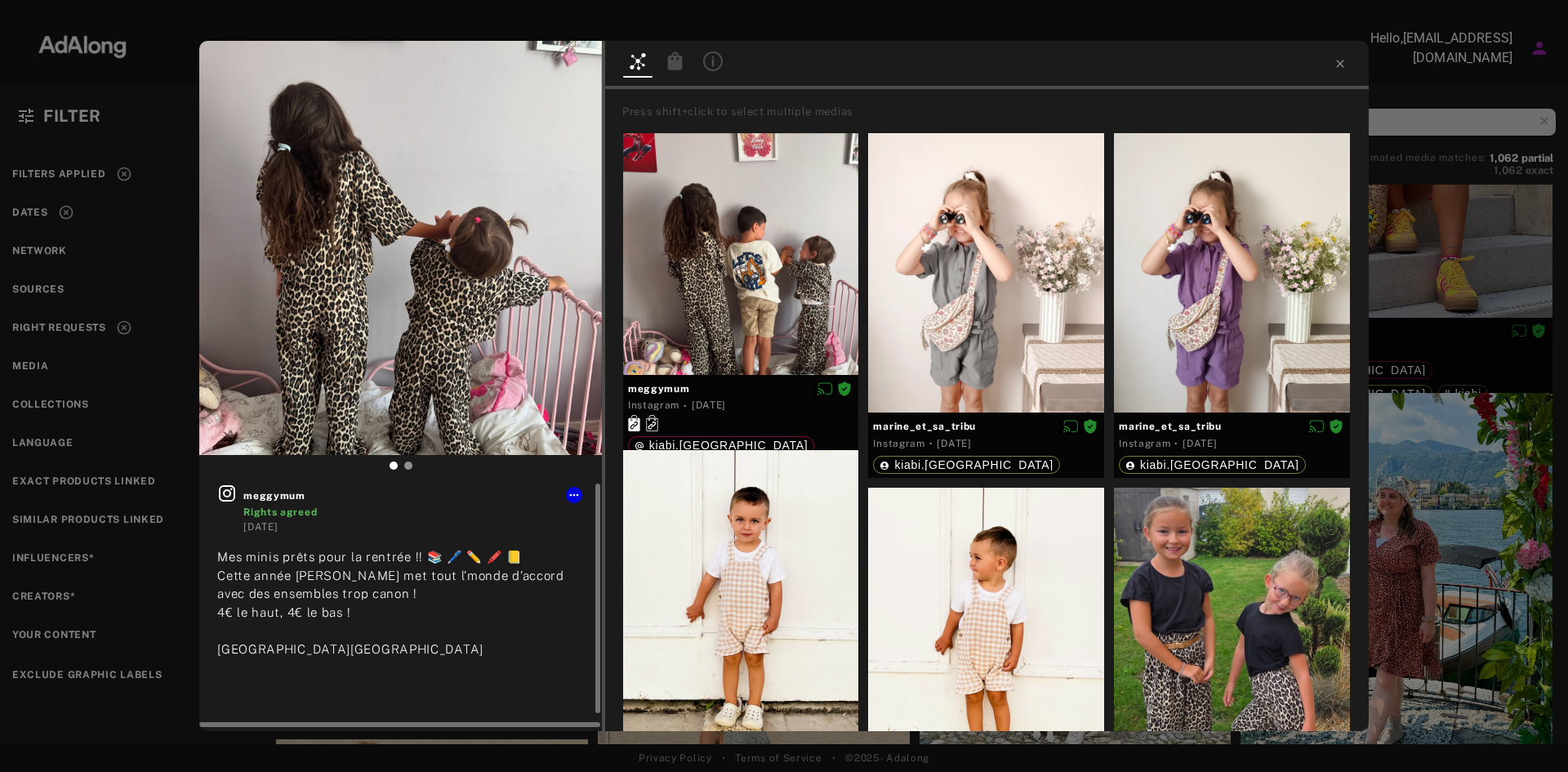
click at [230, 488] on icon at bounding box center [227, 493] width 19 height 19
click at [1340, 60] on icon at bounding box center [1340, 63] width 13 height 13
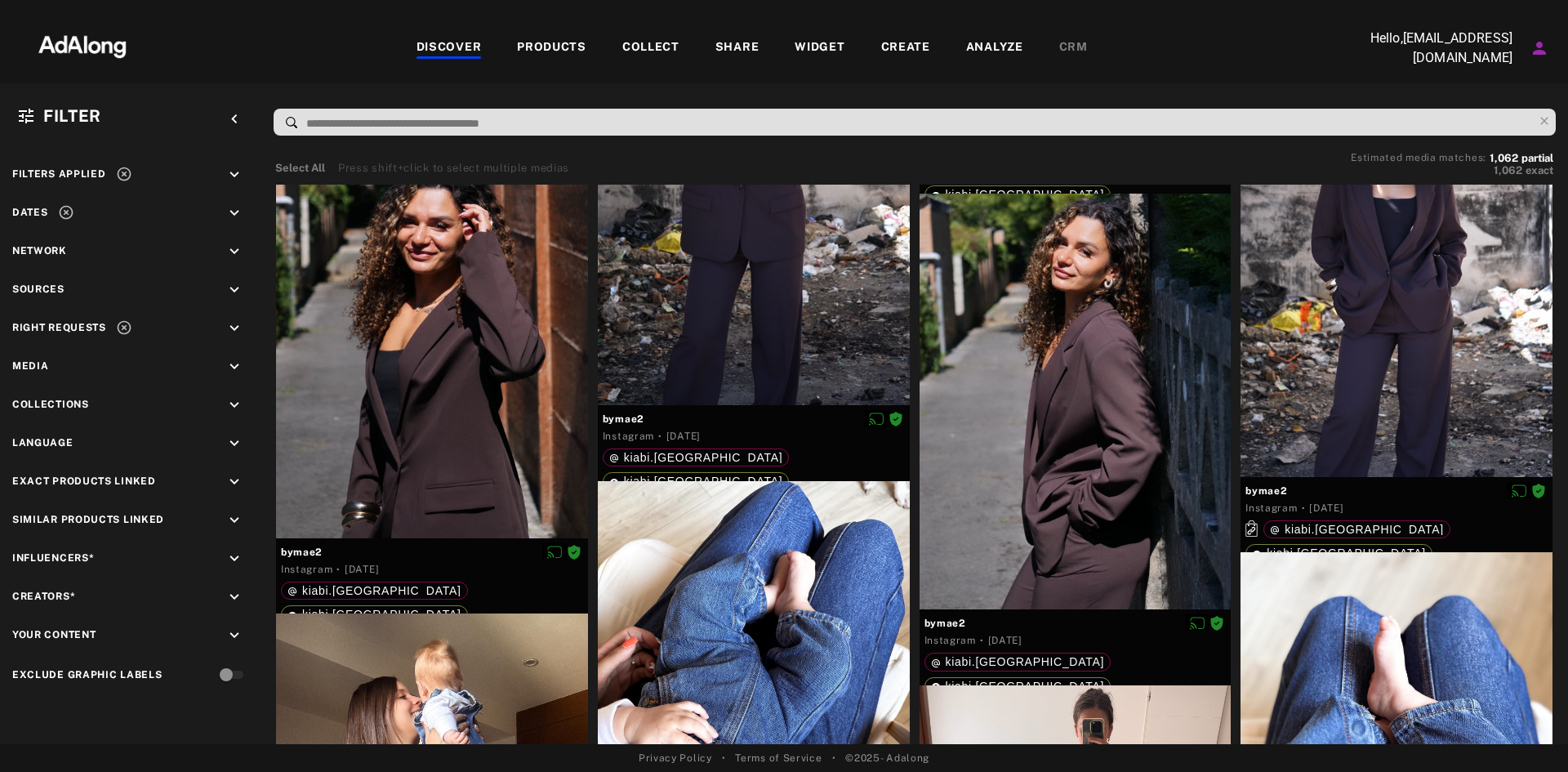
scroll to position [29790, 0]
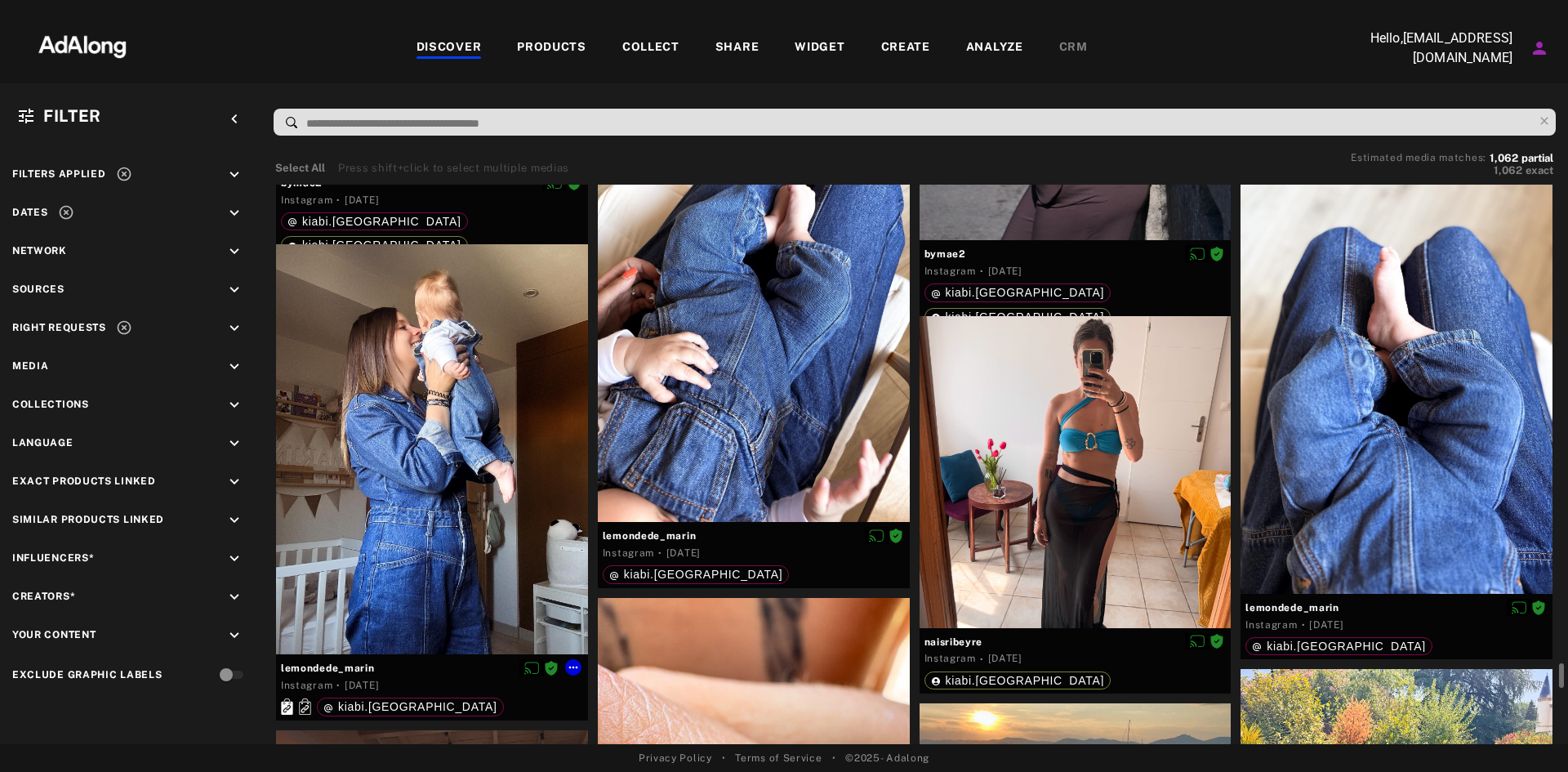
drag, startPoint x: 449, startPoint y: 365, endPoint x: 450, endPoint y: 354, distance: 11.0
click at [450, 354] on div at bounding box center [432, 449] width 311 height 410
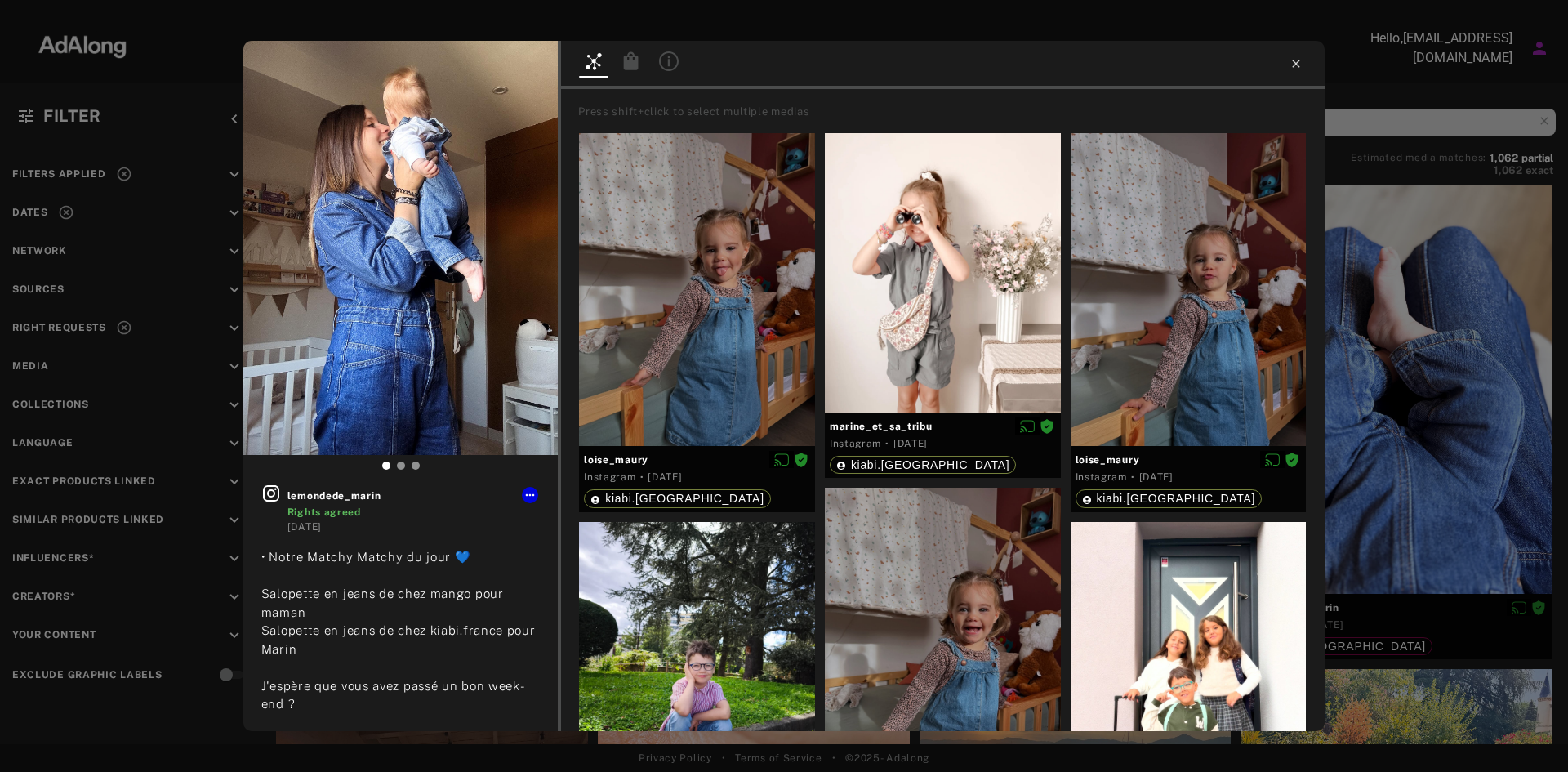
click at [1293, 67] on icon at bounding box center [1296, 63] width 8 height 8
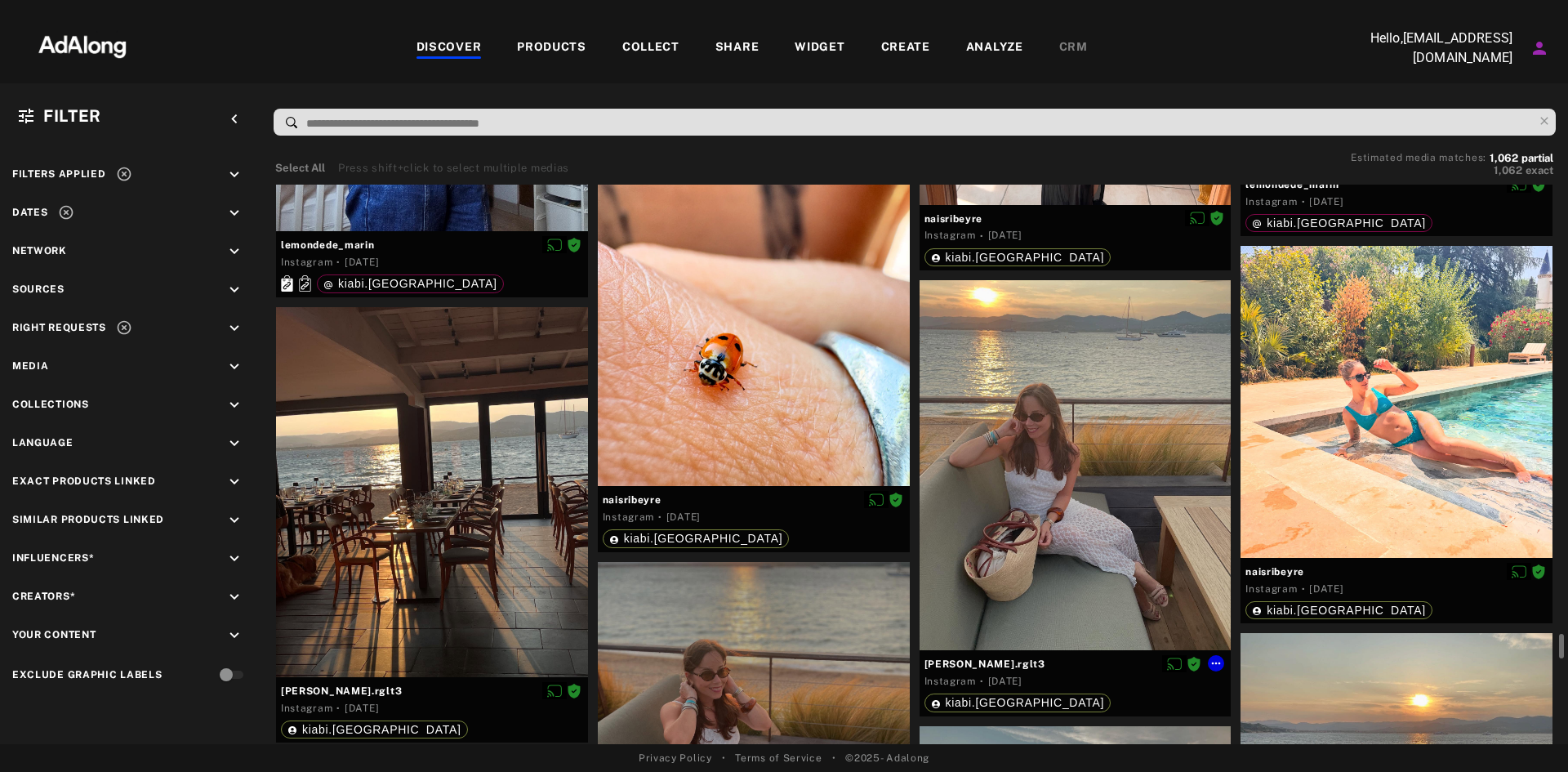
scroll to position [30214, 0]
